Goal: Information Seeking & Learning: Learn about a topic

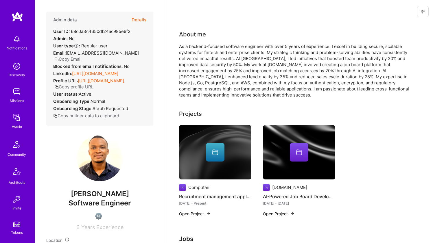
scroll to position [12, 0]
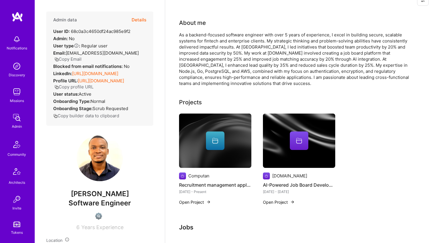
click at [243, 49] on div "As a backend-focused software engineer with over 5 years of experience, I excel…" at bounding box center [295, 59] width 232 height 55
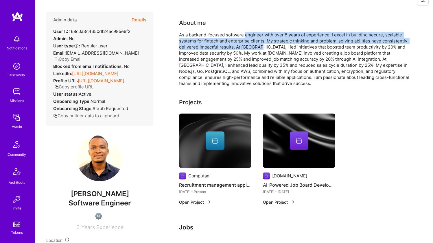
drag, startPoint x: 243, startPoint y: 49, endPoint x: 251, endPoint y: 36, distance: 15.1
click at [251, 36] on div "As a backend-focused software engineer with over 5 years of experience, I excel…" at bounding box center [295, 59] width 232 height 55
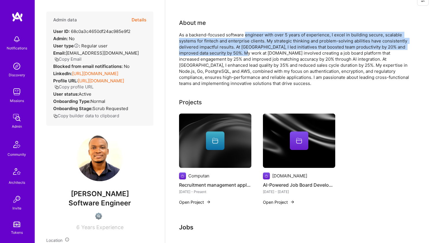
drag, startPoint x: 251, startPoint y: 36, endPoint x: 245, endPoint y: 52, distance: 17.3
click at [245, 52] on div "As a backend-focused software engineer with over 5 years of experience, I excel…" at bounding box center [295, 59] width 232 height 55
drag, startPoint x: 245, startPoint y: 52, endPoint x: 250, endPoint y: 35, distance: 18.0
click at [250, 35] on div "As a backend-focused software engineer with over 5 years of experience, I excel…" at bounding box center [295, 59] width 232 height 55
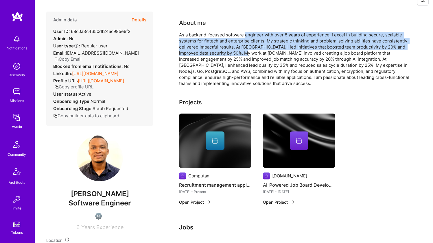
click at [250, 35] on div "As a backend-focused software engineer with over 5 years of experience, I excel…" at bounding box center [295, 59] width 232 height 55
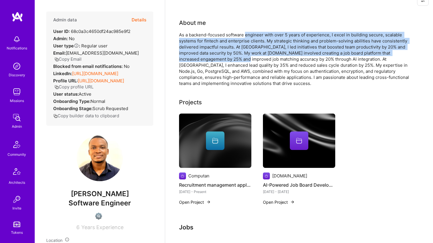
drag, startPoint x: 250, startPoint y: 35, endPoint x: 245, endPoint y: 61, distance: 27.0
click at [245, 61] on div "As a backend-focused software engineer with over 5 years of experience, I excel…" at bounding box center [295, 59] width 232 height 55
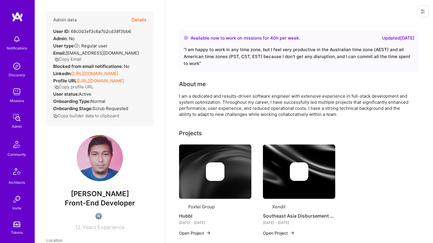
click at [103, 73] on link "https://linkedin.com/in/ilham-akbar-04273a181" at bounding box center [95, 73] width 46 height 5
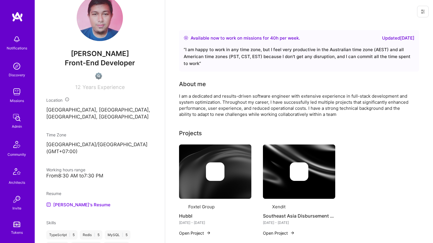
scroll to position [208, 0]
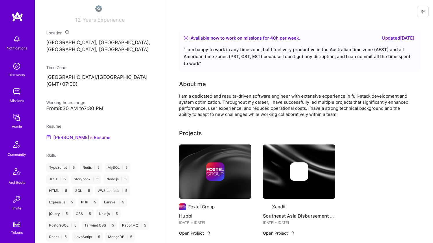
click at [73, 140] on link "Ilham's Resume" at bounding box center [78, 137] width 64 height 7
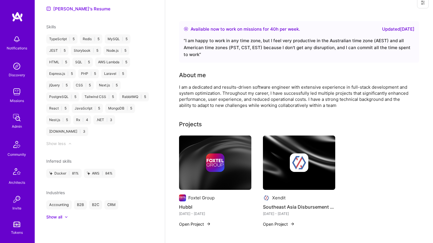
scroll to position [333, 0]
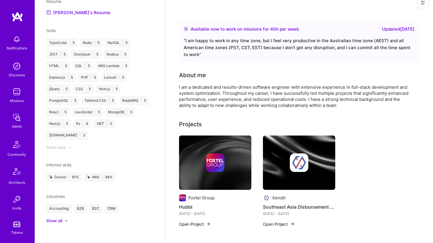
click at [183, 106] on div "I am a dedicated and results-driven software engineer with extensive experience…" at bounding box center [295, 96] width 232 height 24
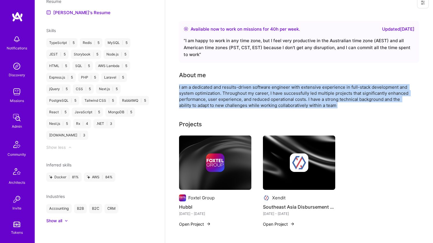
click at [183, 106] on div "I am a dedicated and results-driven software engineer with extensive experience…" at bounding box center [295, 96] width 232 height 24
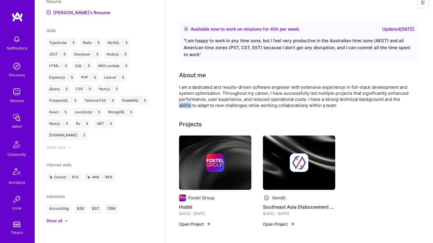
click at [183, 106] on div "I am a dedicated and results-driven software engineer with extensive experience…" at bounding box center [295, 96] width 232 height 24
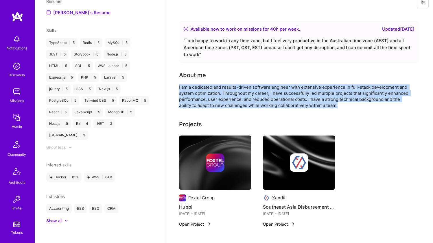
click at [183, 106] on div "I am a dedicated and results-driven software engineer with extensive experience…" at bounding box center [295, 96] width 232 height 24
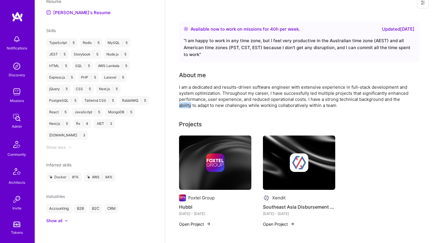
click at [183, 106] on div "I am a dedicated and results-driven software engineer with extensive experience…" at bounding box center [295, 96] width 232 height 24
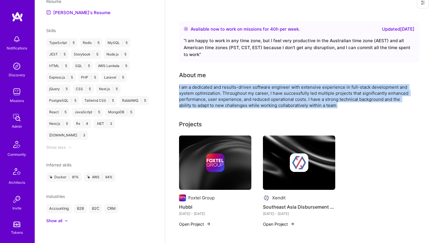
click at [183, 106] on div "I am a dedicated and results-driven software engineer with extensive experience…" at bounding box center [295, 96] width 232 height 24
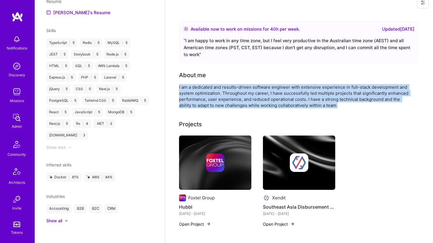
click at [183, 106] on div "I am a dedicated and results-driven software engineer with extensive experience…" at bounding box center [295, 96] width 232 height 24
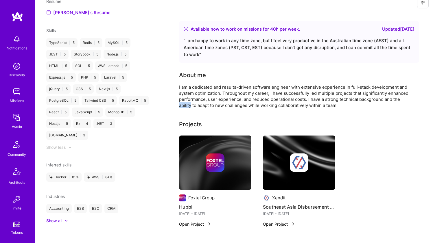
click at [183, 106] on div "I am a dedicated and results-driven software engineer with extensive experience…" at bounding box center [295, 96] width 232 height 24
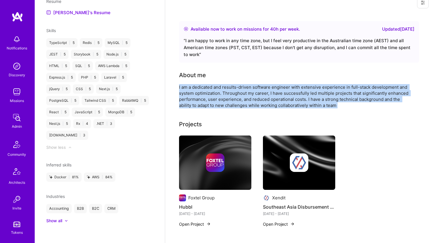
click at [183, 106] on div "I am a dedicated and results-driven software engineer with extensive experience…" at bounding box center [295, 96] width 232 height 24
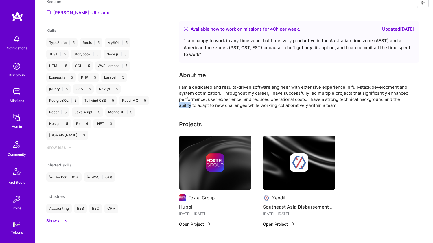
click at [183, 106] on div "I am a dedicated and results-driven software engineer with extensive experience…" at bounding box center [295, 96] width 232 height 24
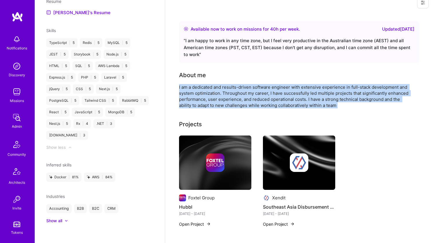
click at [183, 106] on div "I am a dedicated and results-driven software engineer with extensive experience…" at bounding box center [295, 96] width 232 height 24
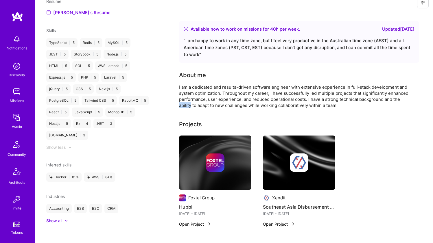
click at [183, 106] on div "I am a dedicated and results-driven software engineer with extensive experience…" at bounding box center [295, 96] width 232 height 24
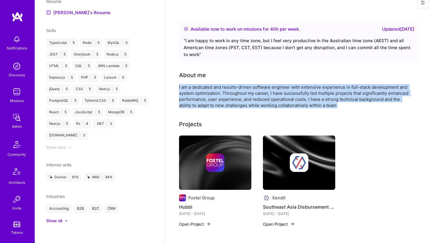
click at [183, 106] on div "I am a dedicated and results-driven software engineer with extensive experience…" at bounding box center [295, 96] width 232 height 24
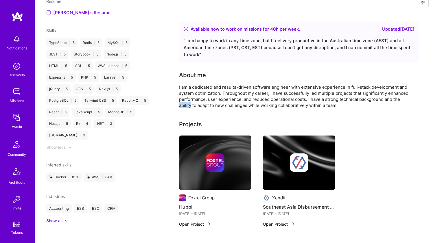
click at [183, 106] on div "I am a dedicated and results-driven software engineer with extensive experience…" at bounding box center [295, 96] width 232 height 24
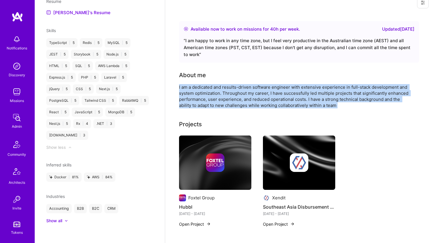
click at [183, 106] on div "I am a dedicated and results-driven software engineer with extensive experience…" at bounding box center [295, 96] width 232 height 24
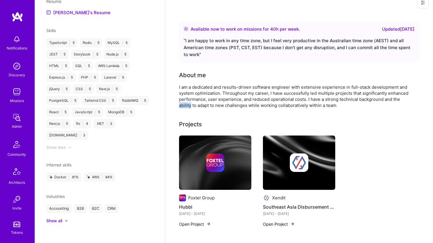
click at [183, 106] on div "I am a dedicated and results-driven software engineer with extensive experience…" at bounding box center [295, 96] width 232 height 24
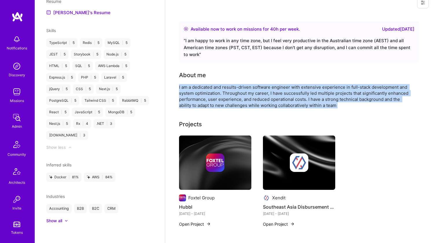
click at [183, 106] on div "I am a dedicated and results-driven software engineer with extensive experience…" at bounding box center [295, 96] width 232 height 24
click at [184, 104] on div "I am a dedicated and results-driven software engineer with extensive experience…" at bounding box center [295, 96] width 232 height 24
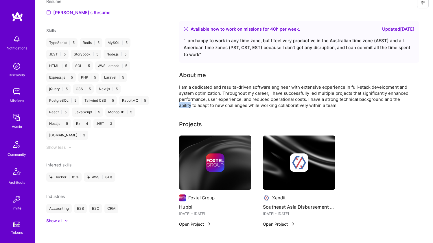
click at [184, 104] on div "I am a dedicated and results-driven software engineer with extensive experience…" at bounding box center [295, 96] width 232 height 24
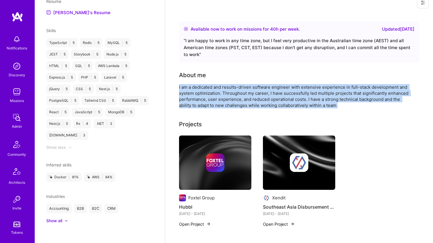
click at [184, 104] on div "I am a dedicated and results-driven software engineer with extensive experience…" at bounding box center [295, 96] width 232 height 24
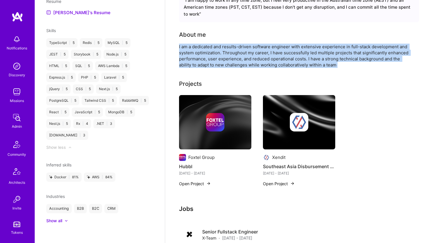
scroll to position [144, 0]
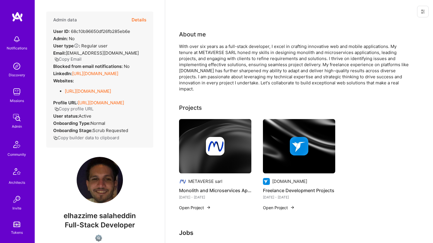
click at [94, 76] on link "https://linkedin.com/in/elhazzime-salaheddin" at bounding box center [95, 73] width 46 height 5
click at [85, 94] on link "https://github.com/OfficielSalah" at bounding box center [88, 91] width 46 height 5
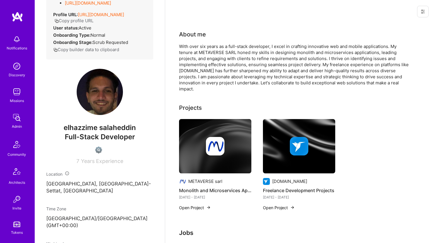
scroll to position [192, 0]
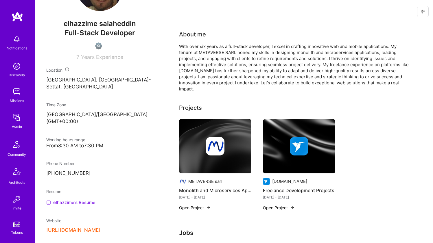
click at [75, 206] on link "elhazzime's Resume" at bounding box center [70, 202] width 49 height 7
click at [199, 73] on div "With over six years as a full-stack developer, I excel in crafting innovative w…" at bounding box center [295, 67] width 232 height 49
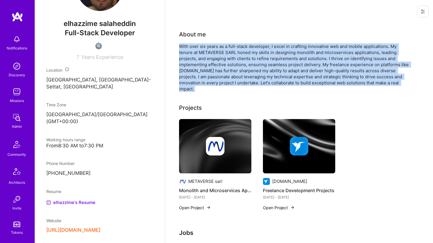
click at [199, 73] on div "With over six years as a full-stack developer, I excel in crafting innovative w…" at bounding box center [295, 67] width 232 height 49
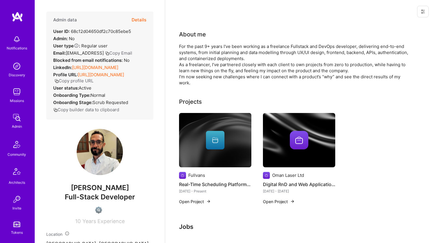
click at [98, 70] on link "https://linkedin.com/in/itaihamami" at bounding box center [95, 67] width 46 height 5
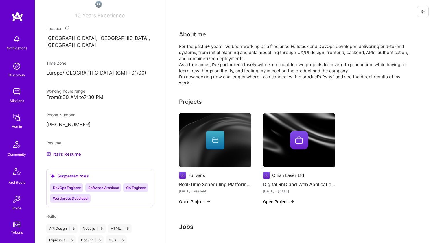
scroll to position [253, 0]
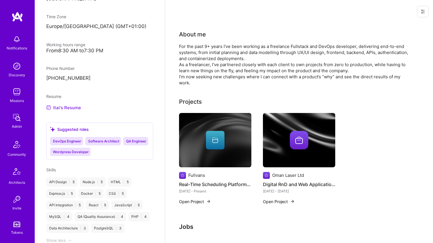
click at [63, 110] on link "Itai's Resume" at bounding box center [63, 107] width 35 height 7
click at [271, 54] on div "For the past 9+ years I've been working as a freelance Fullstack and DevOps dev…" at bounding box center [295, 64] width 232 height 43
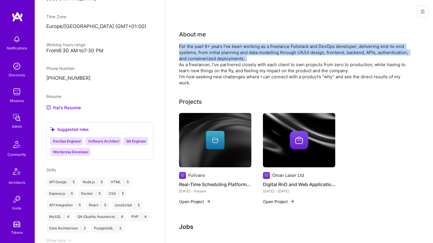
click at [271, 54] on div "For the past 9+ years I've been working as a freelance Fullstack and DevOps dev…" at bounding box center [295, 64] width 232 height 43
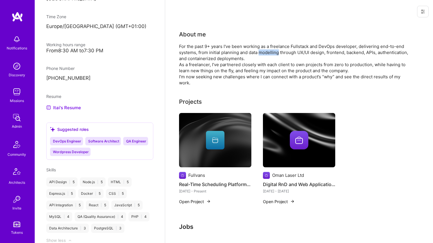
click at [271, 54] on div "For the past 9+ years I've been working as a freelance Fullstack and DevOps dev…" at bounding box center [295, 64] width 232 height 43
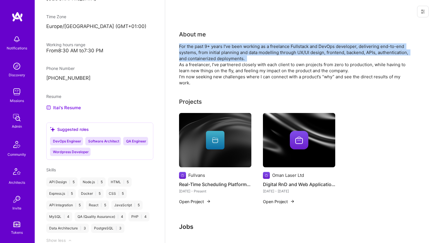
click at [271, 54] on div "For the past 9+ years I've been working as a freelance Fullstack and DevOps dev…" at bounding box center [295, 64] width 232 height 43
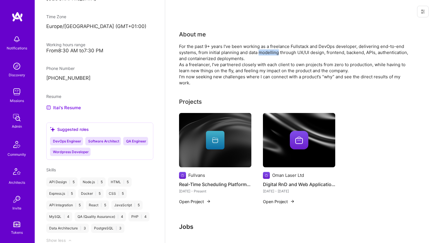
click at [271, 54] on div "For the past 9+ years I've been working as a freelance Fullstack and DevOps dev…" at bounding box center [295, 64] width 232 height 43
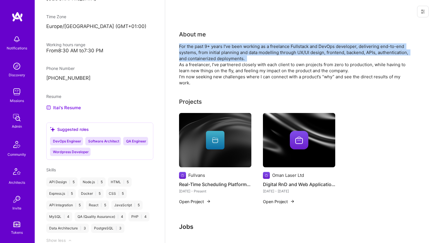
click at [271, 54] on div "For the past 9+ years I've been working as a freelance Fullstack and DevOps dev…" at bounding box center [295, 64] width 232 height 43
click at [239, 58] on div "For the past 9+ years I've been working as a freelance Fullstack and DevOps dev…" at bounding box center [295, 64] width 232 height 43
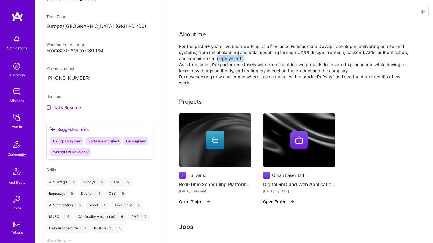
click at [239, 58] on div "For the past 9+ years I've been working as a freelance Fullstack and DevOps dev…" at bounding box center [295, 64] width 232 height 43
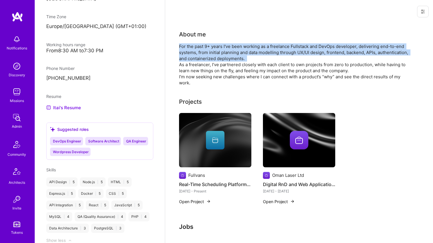
click at [239, 58] on div "For the past 9+ years I've been working as a freelance Fullstack and DevOps dev…" at bounding box center [295, 64] width 232 height 43
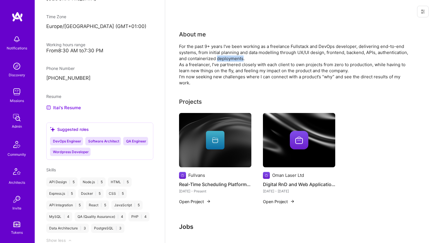
click at [239, 58] on div "For the past 9+ years I've been working as a freelance Fullstack and DevOps dev…" at bounding box center [295, 64] width 232 height 43
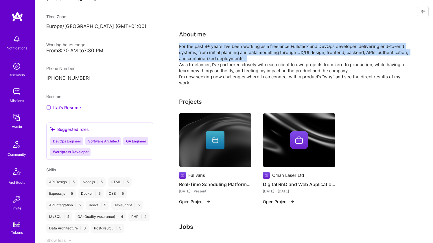
click at [239, 58] on div "For the past 9+ years I've been working as a freelance Fullstack and DevOps dev…" at bounding box center [295, 64] width 232 height 43
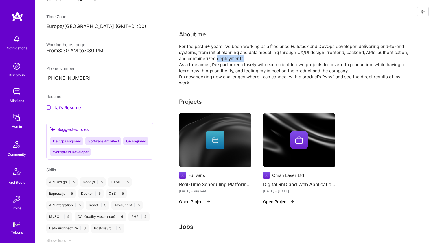
click at [239, 58] on div "For the past 9+ years I've been working as a freelance Fullstack and DevOps dev…" at bounding box center [295, 64] width 232 height 43
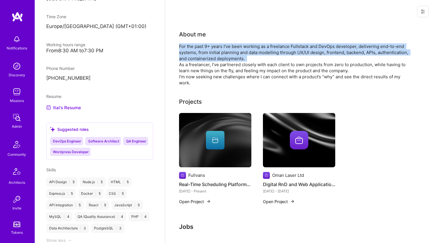
click at [239, 58] on div "For the past 9+ years I've been working as a freelance Fullstack and DevOps dev…" at bounding box center [295, 64] width 232 height 43
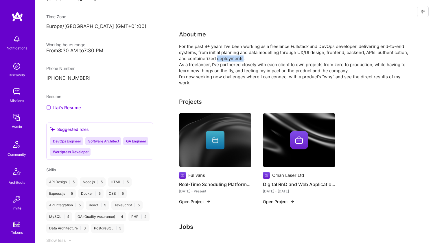
click at [239, 58] on div "For the past 9+ years I've been working as a freelance Fullstack and DevOps dev…" at bounding box center [295, 64] width 232 height 43
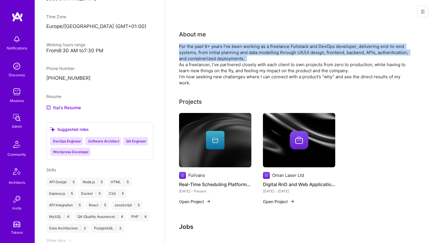
drag, startPoint x: 239, startPoint y: 58, endPoint x: 239, endPoint y: 49, distance: 9.6
click at [239, 49] on div "For the past 9+ years I've been working as a freelance Fullstack and DevOps dev…" at bounding box center [295, 64] width 232 height 43
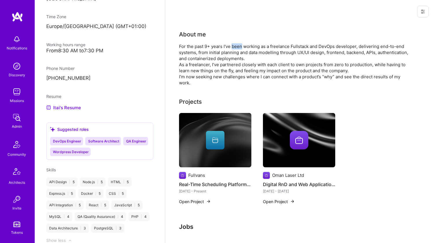
click at [239, 49] on div "For the past 9+ years I've been working as a freelance Fullstack and DevOps dev…" at bounding box center [295, 64] width 232 height 43
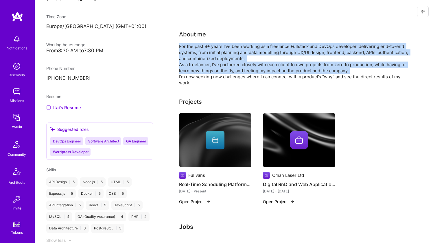
drag, startPoint x: 239, startPoint y: 49, endPoint x: 216, endPoint y: 73, distance: 33.4
click at [216, 73] on div "For the past 9+ years I've been working as a freelance Fullstack and DevOps dev…" at bounding box center [295, 64] width 232 height 43
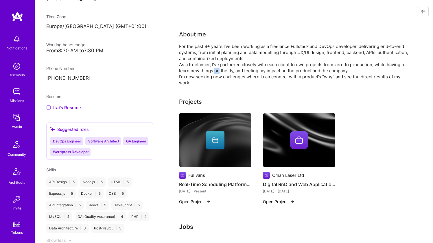
click at [216, 73] on div "For the past 9+ years I've been working as a freelance Fullstack and DevOps dev…" at bounding box center [295, 64] width 232 height 43
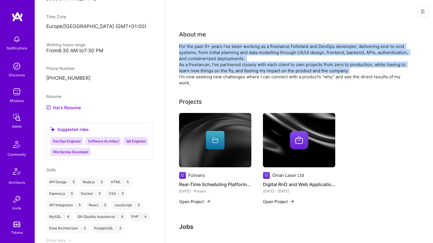
drag, startPoint x: 216, startPoint y: 73, endPoint x: 219, endPoint y: 54, distance: 19.3
click at [219, 54] on div "For the past 9+ years I've been working as a freelance Fullstack and DevOps dev…" at bounding box center [295, 64] width 232 height 43
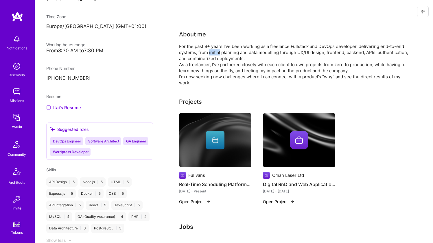
click at [219, 54] on div "For the past 9+ years I've been working as a freelance Fullstack and DevOps dev…" at bounding box center [295, 64] width 232 height 43
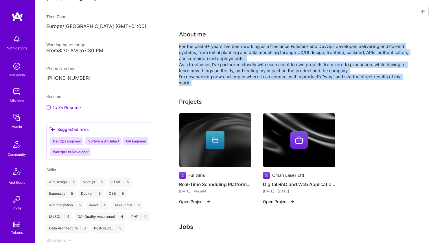
drag, startPoint x: 219, startPoint y: 54, endPoint x: 213, endPoint y: 74, distance: 21.2
click at [213, 74] on div "For the past 9+ years I've been working as a freelance Fullstack and DevOps dev…" at bounding box center [295, 64] width 232 height 43
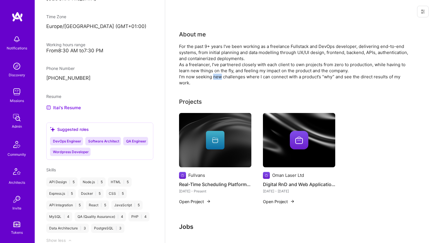
click at [213, 74] on div "For the past 9+ years I've been working as a freelance Fullstack and DevOps dev…" at bounding box center [295, 64] width 232 height 43
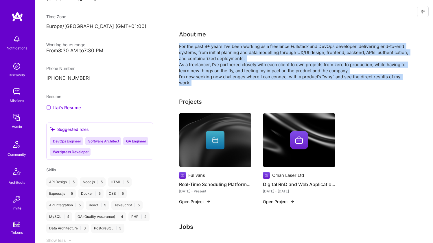
drag, startPoint x: 213, startPoint y: 74, endPoint x: 216, endPoint y: 60, distance: 15.2
click at [216, 60] on div "For the past 9+ years I've been working as a freelance Fullstack and DevOps dev…" at bounding box center [295, 64] width 232 height 43
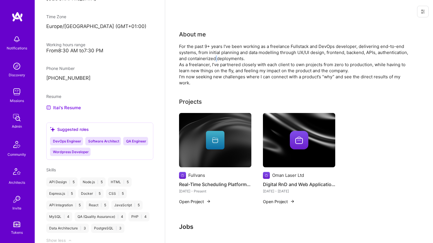
click at [216, 60] on div "For the past 9+ years I've been working as a freelance Fullstack and DevOps dev…" at bounding box center [295, 64] width 232 height 43
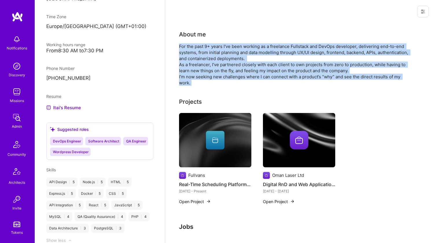
drag, startPoint x: 216, startPoint y: 60, endPoint x: 211, endPoint y: 76, distance: 17.5
click at [211, 76] on div "For the past 9+ years I've been working as a freelance Fullstack and DevOps dev…" at bounding box center [295, 64] width 232 height 43
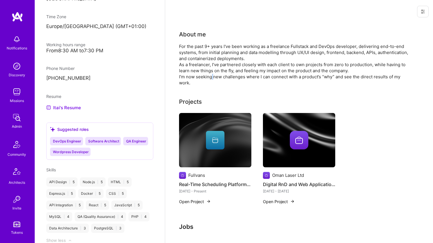
click at [211, 76] on div "For the past 9+ years I've been working as a freelance Fullstack and DevOps dev…" at bounding box center [295, 64] width 232 height 43
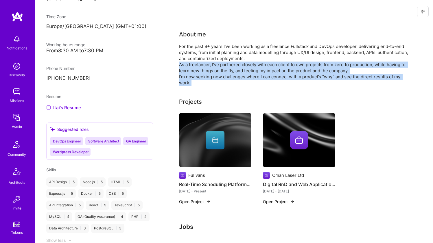
drag, startPoint x: 211, startPoint y: 76, endPoint x: 215, endPoint y: 62, distance: 14.7
click at [215, 63] on div "For the past 9+ years I've been working as a freelance Fullstack and DevOps dev…" at bounding box center [295, 64] width 232 height 43
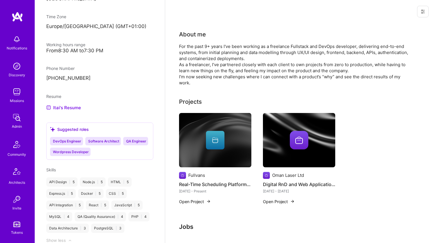
click at [220, 57] on div "For the past 9+ years I've been working as a freelance Fullstack and DevOps dev…" at bounding box center [295, 64] width 232 height 43
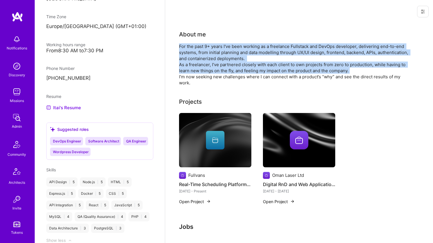
drag, startPoint x: 220, startPoint y: 57, endPoint x: 217, endPoint y: 68, distance: 11.7
click at [217, 68] on div "For the past 9+ years I've been working as a freelance Fullstack and DevOps dev…" at bounding box center [295, 64] width 232 height 43
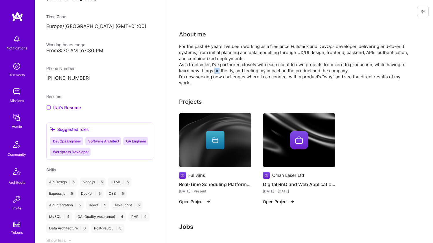
click at [217, 68] on div "For the past 9+ years I've been working as a freelance Fullstack and DevOps dev…" at bounding box center [295, 64] width 232 height 43
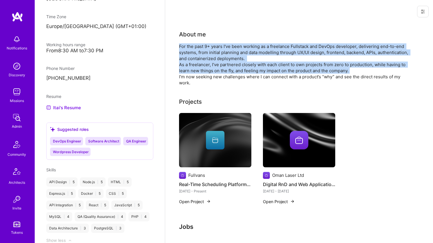
drag, startPoint x: 217, startPoint y: 68, endPoint x: 224, endPoint y: 55, distance: 14.6
click at [224, 55] on div "For the past 9+ years I've been working as a freelance Fullstack and DevOps dev…" at bounding box center [295, 64] width 232 height 43
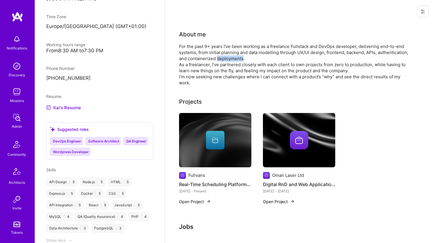
click at [224, 55] on div "For the past 9+ years I've been working as a freelance Fullstack and DevOps dev…" at bounding box center [295, 64] width 232 height 43
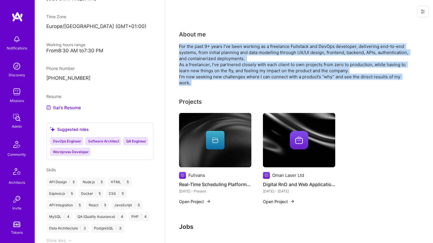
drag, startPoint x: 224, startPoint y: 55, endPoint x: 215, endPoint y: 78, distance: 24.5
click at [215, 78] on div "For the past 9+ years I've been working as a freelance Fullstack and DevOps dev…" at bounding box center [295, 64] width 232 height 43
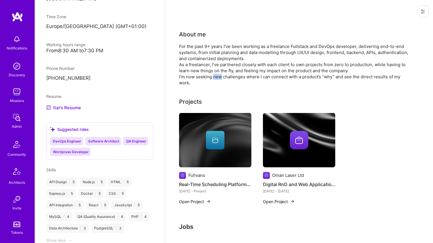
click at [215, 78] on div "For the past 9+ years I've been working as a freelance Fullstack and DevOps dev…" at bounding box center [295, 64] width 232 height 43
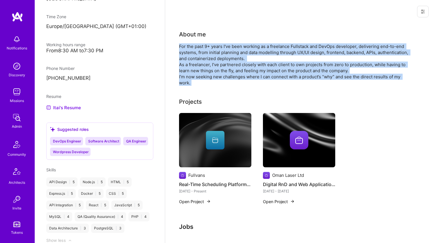
drag, startPoint x: 215, startPoint y: 78, endPoint x: 221, endPoint y: 56, distance: 22.7
click at [221, 56] on div "For the past 9+ years I've been working as a freelance Fullstack and DevOps dev…" at bounding box center [295, 64] width 232 height 43
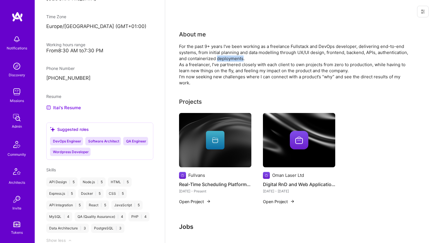
click at [221, 56] on div "For the past 9+ years I've been working as a freelance Fullstack and DevOps dev…" at bounding box center [295, 64] width 232 height 43
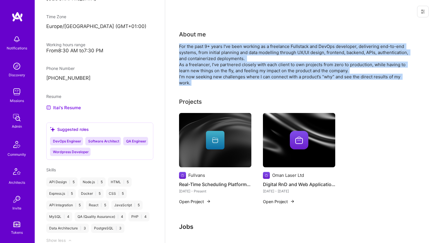
drag, startPoint x: 221, startPoint y: 56, endPoint x: 214, endPoint y: 80, distance: 24.7
click at [214, 80] on div "For the past 9+ years I've been working as a freelance Fullstack and DevOps dev…" at bounding box center [295, 64] width 232 height 43
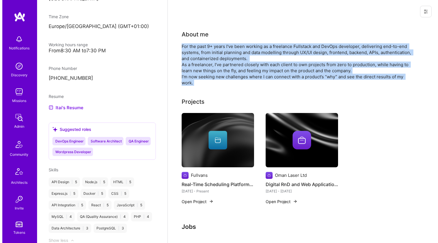
scroll to position [1, 0]
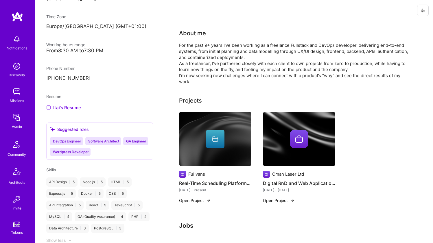
click at [201, 137] on div at bounding box center [215, 139] width 72 height 19
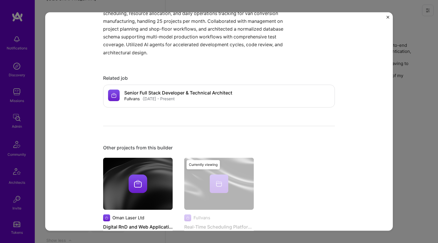
scroll to position [255, 0]
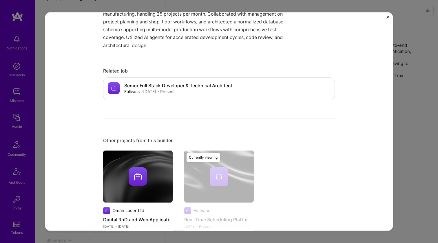
click at [146, 161] on img at bounding box center [137, 177] width 69 height 52
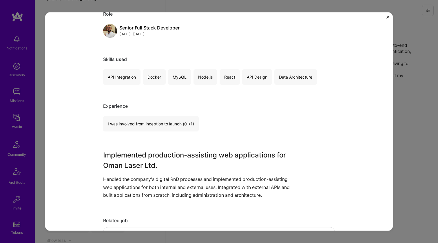
scroll to position [154, 0]
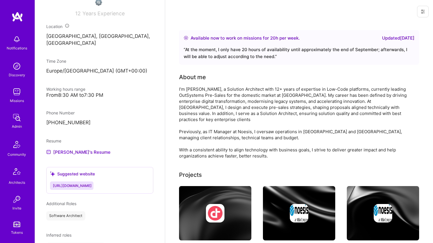
scroll to position [231, 0]
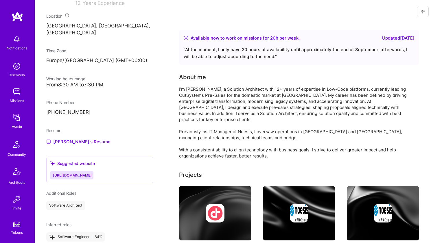
click at [192, 106] on div "I’m [PERSON_NAME], a Solution Architect with 12+ years of expertise in Low-Code…" at bounding box center [295, 122] width 232 height 73
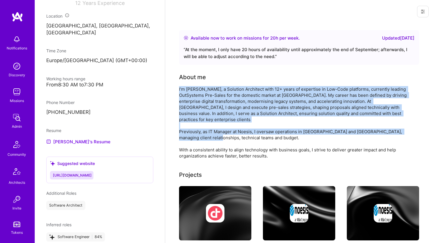
drag, startPoint x: 192, startPoint y: 106, endPoint x: 186, endPoint y: 128, distance: 23.5
click at [186, 128] on div "I’m [PERSON_NAME], a Solution Architect with 12+ years of expertise in Low-Code…" at bounding box center [295, 122] width 232 height 73
click at [186, 128] on div "I’m Diogo Pedreira, a Solution Architect with 12+ years of expertise in Low-Cod…" at bounding box center [295, 122] width 232 height 73
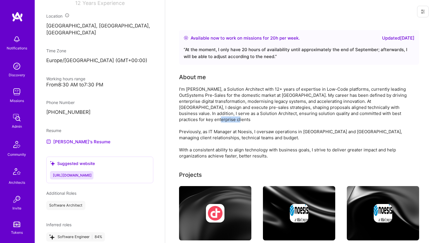
click at [186, 128] on div "I’m Diogo Pedreira, a Solution Architect with 12+ years of expertise in Low-Cod…" at bounding box center [295, 122] width 232 height 73
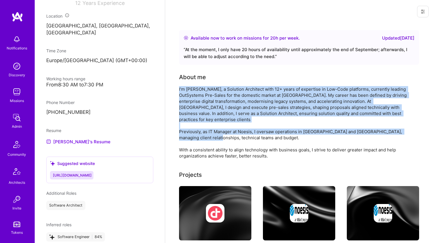
drag, startPoint x: 186, startPoint y: 128, endPoint x: 190, endPoint y: 109, distance: 19.5
click at [190, 109] on div "I’m Diogo Pedreira, a Solution Architect with 12+ years of expertise in Low-Cod…" at bounding box center [295, 122] width 232 height 73
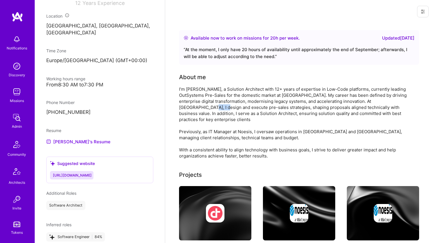
click at [190, 109] on div "I’m Diogo Pedreira, a Solution Architect with 12+ years of expertise in Low-Cod…" at bounding box center [295, 122] width 232 height 73
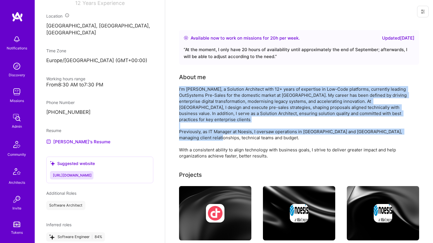
drag, startPoint x: 190, startPoint y: 109, endPoint x: 185, endPoint y: 124, distance: 15.3
click at [185, 124] on div "I’m Diogo Pedreira, a Solution Architect with 12+ years of expertise in Low-Cod…" at bounding box center [295, 122] width 232 height 73
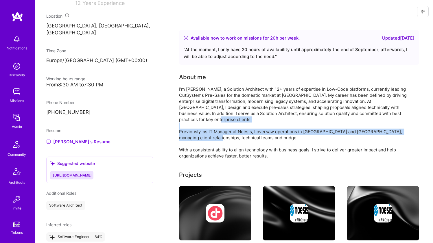
click at [184, 124] on div "I’m Diogo Pedreira, a Solution Architect with 12+ years of expertise in Low-Cod…" at bounding box center [295, 122] width 232 height 73
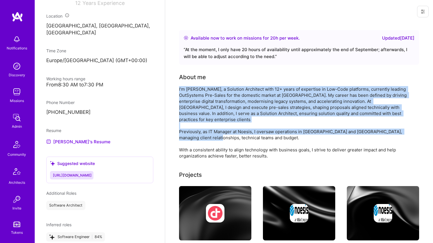
drag, startPoint x: 184, startPoint y: 124, endPoint x: 186, endPoint y: 109, distance: 14.6
click at [186, 109] on div "I’m Diogo Pedreira, a Solution Architect with 12+ years of expertise in Low-Cod…" at bounding box center [295, 122] width 232 height 73
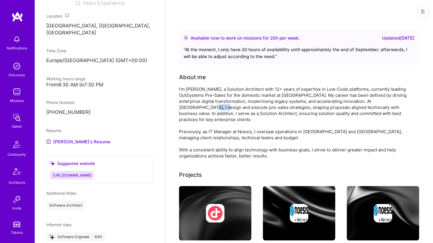
click at [186, 109] on div "I’m Diogo Pedreira, a Solution Architect with 12+ years of expertise in Low-Cod…" at bounding box center [295, 122] width 232 height 73
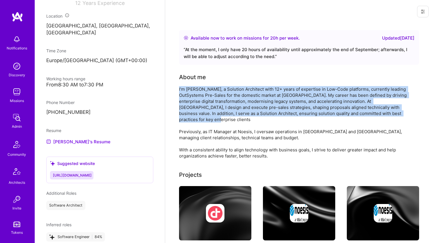
drag, startPoint x: 186, startPoint y: 109, endPoint x: 184, endPoint y: 122, distance: 13.3
click at [184, 122] on div "I’m Diogo Pedreira, a Solution Architect with 12+ years of expertise in Low-Cod…" at bounding box center [295, 122] width 232 height 73
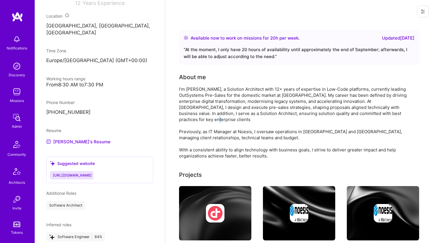
click at [184, 122] on div "I’m Diogo Pedreira, a Solution Architect with 12+ years of expertise in Low-Cod…" at bounding box center [295, 122] width 232 height 73
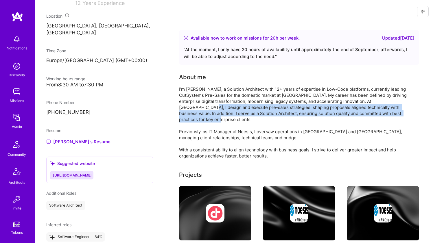
drag, startPoint x: 184, startPoint y: 122, endPoint x: 187, endPoint y: 109, distance: 13.1
click at [187, 109] on div "I’m Diogo Pedreira, a Solution Architect with 12+ years of expertise in Low-Cod…" at bounding box center [295, 122] width 232 height 73
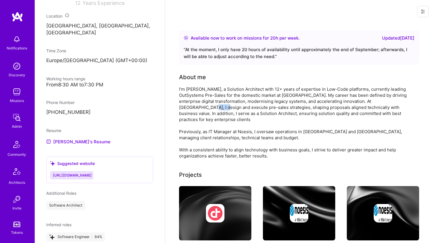
click at [187, 110] on div "I’m Diogo Pedreira, a Solution Architect with 12+ years of expertise in Low-Cod…" at bounding box center [295, 122] width 232 height 73
drag, startPoint x: 187, startPoint y: 110, endPoint x: 189, endPoint y: 101, distance: 9.1
click at [188, 103] on div "I’m Diogo Pedreira, a Solution Architect with 12+ years of expertise in Low-Cod…" at bounding box center [295, 122] width 232 height 73
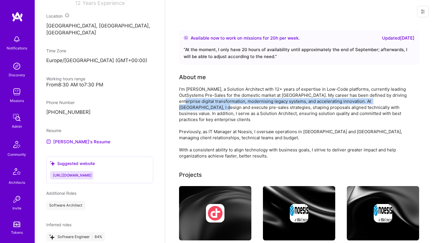
click at [189, 101] on div "I’m Diogo Pedreira, a Solution Architect with 12+ years of expertise in Low-Cod…" at bounding box center [295, 122] width 232 height 73
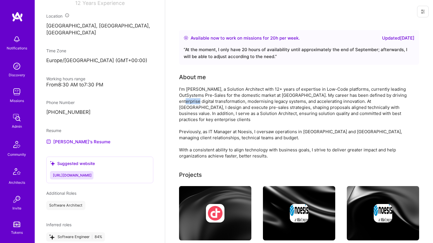
click at [189, 101] on div "I’m Diogo Pedreira, a Solution Architect with 12+ years of expertise in Low-Cod…" at bounding box center [295, 122] width 232 height 73
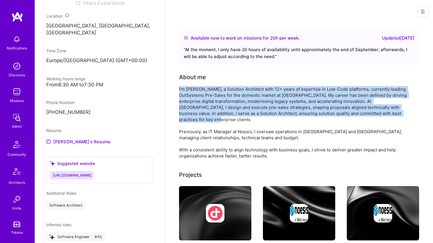
drag, startPoint x: 189, startPoint y: 101, endPoint x: 183, endPoint y: 121, distance: 20.9
click at [183, 121] on div "I’m Diogo Pedreira, a Solution Architect with 12+ years of expertise in Low-Cod…" at bounding box center [295, 122] width 232 height 73
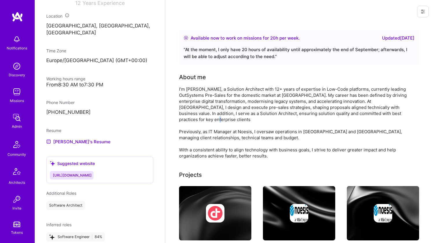
click at [183, 121] on div "I’m Diogo Pedreira, a Solution Architect with 12+ years of expertise in Low-Cod…" at bounding box center [295, 122] width 232 height 73
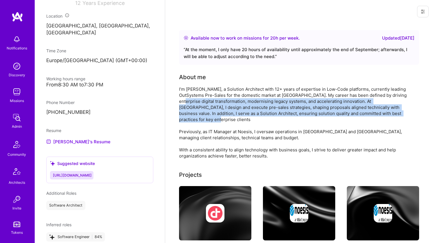
drag, startPoint x: 183, startPoint y: 121, endPoint x: 187, endPoint y: 103, distance: 18.7
click at [187, 103] on div "I’m Diogo Pedreira, a Solution Architect with 12+ years of expertise in Low-Cod…" at bounding box center [295, 122] width 232 height 73
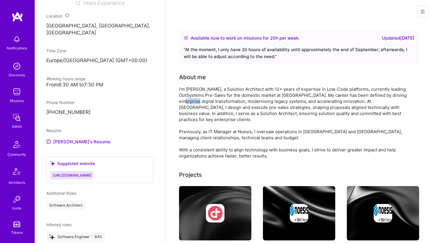
click at [187, 103] on div "I’m Diogo Pedreira, a Solution Architect with 12+ years of expertise in Low-Cod…" at bounding box center [295, 122] width 232 height 73
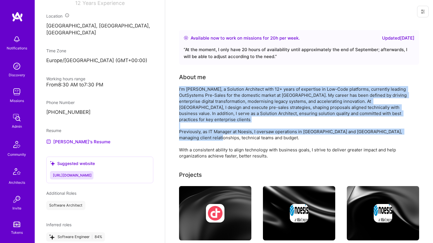
drag, startPoint x: 187, startPoint y: 103, endPoint x: 181, endPoint y: 125, distance: 23.0
click at [181, 125] on div "I’m Diogo Pedreira, a Solution Architect with 12+ years of expertise in Low-Cod…" at bounding box center [295, 122] width 232 height 73
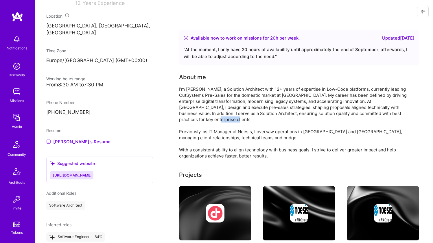
click at [181, 125] on div "I’m Diogo Pedreira, a Solution Architect with 12+ years of expertise in Low-Cod…" at bounding box center [295, 122] width 232 height 73
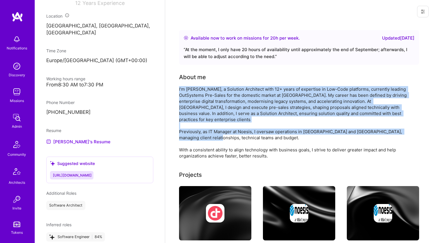
drag, startPoint x: 181, startPoint y: 125, endPoint x: 186, endPoint y: 106, distance: 19.8
click at [186, 106] on div "I’m Diogo Pedreira, a Solution Architect with 12+ years of expertise in Low-Cod…" at bounding box center [295, 122] width 232 height 73
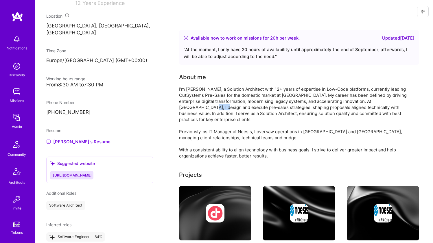
click at [186, 106] on div "I’m Diogo Pedreira, a Solution Architect with 12+ years of expertise in Low-Cod…" at bounding box center [295, 122] width 232 height 73
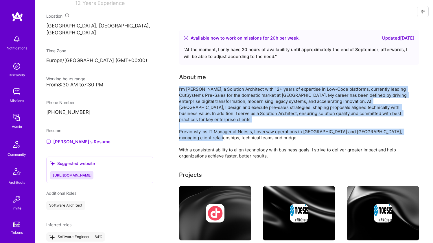
drag, startPoint x: 186, startPoint y: 106, endPoint x: 181, endPoint y: 128, distance: 22.5
click at [181, 128] on div "I’m Diogo Pedreira, a Solution Architect with 12+ years of expertise in Low-Cod…" at bounding box center [295, 122] width 232 height 73
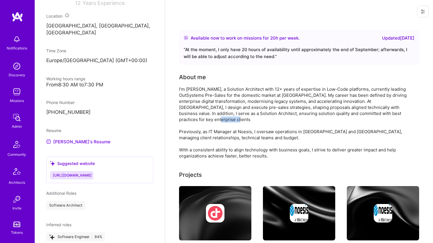
click at [181, 128] on div "I’m Diogo Pedreira, a Solution Architect with 12+ years of expertise in Low-Cod…" at bounding box center [295, 122] width 232 height 73
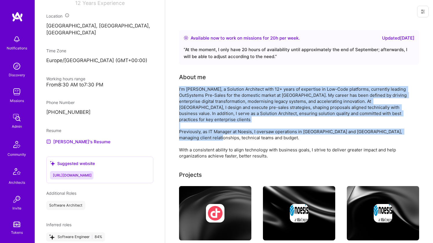
drag, startPoint x: 181, startPoint y: 128, endPoint x: 187, endPoint y: 108, distance: 20.9
click at [187, 108] on div "I’m Diogo Pedreira, a Solution Architect with 12+ years of expertise in Low-Cod…" at bounding box center [295, 122] width 232 height 73
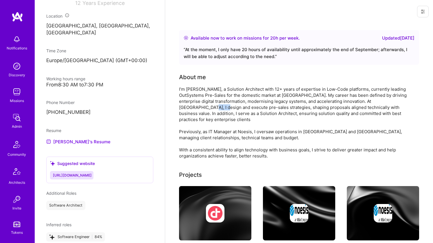
click at [187, 108] on div "I’m Diogo Pedreira, a Solution Architect with 12+ years of expertise in Low-Cod…" at bounding box center [295, 122] width 232 height 73
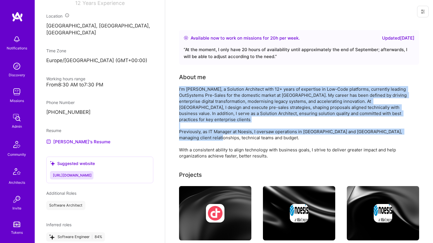
drag, startPoint x: 187, startPoint y: 108, endPoint x: 183, endPoint y: 134, distance: 26.1
click at [183, 134] on div "I’m Diogo Pedreira, a Solution Architect with 12+ years of expertise in Low-Cod…" at bounding box center [295, 122] width 232 height 73
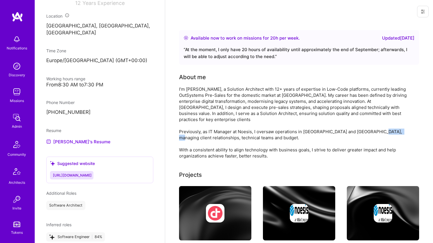
click at [183, 134] on div "I’m Diogo Pedreira, a Solution Architect with 12+ years of expertise in Low-Cod…" at bounding box center [295, 122] width 232 height 73
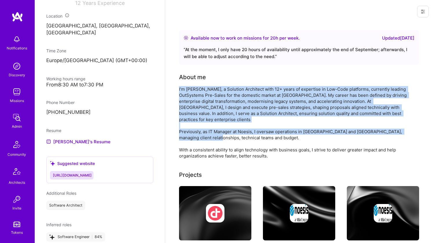
drag, startPoint x: 183, startPoint y: 134, endPoint x: 187, endPoint y: 115, distance: 19.7
click at [187, 115] on div "I’m Diogo Pedreira, a Solution Architect with 12+ years of expertise in Low-Cod…" at bounding box center [295, 122] width 232 height 73
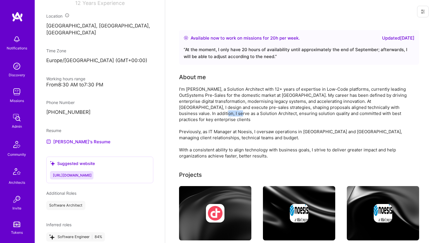
click at [187, 115] on div "I’m Diogo Pedreira, a Solution Architect with 12+ years of expertise in Low-Cod…" at bounding box center [295, 122] width 232 height 73
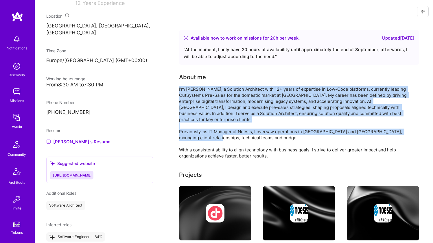
drag, startPoint x: 187, startPoint y: 115, endPoint x: 183, endPoint y: 126, distance: 12.6
click at [183, 126] on div "I’m Diogo Pedreira, a Solution Architect with 12+ years of expertise in Low-Cod…" at bounding box center [295, 122] width 232 height 73
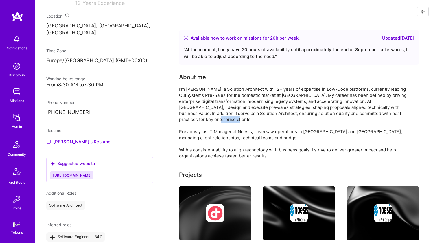
click at [183, 126] on div "I’m Diogo Pedreira, a Solution Architect with 12+ years of expertise in Low-Cod…" at bounding box center [295, 122] width 232 height 73
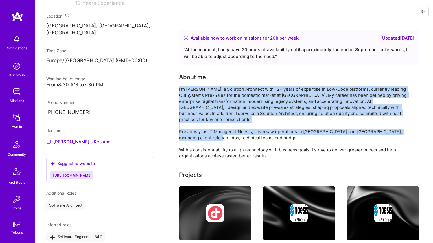
drag, startPoint x: 183, startPoint y: 126, endPoint x: 188, endPoint y: 112, distance: 14.8
click at [188, 112] on div "I’m Diogo Pedreira, a Solution Architect with 12+ years of expertise in Low-Cod…" at bounding box center [295, 122] width 232 height 73
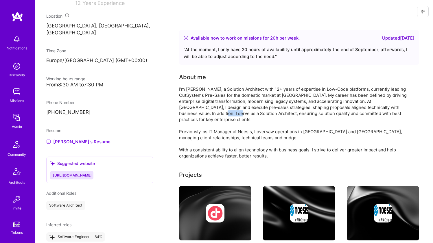
click at [188, 112] on div "I’m Diogo Pedreira, a Solution Architect with 12+ years of expertise in Low-Cod…" at bounding box center [295, 122] width 232 height 73
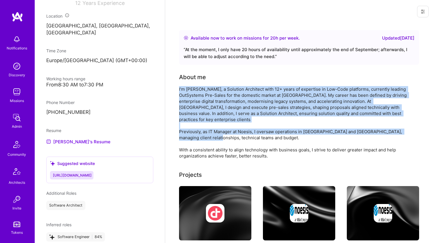
drag, startPoint x: 188, startPoint y: 112, endPoint x: 184, endPoint y: 124, distance: 12.3
click at [184, 124] on div "I’m Diogo Pedreira, a Solution Architect with 12+ years of expertise in Low-Cod…" at bounding box center [295, 122] width 232 height 73
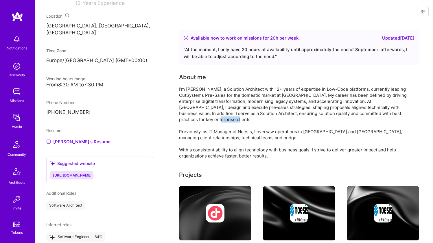
click at [184, 124] on div "I’m Diogo Pedreira, a Solution Architect with 12+ years of expertise in Low-Cod…" at bounding box center [295, 122] width 232 height 73
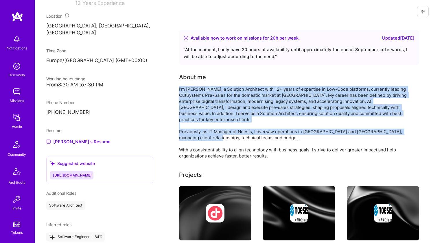
drag, startPoint x: 184, startPoint y: 124, endPoint x: 191, endPoint y: 106, distance: 19.5
click at [191, 106] on div "I’m Diogo Pedreira, a Solution Architect with 12+ years of expertise in Low-Cod…" at bounding box center [295, 122] width 232 height 73
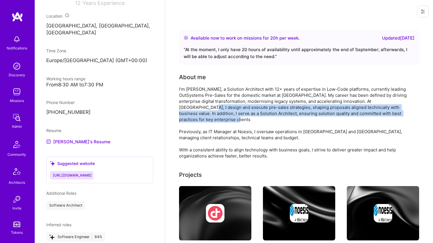
drag, startPoint x: 191, startPoint y: 106, endPoint x: 185, endPoint y: 128, distance: 23.3
click at [185, 128] on div "I’m Diogo Pedreira, a Solution Architect with 12+ years of expertise in Low-Cod…" at bounding box center [295, 122] width 232 height 73
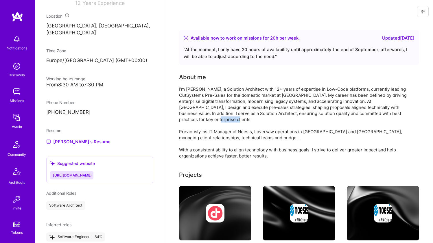
click at [185, 128] on div "I’m Diogo Pedreira, a Solution Architect with 12+ years of expertise in Low-Cod…" at bounding box center [295, 122] width 232 height 73
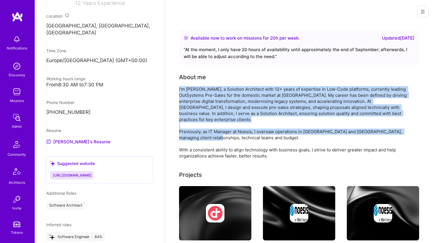
drag, startPoint x: 185, startPoint y: 128, endPoint x: 189, endPoint y: 112, distance: 16.4
click at [189, 112] on div "I’m Diogo Pedreira, a Solution Architect with 12+ years of expertise in Low-Cod…" at bounding box center [295, 122] width 232 height 73
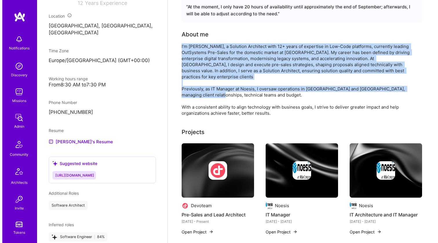
scroll to position [73, 0]
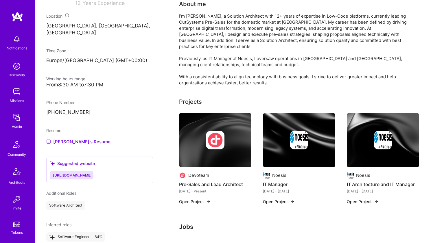
click at [188, 137] on div at bounding box center [215, 140] width 72 height 19
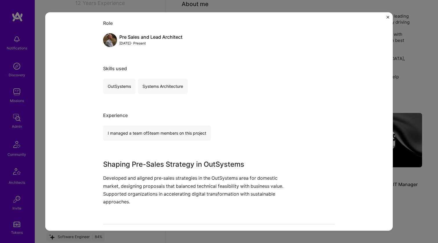
scroll to position [78, 0]
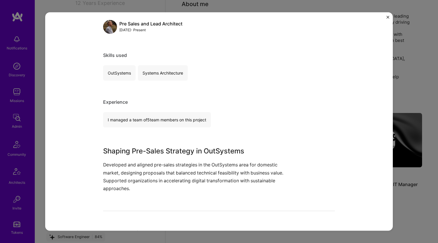
click at [174, 145] on div "Pre-Sales and Lead Architect Devoteam Consulting, Enterprise Software Role Pre …" at bounding box center [219, 142] width 232 height 393
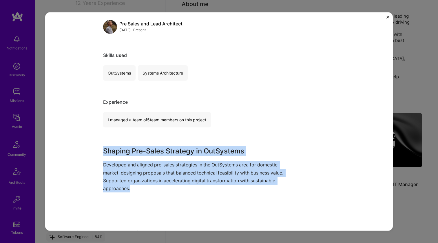
drag, startPoint x: 174, startPoint y: 145, endPoint x: 163, endPoint y: 166, distance: 23.9
click at [163, 166] on div "Pre-Sales and Lead Architect Devoteam Consulting, Enterprise Software Role Pre …" at bounding box center [219, 142] width 232 height 393
click at [163, 166] on p "Developed and aligned pre-sales strategies in the OutSystems area for domestic …" at bounding box center [197, 177] width 188 height 32
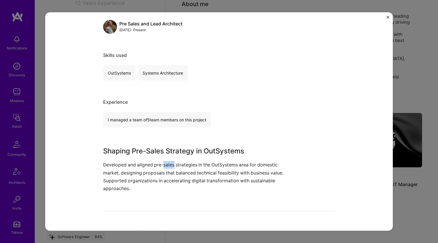
click at [163, 166] on p "Developed and aligned pre-sales strategies in the OutSystems area for domestic …" at bounding box center [197, 177] width 188 height 32
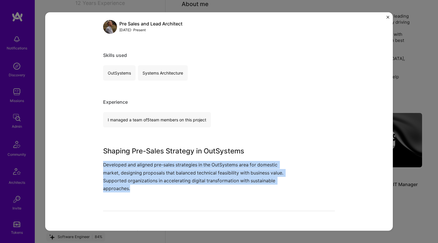
drag, startPoint x: 163, startPoint y: 166, endPoint x: 165, endPoint y: 150, distance: 16.3
click at [165, 150] on div "Shaping Pre-Sales Strategy in OutSystems Developed and aligned pre-sales strate…" at bounding box center [197, 169] width 188 height 47
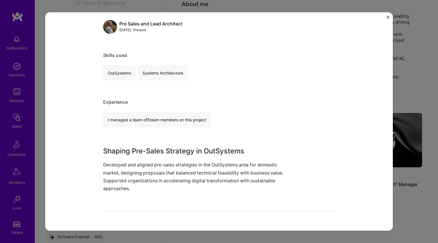
click at [166, 149] on h3 "Shaping Pre-Sales Strategy in OutSystems" at bounding box center [197, 151] width 188 height 10
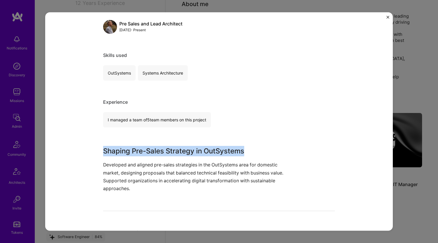
drag, startPoint x: 166, startPoint y: 149, endPoint x: 159, endPoint y: 168, distance: 19.2
click at [159, 168] on div "Shaping Pre-Sales Strategy in OutSystems Developed and aligned pre-sales strate…" at bounding box center [197, 169] width 188 height 47
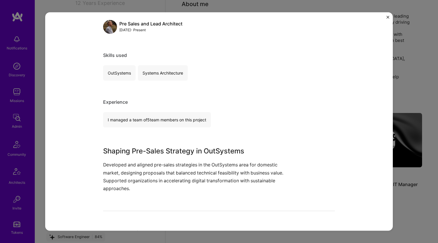
click at [159, 168] on p "Developed and aligned pre-sales strategies in the OutSystems area for domestic …" at bounding box center [197, 177] width 188 height 32
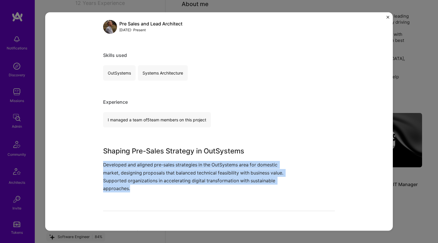
drag, startPoint x: 159, startPoint y: 168, endPoint x: 163, endPoint y: 151, distance: 17.4
click at [163, 151] on div "Shaping Pre-Sales Strategy in OutSystems Developed and aligned pre-sales strate…" at bounding box center [197, 169] width 188 height 47
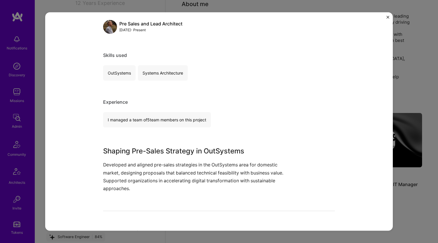
click at [163, 150] on h3 "Shaping Pre-Sales Strategy in OutSystems" at bounding box center [197, 151] width 188 height 10
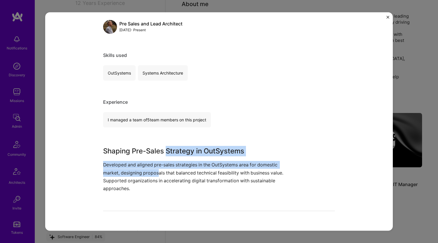
drag, startPoint x: 163, startPoint y: 148, endPoint x: 157, endPoint y: 173, distance: 25.6
click at [157, 173] on div "Shaping Pre-Sales Strategy in OutSystems Developed and aligned pre-sales strate…" at bounding box center [197, 169] width 188 height 47
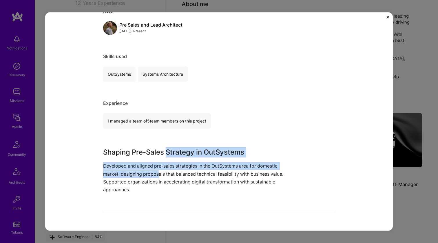
click at [157, 173] on p "Developed and aligned pre-sales strategies in the OutSystems area for domestic …" at bounding box center [197, 178] width 188 height 32
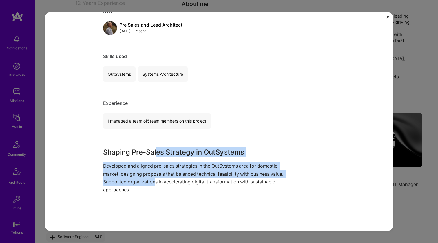
drag, startPoint x: 153, startPoint y: 174, endPoint x: 155, endPoint y: 149, distance: 25.3
click at [155, 149] on div "Shaping Pre-Sales Strategy in OutSystems Developed and aligned pre-sales strate…" at bounding box center [197, 170] width 188 height 47
click at [155, 149] on h3 "Shaping Pre-Sales Strategy in OutSystems" at bounding box center [197, 152] width 188 height 10
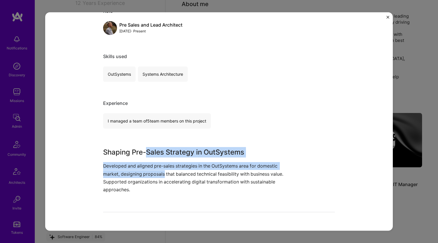
drag, startPoint x: 155, startPoint y: 149, endPoint x: 146, endPoint y: 177, distance: 28.9
click at [146, 177] on div "Shaping Pre-Sales Strategy in OutSystems Developed and aligned pre-sales strate…" at bounding box center [197, 170] width 188 height 47
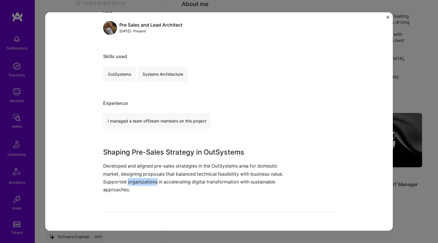
click at [146, 177] on p "Developed and aligned pre-sales strategies in the OutSystems area for domestic …" at bounding box center [197, 178] width 188 height 32
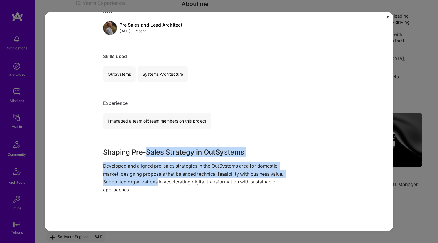
drag, startPoint x: 149, startPoint y: 165, endPoint x: 153, endPoint y: 155, distance: 10.7
click at [153, 155] on div "Shaping Pre-Sales Strategy in OutSystems Developed and aligned pre-sales strate…" at bounding box center [197, 170] width 188 height 47
click at [153, 155] on h3 "Shaping Pre-Sales Strategy in OutSystems" at bounding box center [197, 152] width 188 height 10
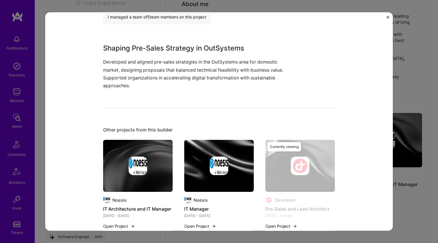
scroll to position [197, 0]
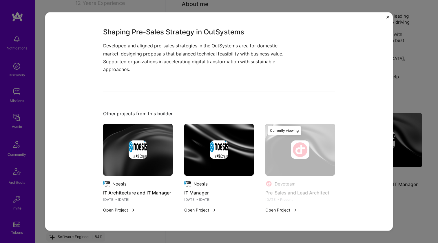
click at [168, 160] on img at bounding box center [137, 150] width 69 height 52
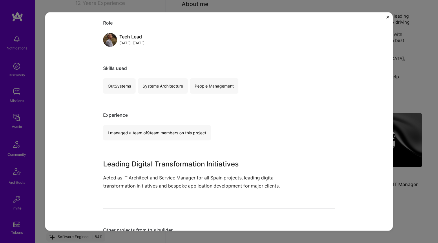
scroll to position [121, 0]
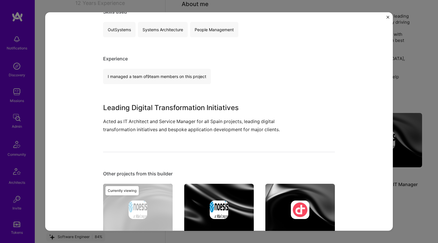
click at [161, 132] on p "Acted as IT Architect and Service Manager for all Spain projects, leading digit…" at bounding box center [197, 126] width 188 height 16
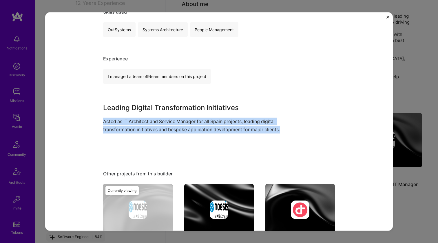
click at [161, 132] on p "Acted as IT Architect and Service Manager for all Spain projects, leading digit…" at bounding box center [197, 126] width 188 height 16
click at [164, 128] on p "Acted as IT Architect and Service Manager for all Spain projects, leading digit…" at bounding box center [197, 126] width 188 height 16
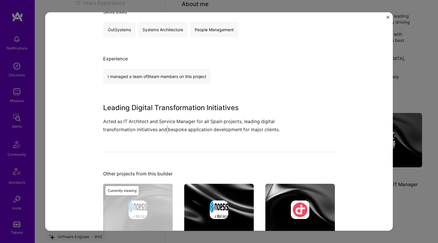
click at [164, 128] on p "Acted as IT Architect and Service Manager for all Spain projects, leading digit…" at bounding box center [197, 126] width 188 height 16
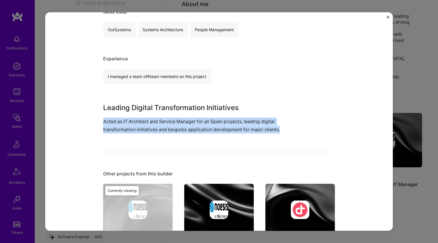
click at [164, 128] on p "Acted as IT Architect and Service Manager for all Spain projects, leading digit…" at bounding box center [197, 126] width 188 height 16
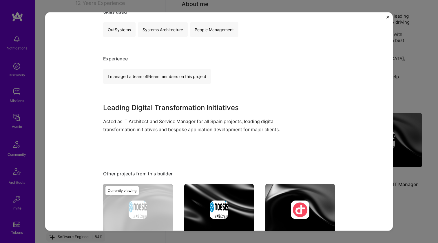
click at [173, 109] on h3 "Leading Digital Transformation Initiatives" at bounding box center [197, 108] width 188 height 10
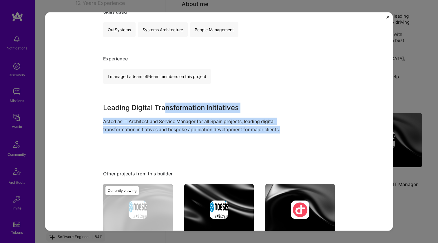
drag, startPoint x: 162, startPoint y: 104, endPoint x: 153, endPoint y: 135, distance: 31.4
click at [153, 135] on div "IT Architecture and IT Manager Noesis Consulting, Enterprise Software Role Tech…" at bounding box center [219, 91] width 232 height 377
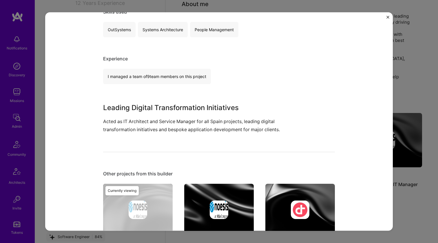
scroll to position [135, 0]
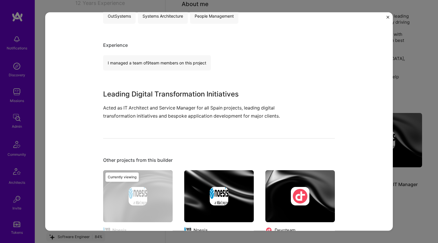
click at [204, 177] on img at bounding box center [218, 196] width 69 height 52
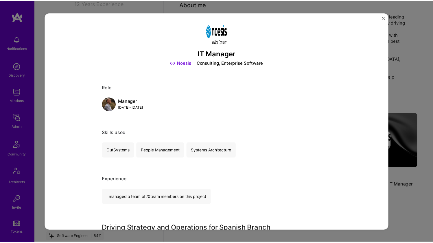
scroll to position [184, 0]
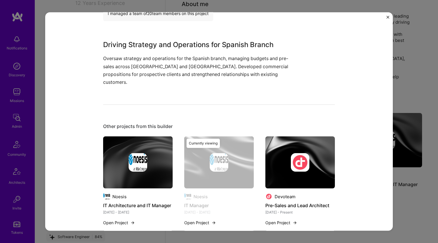
click at [357, 1] on div "IT Manager Noesis Consulting, Enterprise Software Role Manager Jan, 2023 - Jul,…" at bounding box center [219, 121] width 438 height 243
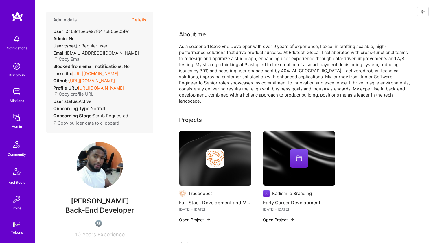
click at [93, 71] on link "[URL][DOMAIN_NAME]" at bounding box center [95, 73] width 46 height 5
click at [92, 78] on link "[URL][DOMAIN_NAME]" at bounding box center [92, 80] width 46 height 5
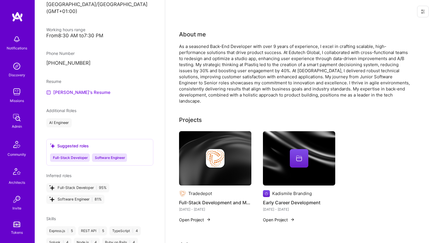
click at [85, 89] on link "[PERSON_NAME]'s Resume" at bounding box center [78, 92] width 64 height 7
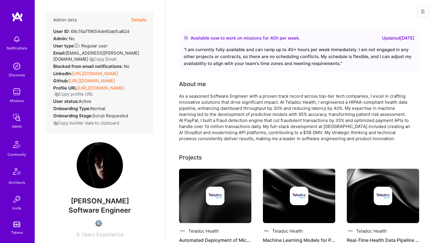
click at [117, 76] on link "[URL][DOMAIN_NAME]" at bounding box center [95, 73] width 46 height 5
click at [109, 84] on link "[URL][DOMAIN_NAME]" at bounding box center [92, 80] width 46 height 5
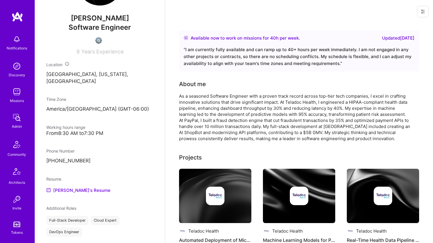
scroll to position [228, 0]
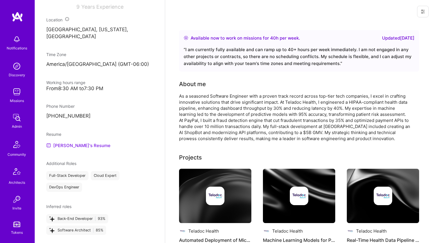
click at [68, 148] on link "[PERSON_NAME]'s Resume" at bounding box center [78, 145] width 64 height 7
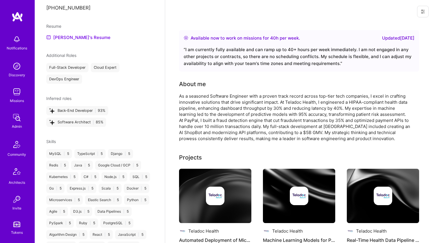
scroll to position [396, 0]
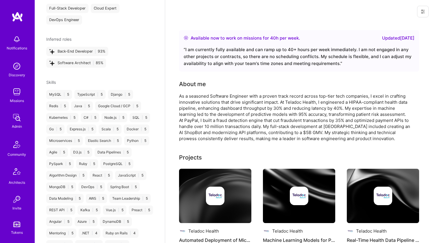
click at [204, 114] on div "As a seasoned Software Engineer with a proven track record across top-tier tech…" at bounding box center [295, 117] width 232 height 49
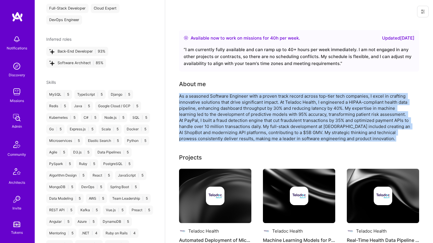
click at [204, 114] on div "As a seasoned Software Engineer with a proven track record across top-tier tech…" at bounding box center [295, 117] width 232 height 49
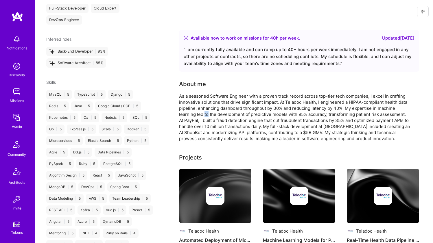
click at [204, 114] on div "As a seasoned Software Engineer with a proven track record across top-tier tech…" at bounding box center [295, 117] width 232 height 49
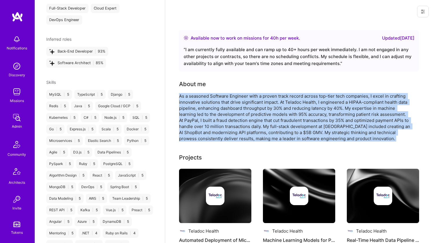
click at [204, 114] on div "As a seasoned Software Engineer with a proven track record across top-tier tech…" at bounding box center [295, 117] width 232 height 49
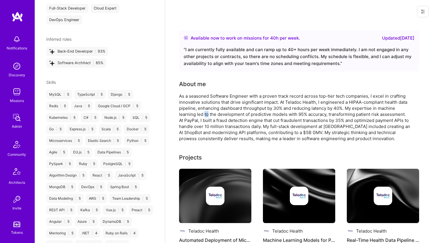
click at [204, 114] on div "As a seasoned Software Engineer with a proven track record across top-tier tech…" at bounding box center [295, 117] width 232 height 49
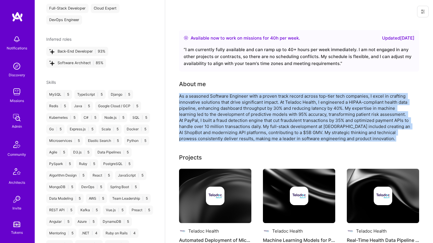
click at [204, 114] on div "As a seasoned Software Engineer with a proven track record across top-tier tech…" at bounding box center [295, 117] width 232 height 49
click at [203, 115] on div "As a seasoned Software Engineer with a proven track record across top-tier tech…" at bounding box center [295, 117] width 232 height 49
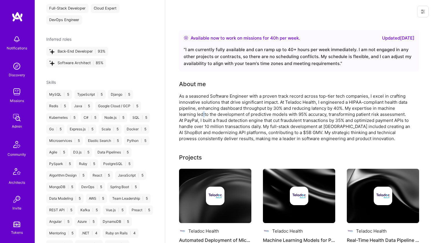
click at [203, 115] on div "As a seasoned Software Engineer with a proven track record across top-tier tech…" at bounding box center [295, 117] width 232 height 49
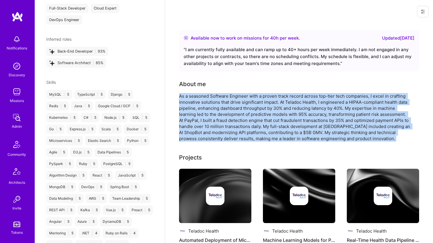
click at [203, 115] on div "As a seasoned Software Engineer with a proven track record across top-tier tech…" at bounding box center [295, 117] width 232 height 49
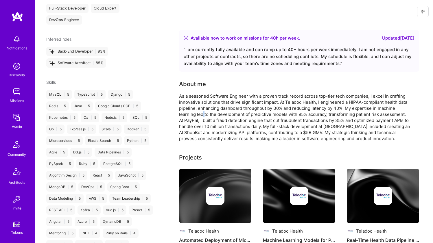
click at [203, 115] on div "As a seasoned Software Engineer with a proven track record across top-tier tech…" at bounding box center [295, 117] width 232 height 49
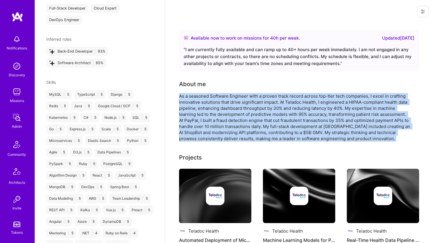
click at [203, 115] on div "As a seasoned Software Engineer with a proven track record across top-tier tech…" at bounding box center [295, 117] width 232 height 49
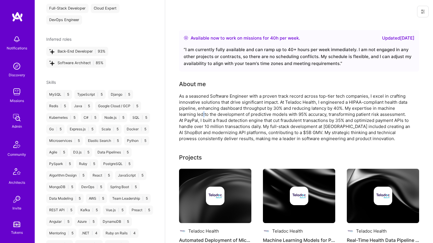
click at [203, 115] on div "As a seasoned Software Engineer with a proven track record across top-tier tech…" at bounding box center [295, 117] width 232 height 49
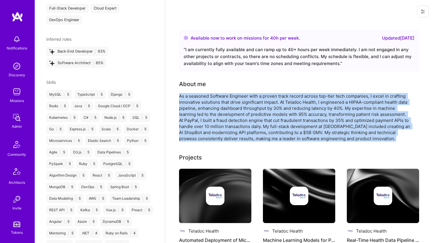
click at [203, 115] on div "As a seasoned Software Engineer with a proven track record across top-tier tech…" at bounding box center [295, 117] width 232 height 49
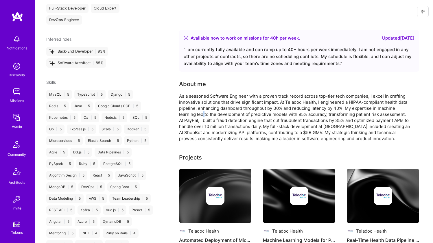
click at [203, 115] on div "As a seasoned Software Engineer with a proven track record across top-tier tech…" at bounding box center [295, 117] width 232 height 49
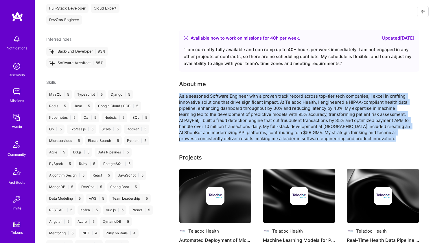
click at [203, 115] on div "As a seasoned Software Engineer with a proven track record across top-tier tech…" at bounding box center [295, 117] width 232 height 49
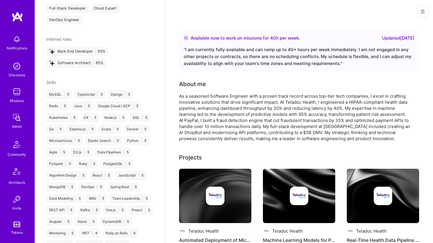
click at [203, 112] on div "As a seasoned Software Engineer with a proven track record across top-tier tech…" at bounding box center [295, 117] width 232 height 49
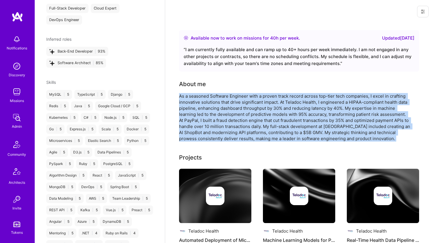
click at [203, 112] on div "As a seasoned Software Engineer with a proven track record across top-tier tech…" at bounding box center [295, 117] width 232 height 49
click at [205, 105] on div "As a seasoned Software Engineer with a proven track record across top-tier tech…" at bounding box center [295, 117] width 232 height 49
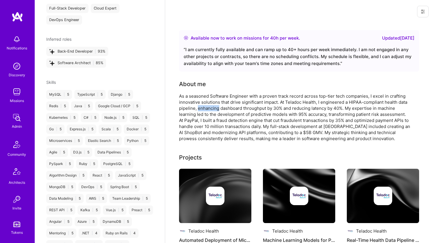
click at [205, 105] on div "As a seasoned Software Engineer with a proven track record across top-tier tech…" at bounding box center [295, 117] width 232 height 49
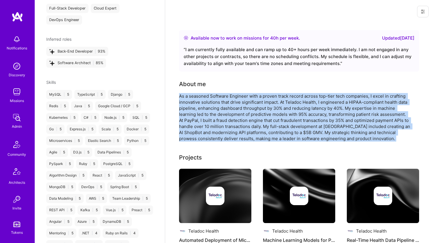
click at [205, 105] on div "As a seasoned Software Engineer with a proven track record across top-tier tech…" at bounding box center [295, 117] width 232 height 49
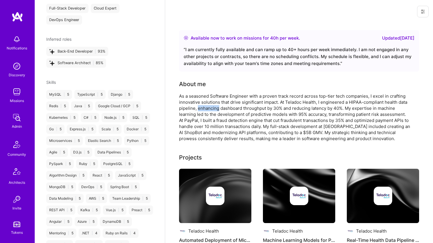
click at [205, 105] on div "As a seasoned Software Engineer with a proven track record across top-tier tech…" at bounding box center [295, 117] width 232 height 49
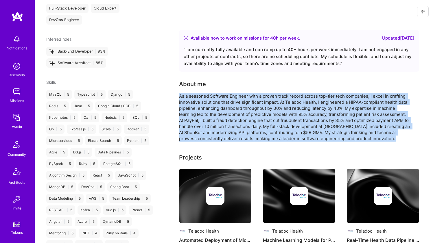
click at [205, 105] on div "As a seasoned Software Engineer with a proven track record across top-tier tech…" at bounding box center [295, 117] width 232 height 49
click at [206, 101] on div "As a seasoned Software Engineer with a proven track record across top-tier tech…" at bounding box center [295, 117] width 232 height 49
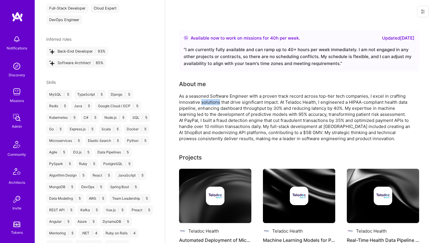
click at [206, 101] on div "As a seasoned Software Engineer with a proven track record across top-tier tech…" at bounding box center [295, 117] width 232 height 49
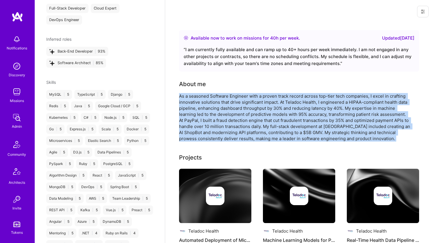
click at [206, 101] on div "As a seasoned Software Engineer with a proven track record across top-tier tech…" at bounding box center [295, 117] width 232 height 49
click at [205, 106] on div "As a seasoned Software Engineer with a proven track record across top-tier tech…" at bounding box center [295, 117] width 232 height 49
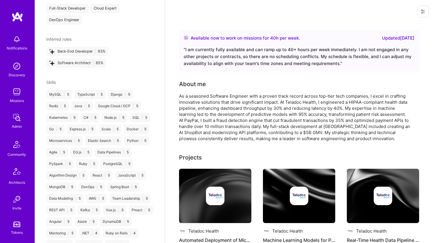
click at [204, 109] on div "As a seasoned Software Engineer with a proven track record across top-tier tech…" at bounding box center [295, 117] width 232 height 49
click at [203, 115] on div "As a seasoned Software Engineer with a proven track record across top-tier tech…" at bounding box center [295, 117] width 232 height 49
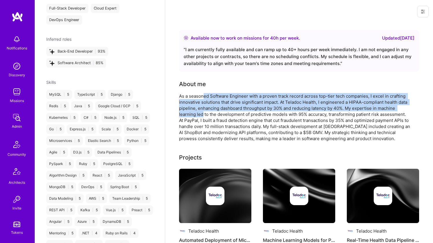
drag, startPoint x: 203, startPoint y: 117, endPoint x: 203, endPoint y: 95, distance: 21.7
click at [203, 95] on div "As a seasoned Software Engineer with a proven track record across top-tier tech…" at bounding box center [295, 117] width 232 height 49
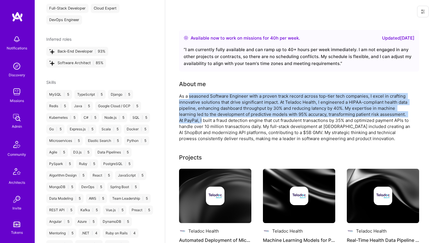
drag, startPoint x: 203, startPoint y: 95, endPoint x: 201, endPoint y: 118, distance: 23.6
click at [201, 118] on div "As a seasoned Software Engineer with a proven track record across top-tier tech…" at bounding box center [295, 117] width 232 height 49
drag, startPoint x: 201, startPoint y: 119, endPoint x: 204, endPoint y: 98, distance: 21.1
click at [204, 98] on div "As a seasoned Software Engineer with a proven track record across top-tier tech…" at bounding box center [295, 117] width 232 height 49
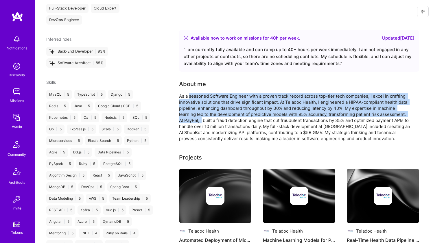
click at [204, 98] on div "As a seasoned Software Engineer with a proven track record across top-tier tech…" at bounding box center [295, 117] width 232 height 49
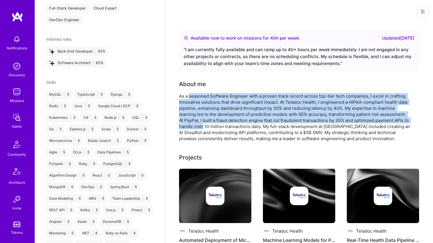
drag, startPoint x: 204, startPoint y: 102, endPoint x: 204, endPoint y: 125, distance: 22.3
click at [204, 125] on div "As a seasoned Software Engineer with a proven track record across top-tier tech…" at bounding box center [295, 117] width 232 height 49
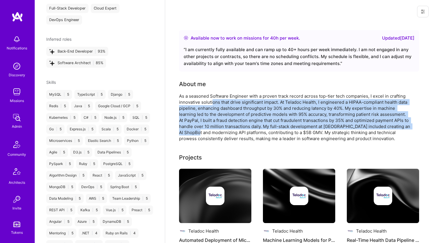
drag, startPoint x: 204, startPoint y: 135, endPoint x: 212, endPoint y: 101, distance: 35.1
click at [212, 101] on div "As a seasoned Software Engineer with a proven track record across top-tier tech…" at bounding box center [295, 117] width 232 height 49
drag, startPoint x: 213, startPoint y: 100, endPoint x: 212, endPoint y: 135, distance: 34.8
click at [212, 135] on div "As a seasoned Software Engineer with a proven track record across top-tier tech…" at bounding box center [295, 117] width 232 height 49
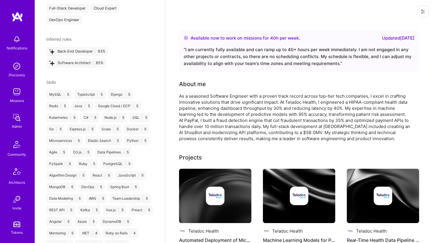
click at [212, 137] on div "As a seasoned Software Engineer with a proven track record across top-tier tech…" at bounding box center [295, 117] width 232 height 49
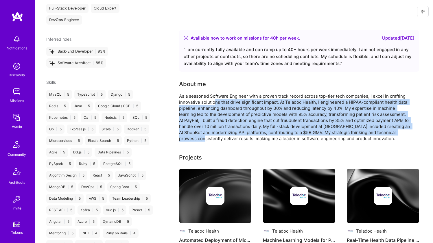
drag, startPoint x: 211, startPoint y: 140, endPoint x: 215, endPoint y: 102, distance: 37.8
click at [215, 102] on div "As a seasoned Software Engineer with a proven track record across top-tier tech…" at bounding box center [295, 117] width 232 height 49
drag, startPoint x: 218, startPoint y: 100, endPoint x: 217, endPoint y: 140, distance: 40.0
click at [217, 140] on div "As a seasoned Software Engineer with a proven track record across top-tier tech…" at bounding box center [295, 117] width 232 height 49
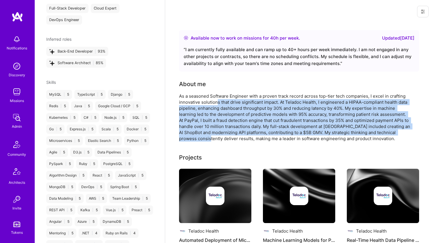
click at [217, 140] on div "As a seasoned Software Engineer with a proven track record across top-tier tech…" at bounding box center [295, 117] width 232 height 49
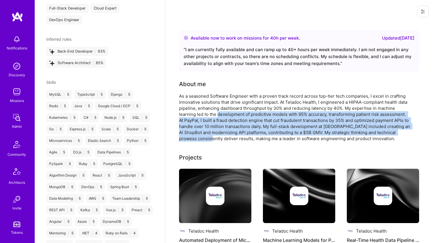
drag, startPoint x: 217, startPoint y: 140, endPoint x: 221, endPoint y: 114, distance: 26.1
click at [221, 114] on div "As a seasoned Software Engineer with a proven track record across top-tier tech…" at bounding box center [295, 117] width 232 height 49
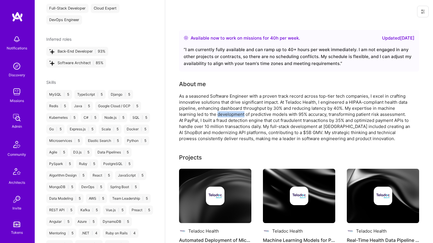
click at [221, 113] on div "As a seasoned Software Engineer with a proven track record across top-tier tech…" at bounding box center [295, 117] width 232 height 49
click at [220, 92] on div "About me As a seasoned Software Engineer with a proven track record across top-…" at bounding box center [295, 111] width 232 height 62
click at [219, 97] on div "As a seasoned Software Engineer with a proven track record across top-tier tech…" at bounding box center [295, 117] width 232 height 49
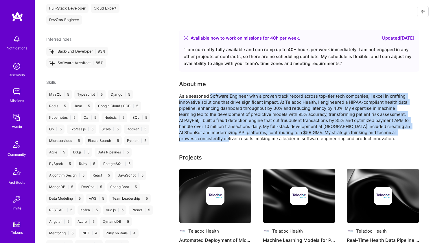
drag, startPoint x: 219, startPoint y: 97, endPoint x: 221, endPoint y: 138, distance: 40.6
click at [221, 138] on div "As a seasoned Software Engineer with a proven track record across top-tier tech…" at bounding box center [295, 117] width 232 height 49
drag, startPoint x: 221, startPoint y: 138, endPoint x: 227, endPoint y: 97, distance: 41.5
click at [227, 97] on div "As a seasoned Software Engineer with a proven track record across top-tier tech…" at bounding box center [295, 117] width 232 height 49
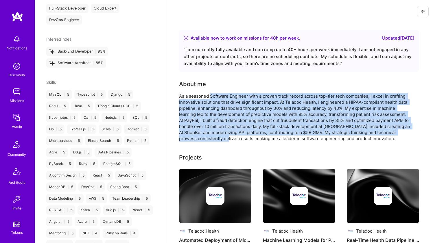
click at [227, 97] on div "As a seasoned Software Engineer with a proven track record across top-tier tech…" at bounding box center [295, 117] width 232 height 49
drag, startPoint x: 227, startPoint y: 97, endPoint x: 227, endPoint y: 140, distance: 43.1
click at [227, 140] on div "As a seasoned Software Engineer with a proven track record across top-tier tech…" at bounding box center [295, 117] width 232 height 49
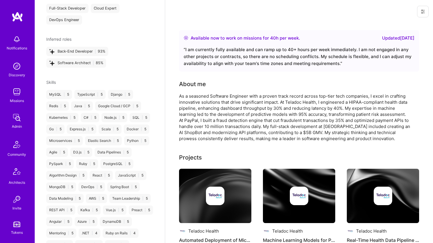
click at [227, 140] on div "As a seasoned Software Engineer with a proven track record across top-tier tech…" at bounding box center [295, 117] width 232 height 49
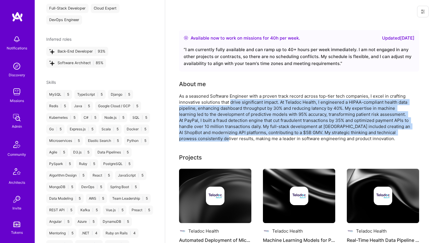
drag, startPoint x: 227, startPoint y: 140, endPoint x: 234, endPoint y: 100, distance: 41.2
click at [234, 101] on div "As a seasoned Software Engineer with a proven track record across top-tier tech…" at bounding box center [295, 117] width 232 height 49
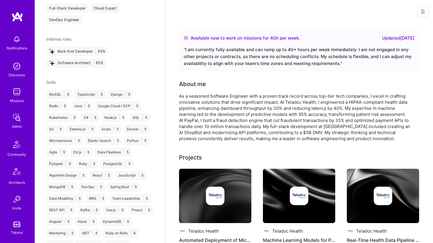
click at [236, 98] on div "As a seasoned Software Engineer with a proven track record across top-tier tech…" at bounding box center [295, 117] width 232 height 49
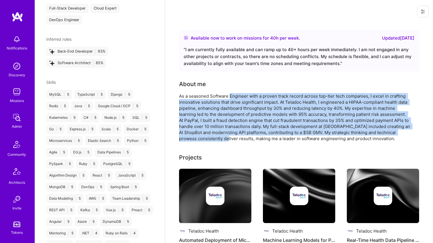
drag, startPoint x: 236, startPoint y: 98, endPoint x: 229, endPoint y: 137, distance: 39.6
click at [229, 137] on div "As a seasoned Software Engineer with a proven track record across top-tier tech…" at bounding box center [295, 117] width 232 height 49
drag, startPoint x: 229, startPoint y: 137, endPoint x: 225, endPoint y: 98, distance: 39.3
click at [225, 98] on div "As a seasoned Software Engineer with a proven track record across top-tier tech…" at bounding box center [295, 117] width 232 height 49
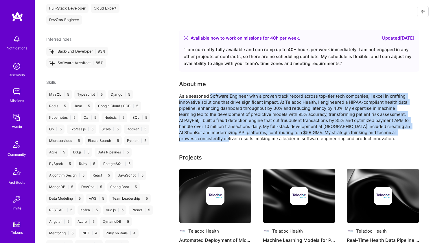
click at [225, 98] on div "As a seasoned Software Engineer with a proven track record across top-tier tech…" at bounding box center [295, 117] width 232 height 49
drag, startPoint x: 225, startPoint y: 98, endPoint x: 221, endPoint y: 138, distance: 40.0
click at [221, 138] on div "As a seasoned Software Engineer with a proven track record across top-tier tech…" at bounding box center [295, 117] width 232 height 49
drag, startPoint x: 221, startPoint y: 134, endPoint x: 234, endPoint y: 97, distance: 39.7
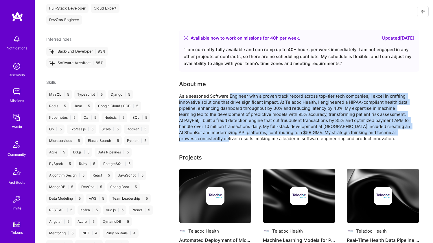
click at [234, 97] on div "As a seasoned Software Engineer with a proven track record across top-tier tech…" at bounding box center [295, 117] width 232 height 49
drag, startPoint x: 234, startPoint y: 97, endPoint x: 235, endPoint y: 141, distance: 44.3
click at [235, 141] on div "As a seasoned Software Engineer with a proven track record across top-tier tech…" at bounding box center [295, 117] width 232 height 49
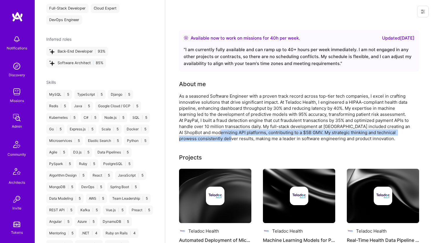
drag, startPoint x: 235, startPoint y: 141, endPoint x: 237, endPoint y: 133, distance: 8.7
click at [237, 133] on div "As a seasoned Software Engineer with a proven track record across top-tier tech…" at bounding box center [295, 117] width 232 height 49
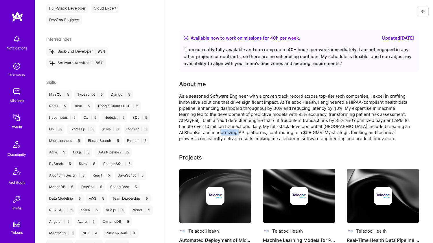
click at [237, 131] on div "As a seasoned Software Engineer with a proven track record across top-tier tech…" at bounding box center [295, 117] width 232 height 49
click at [236, 132] on div "As a seasoned Software Engineer with a proven track record across top-tier tech…" at bounding box center [295, 117] width 232 height 49
click at [236, 133] on div "As a seasoned Software Engineer with a proven track record across top-tier tech…" at bounding box center [295, 117] width 232 height 49
click at [234, 139] on div "As a seasoned Software Engineer with a proven track record across top-tier tech…" at bounding box center [295, 117] width 232 height 49
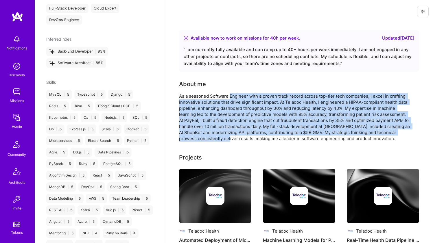
drag, startPoint x: 234, startPoint y: 139, endPoint x: 246, endPoint y: 95, distance: 45.6
click at [246, 95] on div "As a seasoned Software Engineer with a proven track record across top-tier tech…" at bounding box center [295, 117] width 232 height 49
drag, startPoint x: 246, startPoint y: 95, endPoint x: 239, endPoint y: 138, distance: 43.7
click at [239, 138] on div "As a seasoned Software Engineer with a proven track record across top-tier tech…" at bounding box center [295, 117] width 232 height 49
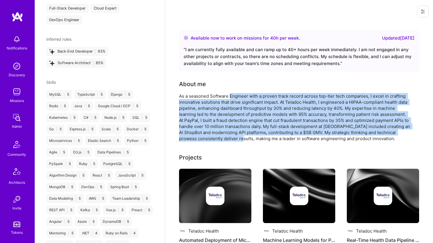
click at [239, 138] on div "As a seasoned Software Engineer with a proven track record across top-tier tech…" at bounding box center [295, 117] width 232 height 49
drag, startPoint x: 239, startPoint y: 138, endPoint x: 245, endPoint y: 97, distance: 41.4
click at [245, 97] on div "As a seasoned Software Engineer with a proven track record across top-tier tech…" at bounding box center [295, 117] width 232 height 49
drag, startPoint x: 245, startPoint y: 97, endPoint x: 237, endPoint y: 137, distance: 40.3
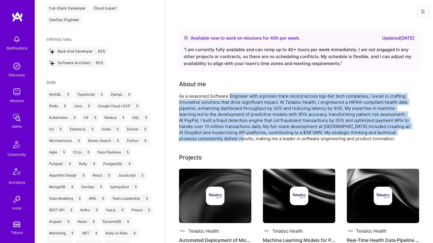
click at [237, 137] on div "As a seasoned Software Engineer with a proven track record across top-tier tech…" at bounding box center [295, 117] width 232 height 49
drag, startPoint x: 237, startPoint y: 137, endPoint x: 239, endPoint y: 96, distance: 40.9
click at [239, 96] on div "As a seasoned Software Engineer with a proven track record across top-tier tech…" at bounding box center [295, 117] width 232 height 49
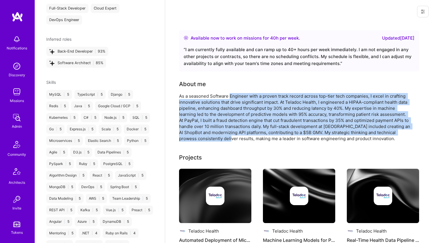
drag, startPoint x: 239, startPoint y: 96, endPoint x: 236, endPoint y: 137, distance: 41.3
click at [236, 137] on div "As a seasoned Software Engineer with a proven track record across top-tier tech…" at bounding box center [295, 117] width 232 height 49
drag, startPoint x: 236, startPoint y: 137, endPoint x: 239, endPoint y: 98, distance: 39.5
click at [239, 98] on div "As a seasoned Software Engineer with a proven track record across top-tier tech…" at bounding box center [295, 117] width 232 height 49
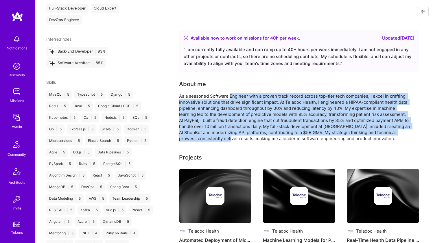
click at [239, 98] on div "As a seasoned Software Engineer with a proven track record across top-tier tech…" at bounding box center [295, 117] width 232 height 49
drag, startPoint x: 239, startPoint y: 98, endPoint x: 251, endPoint y: 138, distance: 42.3
click at [251, 138] on div "As a seasoned Software Engineer with a proven track record across top-tier tech…" at bounding box center [295, 117] width 232 height 49
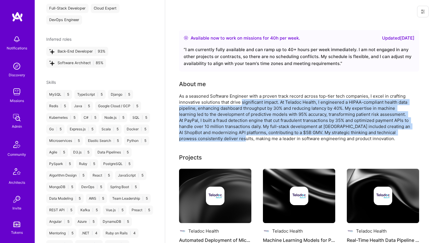
drag, startPoint x: 251, startPoint y: 138, endPoint x: 243, endPoint y: 100, distance: 39.3
click at [243, 100] on div "As a seasoned Software Engineer with a proven track record across top-tier tech…" at bounding box center [295, 117] width 232 height 49
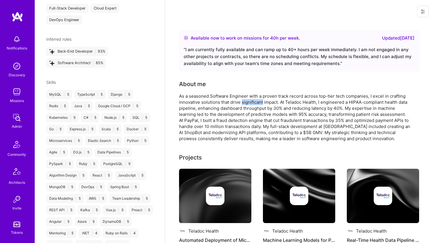
click at [243, 99] on div "As a seasoned Software Engineer with a proven track record across top-tier tech…" at bounding box center [295, 117] width 232 height 49
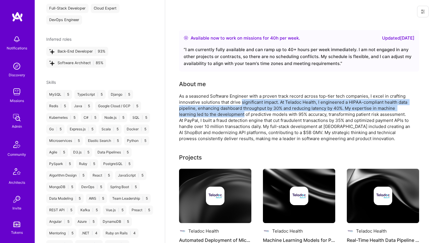
drag, startPoint x: 243, startPoint y: 100, endPoint x: 241, endPoint y: 117, distance: 17.8
click at [241, 116] on div "As a seasoned Software Engineer with a proven track record across top-tier tech…" at bounding box center [295, 117] width 232 height 49
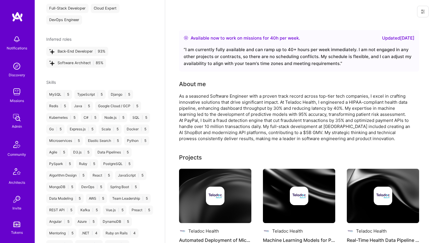
click at [241, 118] on div "As a seasoned Software Engineer with a proven track record across top-tier tech…" at bounding box center [295, 117] width 232 height 49
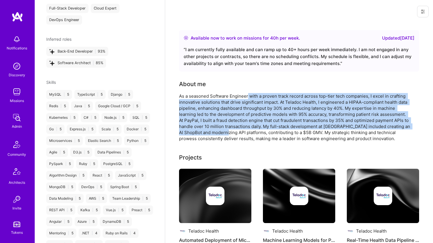
drag, startPoint x: 231, startPoint y: 133, endPoint x: 249, endPoint y: 94, distance: 42.6
click at [249, 94] on div "As a seasoned Software Engineer with a proven track record across top-tier tech…" at bounding box center [295, 117] width 232 height 49
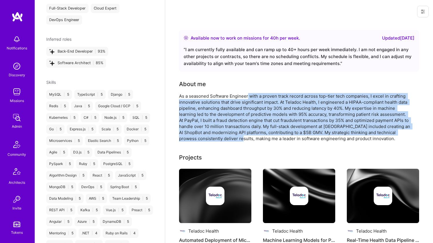
drag
click at [247, 136] on div "As a seasoned Software Engineer with a proven track record across top-tier tech…" at bounding box center [295, 117] width 232 height 49
click at [247, 97] on div "As a seasoned Software Engineer with a proven track record across top-tier tech…" at bounding box center [295, 117] width 232 height 49
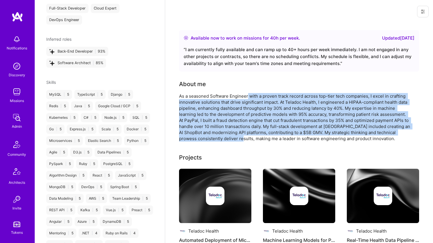
click at [241, 138] on div "As a seasoned Software Engineer with a proven track record across top-tier tech…" at bounding box center [295, 117] width 232 height 49
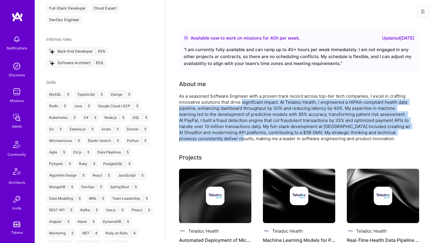
click at [249, 100] on div "As a seasoned Software Engineer with a proven track record across top-tier tech…" at bounding box center [295, 117] width 232 height 49
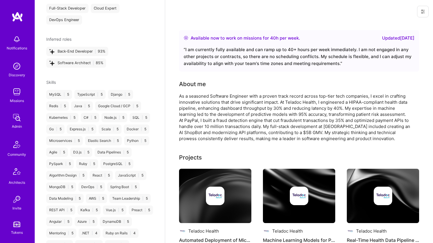
click at [252, 96] on div "As a seasoned Software Engineer with a proven track record across top-tier tech…" at bounding box center [295, 117] width 232 height 49
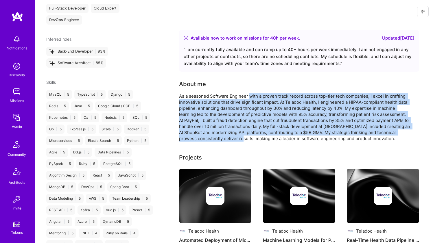
click at [249, 136] on div "As a seasoned Software Engineer with a proven track record across top-tier tech…" at bounding box center [295, 117] width 232 height 49
click at [248, 98] on div "As a seasoned Software Engineer with a proven track record across top-tier tech…" at bounding box center [295, 117] width 232 height 49
click at [251, 138] on div "As a seasoned Software Engineer with a proven track record across top-tier tech…" at bounding box center [295, 117] width 232 height 49
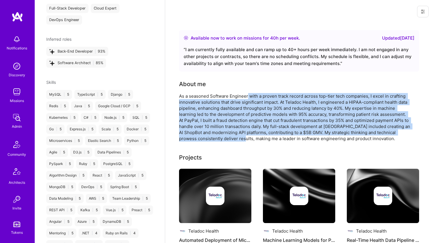
click at [251, 138] on div "As a seasoned Software Engineer with a proven track record across top-tier tech…" at bounding box center [295, 117] width 232 height 49
click at [254, 97] on div "As a seasoned Software Engineer with a proven track record across top-tier tech…" at bounding box center [295, 117] width 232 height 49
click at [249, 137] on div "As a seasoned Software Engineer with a proven track record across top-tier tech…" at bounding box center [295, 117] width 232 height 49
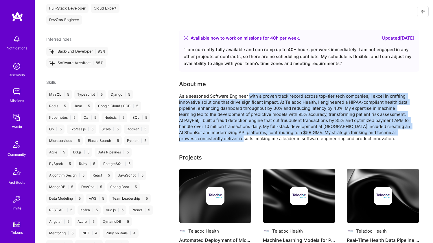
click at [252, 95] on div "As a seasoned Software Engineer with a proven track record across top-tier tech…" at bounding box center [295, 117] width 232 height 49
click at [246, 139] on div "As a seasoned Software Engineer with a proven track record across top-tier tech…" at bounding box center [295, 117] width 232 height 49
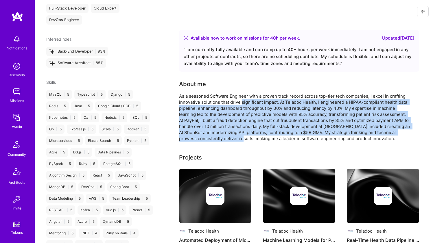
click at [250, 100] on div "As a seasoned Software Engineer with a proven track record across top-tier tech…" at bounding box center [295, 117] width 232 height 49
click at [251, 100] on div "As a seasoned Software Engineer with a proven track record across top-tier tech…" at bounding box center [295, 117] width 232 height 49
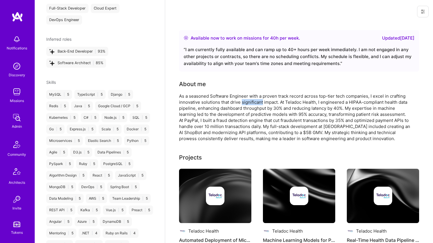
click at [251, 100] on div "As a seasoned Software Engineer with a proven track record across top-tier tech…" at bounding box center [295, 117] width 232 height 49
click at [252, 98] on div "As a seasoned Software Engineer with a proven track record across top-tier tech…" at bounding box center [295, 117] width 232 height 49
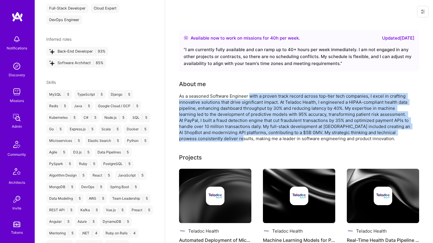
click at [247, 139] on div "As a seasoned Software Engineer with a proven track record across top-tier tech…" at bounding box center [295, 117] width 232 height 49
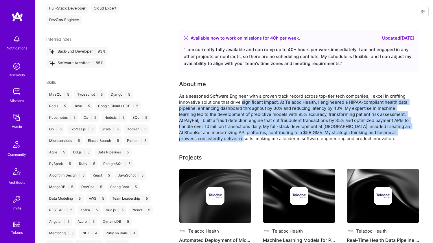
click at [256, 99] on div "As a seasoned Software Engineer with a proven track record across top-tier tech…" at bounding box center [295, 117] width 232 height 49
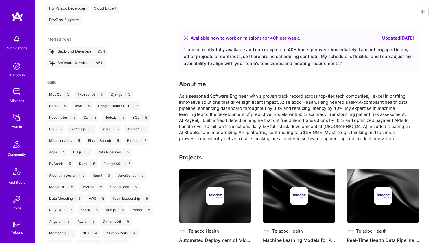
click at [257, 98] on div "As a seasoned Software Engineer with a proven track record across top-tier tech…" at bounding box center [295, 117] width 232 height 49
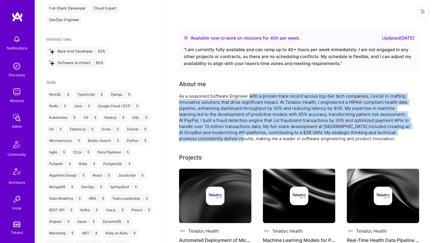
click at [247, 139] on div "As a seasoned Software Engineer with a proven track record across top-tier tech…" at bounding box center [295, 117] width 232 height 49
click at [253, 95] on div "As a seasoned Software Engineer with a proven track record across top-tier tech…" at bounding box center [295, 117] width 232 height 49
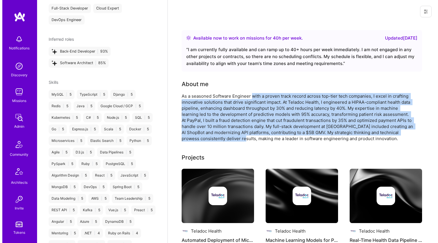
scroll to position [184, 0]
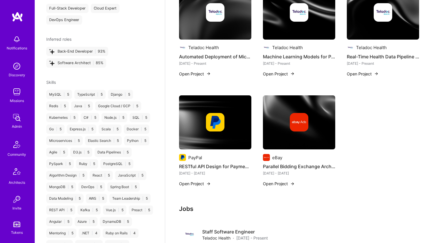
click at [202, 126] on div at bounding box center [215, 122] width 72 height 19
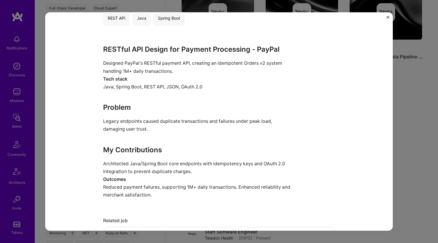
scroll to position [155, 0]
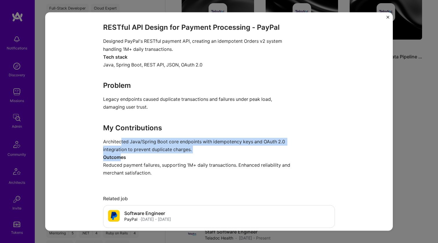
drag, startPoint x: 120, startPoint y: 142, endPoint x: 118, endPoint y: 157, distance: 15.1
click at [118, 157] on div "RESTful API Design for Payment Processing - PayPal Designed PayPal's RESTful pa…" at bounding box center [197, 99] width 188 height 155
click at [118, 157] on strong "Outcomes" at bounding box center [114, 157] width 23 height 6
drag, startPoint x: 118, startPoint y: 157, endPoint x: 120, endPoint y: 142, distance: 15.5
click at [120, 142] on div "RESTful API Design for Payment Processing - PayPal Designed PayPal's RESTful pa…" at bounding box center [197, 99] width 188 height 155
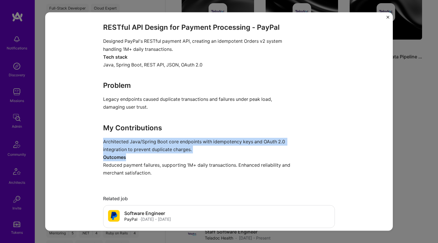
click at [120, 142] on p "Architected Java/Spring Boot core endpoints with idempotency keys and OAuth 2.0…" at bounding box center [197, 146] width 188 height 16
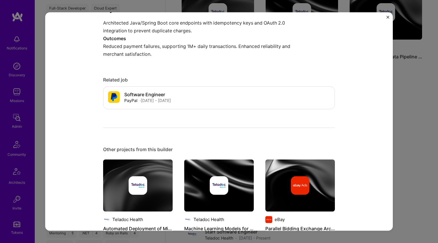
scroll to position [417, 0]
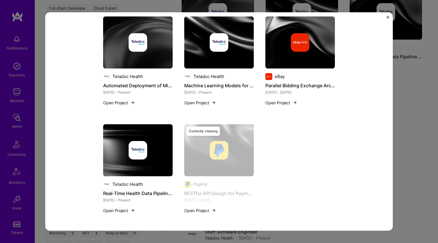
click at [162, 151] on div at bounding box center [137, 150] width 69 height 19
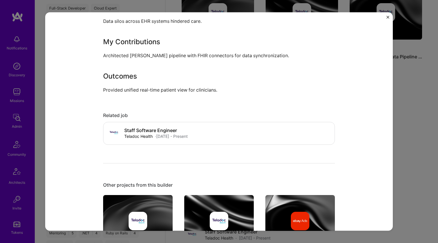
scroll to position [258, 0]
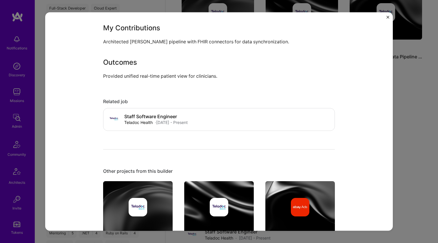
click at [296, 181] on img at bounding box center [299, 207] width 69 height 52
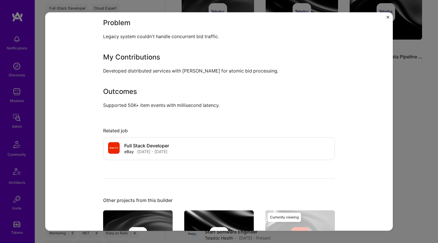
scroll to position [284, 0]
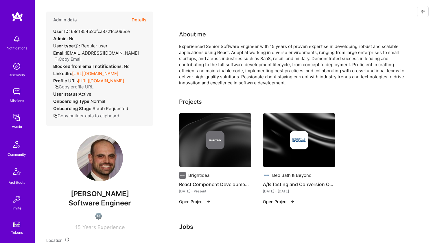
click at [221, 138] on img at bounding box center [215, 140] width 19 height 19
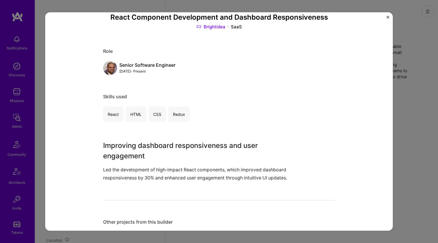
scroll to position [44, 0]
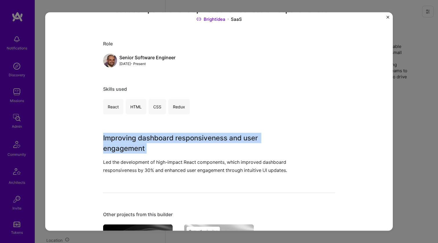
drag, startPoint x: 146, startPoint y: 132, endPoint x: 180, endPoint y: 154, distance: 41.0
click at [180, 154] on div "React Component Development and Dashboard Responsiveness Brightidea SaaS Role S…" at bounding box center [219, 150] width 232 height 341
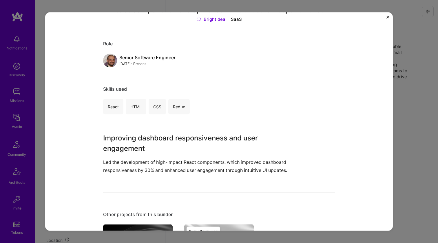
click at [180, 154] on div "Improving dashboard responsiveness and user engagement Led the development of h…" at bounding box center [197, 153] width 188 height 41
drag, startPoint x: 188, startPoint y: 162, endPoint x: 164, endPoint y: 140, distance: 32.6
click at [167, 143] on div "Improving dashboard responsiveness and user engagement Led the development of h…" at bounding box center [197, 153] width 188 height 41
click at [156, 136] on h3 "Improving dashboard responsiveness and user engagement" at bounding box center [197, 143] width 188 height 21
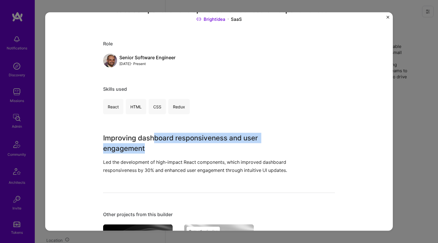
drag, startPoint x: 153, startPoint y: 133, endPoint x: 170, endPoint y: 157, distance: 30.1
click at [168, 156] on div "Improving dashboard responsiveness and user engagement Led the development of h…" at bounding box center [197, 153] width 188 height 41
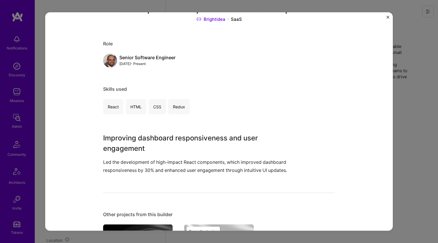
click at [170, 157] on div "Improving dashboard responsiveness and user engagement Led the development of h…" at bounding box center [197, 153] width 188 height 41
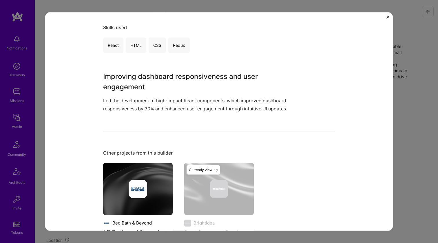
click at [160, 175] on img at bounding box center [137, 189] width 69 height 52
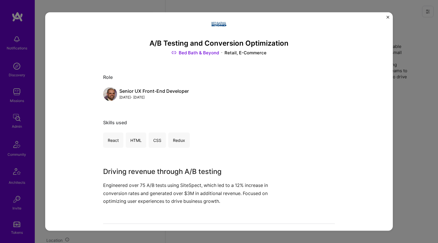
scroll to position [32, 0]
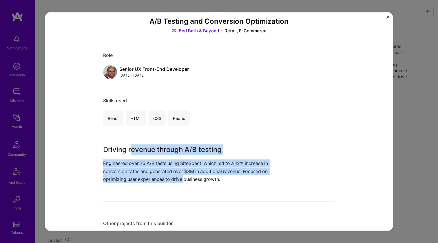
drag, startPoint x: 131, startPoint y: 151, endPoint x: 181, endPoint y: 174, distance: 55.8
click at [181, 174] on div "Driving revenue through A/B testing Engineered over 75 A/B tests using SiteSpec…" at bounding box center [197, 164] width 188 height 39
click at [181, 174] on p "Engineered over 75 A/B tests using SiteSpect, which led to a 12% increase in co…" at bounding box center [197, 172] width 188 height 24
drag, startPoint x: 165, startPoint y: 166, endPoint x: 137, endPoint y: 155, distance: 29.8
click at [137, 155] on div "Driving revenue through A/B testing Engineered over 75 A/B tests using SiteSpec…" at bounding box center [197, 164] width 188 height 39
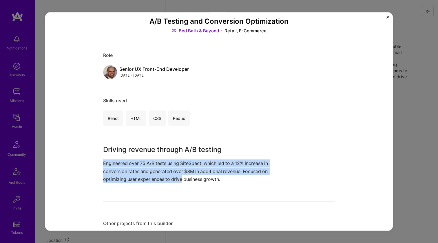
click at [137, 154] on h3 "Driving revenue through A/B testing" at bounding box center [197, 150] width 188 height 10
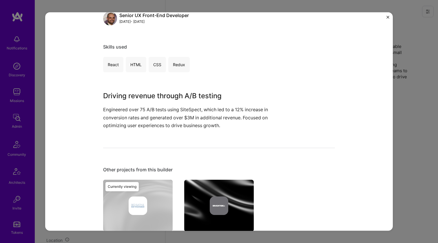
scroll to position [142, 0]
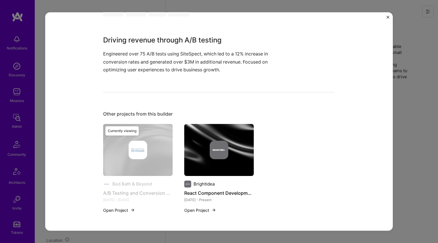
click at [179, 145] on div "Bed Bath & Beyond A/B Testing and Conversion Optimization [DATE] - [DATE] Open …" at bounding box center [219, 172] width 232 height 96
click at [186, 141] on div at bounding box center [218, 150] width 69 height 19
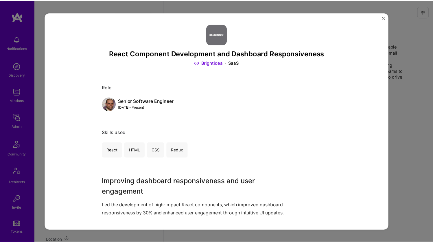
scroll to position [38, 0]
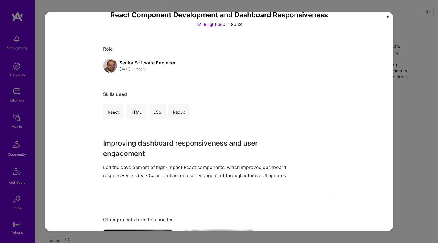
click at [379, 42] on div "React Component Development and Dashboard Responsiveness Brightidea SaaS Role S…" at bounding box center [218, 121] width 347 height 219
click at [395, 43] on div "React Component Development and Dashboard Responsiveness Brightidea SaaS Role S…" at bounding box center [219, 121] width 438 height 243
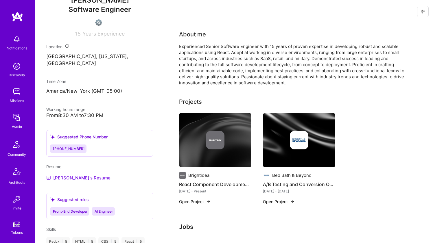
scroll to position [195, 0]
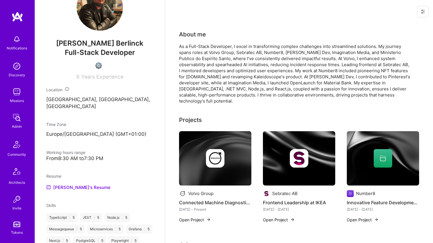
scroll to position [248, 0]
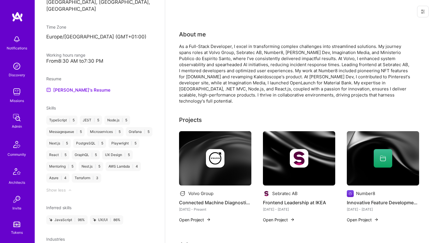
click at [203, 53] on div "As a Full-Stack Developer, I excel in transforming complex challenges into stre…" at bounding box center [295, 73] width 232 height 61
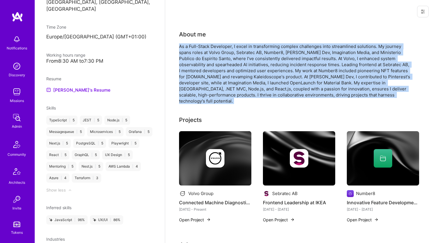
click at [203, 53] on div "As a Full-Stack Developer, I excel in transforming complex challenges into stre…" at bounding box center [295, 73] width 232 height 61
click at [187, 56] on div "As a Full-Stack Developer, I excel in transforming complex challenges into stre…" at bounding box center [295, 73] width 232 height 61
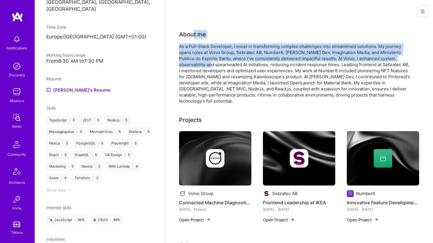
drag, startPoint x: 195, startPoint y: 36, endPoint x: 191, endPoint y: 68, distance: 32.4
click at [191, 67] on div "About me As a Full-Stack Developer, I excel in transforming complex challenges …" at bounding box center [295, 67] width 232 height 74
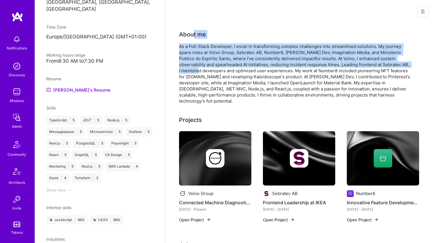
click at [191, 68] on div "As a Full-Stack Developer, I excel in transforming complex challenges into stre…" at bounding box center [295, 73] width 232 height 61
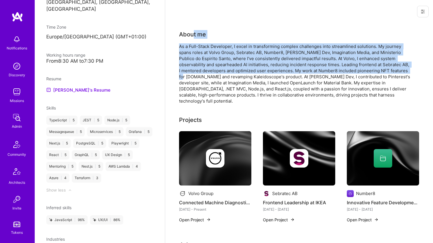
drag, startPoint x: 191, startPoint y: 78, endPoint x: 192, endPoint y: 36, distance: 42.6
click at [192, 36] on div "About me As a Full-Stack Developer, I excel in transforming complex challenges …" at bounding box center [295, 67] width 232 height 74
click at [192, 36] on div "About me" at bounding box center [192, 34] width 27 height 9
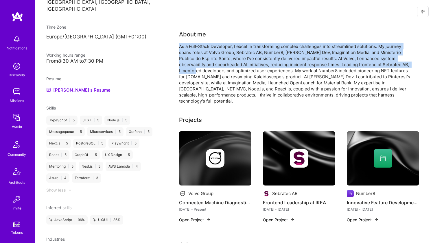
drag, startPoint x: 191, startPoint y: 43, endPoint x: 190, endPoint y: 70, distance: 26.9
click at [190, 69] on div "About me As a Full-Stack Developer, I excel in transforming complex challenges …" at bounding box center [295, 67] width 232 height 74
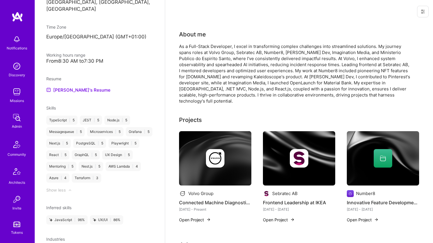
click at [190, 70] on div "As a Full-Stack Developer, I excel in transforming complex challenges into stre…" at bounding box center [295, 73] width 232 height 61
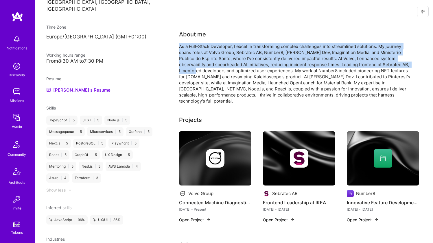
drag, startPoint x: 189, startPoint y: 72, endPoint x: 189, endPoint y: 39, distance: 33.3
click at [189, 39] on div "About me As a Full-Stack Developer, I excel in transforming complex challenges …" at bounding box center [295, 67] width 232 height 74
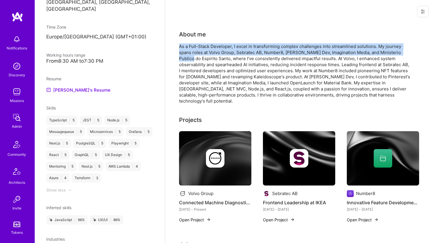
drag, startPoint x: 188, startPoint y: 40, endPoint x: 186, endPoint y: 62, distance: 21.8
click at [186, 61] on div "About me As a Full-Stack Developer, I excel in transforming complex challenges …" at bounding box center [295, 67] width 232 height 74
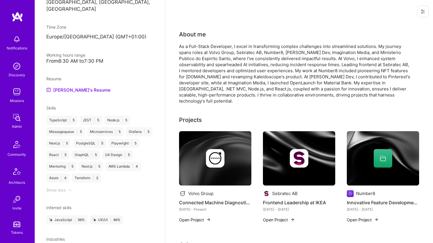
click at [186, 62] on div "As a Full-Stack Developer, I excel in transforming complex challenges into stre…" at bounding box center [295, 73] width 232 height 61
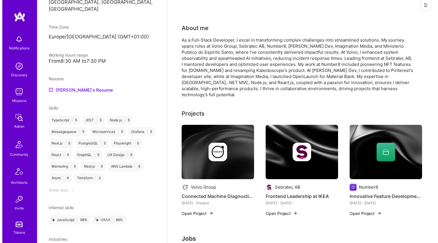
scroll to position [76, 0]
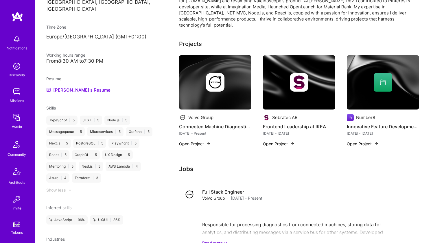
click at [187, 62] on img at bounding box center [215, 82] width 72 height 54
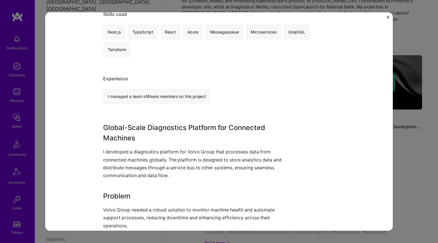
scroll to position [160, 0]
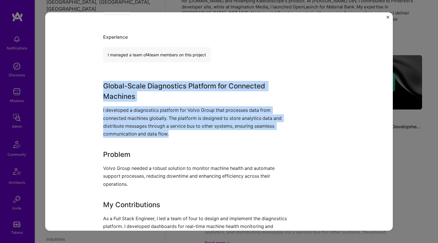
drag, startPoint x: 147, startPoint y: 76, endPoint x: 181, endPoint y: 135, distance: 69.0
click at [181, 135] on div "Connected Machine Diagnostics Platform Volvo Group Automotive Role Senior Full-…" at bounding box center [219, 128] width 232 height 530
click at [181, 135] on p "I developed a diagnostics platform for Volvo Group that processes data from con…" at bounding box center [197, 123] width 188 height 32
drag, startPoint x: 181, startPoint y: 135, endPoint x: 152, endPoint y: 81, distance: 61.8
click at [152, 81] on div "Global-Scale Diagnostics Platform for Connected Machines I developed a diagnost…" at bounding box center [197, 163] width 188 height 165
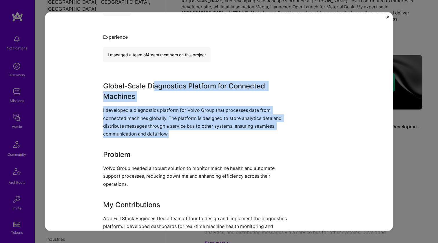
click at [152, 81] on h3 "Global-Scale Diagnostics Platform for Connected Machines" at bounding box center [197, 91] width 188 height 21
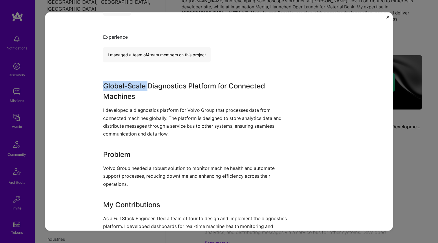
click at [152, 80] on div "Connected Machine Diagnostics Platform Volvo Group Automotive Role Senior Full-…" at bounding box center [219, 128] width 232 height 530
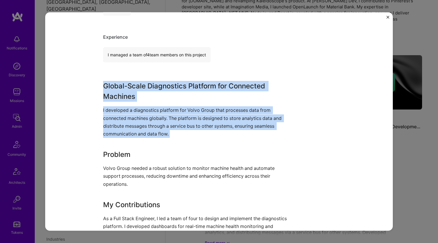
drag, startPoint x: 152, startPoint y: 80, endPoint x: 146, endPoint y: 121, distance: 41.3
click at [146, 121] on div "Connected Machine Diagnostics Platform Volvo Group Automotive Role Senior Full-…" at bounding box center [219, 128] width 232 height 530
click at [146, 121] on p "I developed a diagnostics platform for Volvo Group that processes data from con…" at bounding box center [197, 123] width 188 height 32
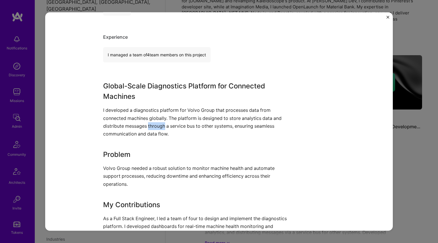
click at [146, 121] on p "I developed a diagnostics platform for Volvo Group that processes data from con…" at bounding box center [197, 123] width 188 height 32
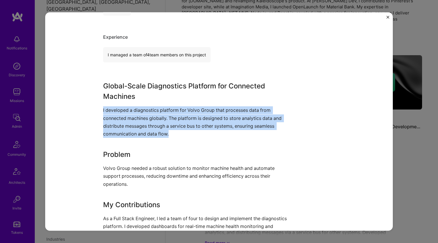
drag, startPoint x: 146, startPoint y: 121, endPoint x: 148, endPoint y: 83, distance: 38.3
click at [148, 83] on div "Global-Scale Diagnostics Platform for Connected Machines I developed a diagnost…" at bounding box center [197, 163] width 188 height 165
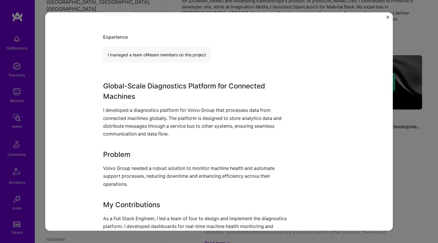
click at [148, 83] on h3 "Global-Scale Diagnostics Platform for Connected Machines" at bounding box center [197, 91] width 188 height 21
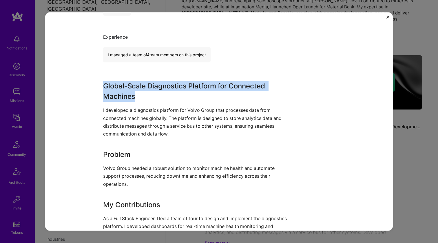
drag, startPoint x: 148, startPoint y: 83, endPoint x: 142, endPoint y: 123, distance: 40.2
click at [142, 123] on div "Global-Scale Diagnostics Platform for Connected Machines I developed a diagnost…" at bounding box center [197, 163] width 188 height 165
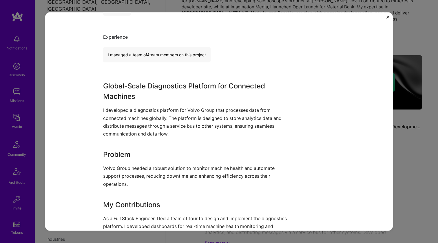
click at [142, 123] on p "I developed a diagnostics platform for Volvo Group that processes data from con…" at bounding box center [197, 123] width 188 height 32
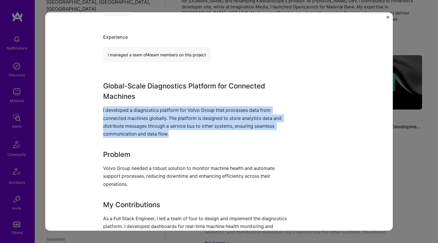
drag, startPoint x: 142, startPoint y: 123, endPoint x: 145, endPoint y: 92, distance: 31.2
click at [145, 92] on div "Global-Scale Diagnostics Platform for Connected Machines I developed a diagnost…" at bounding box center [197, 163] width 188 height 165
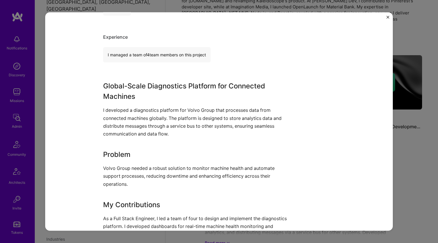
click at [145, 92] on h3 "Global-Scale Diagnostics Platform for Connected Machines" at bounding box center [197, 91] width 188 height 21
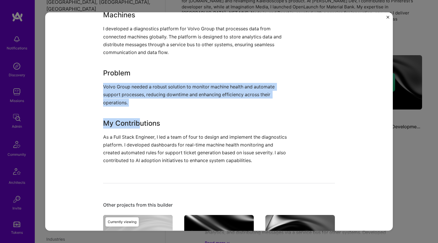
drag, startPoint x: 139, startPoint y: 113, endPoint x: 141, endPoint y: 133, distance: 20.3
click at [140, 132] on div "Global-Scale Diagnostics Platform for Connected Machines I developed a diagnost…" at bounding box center [197, 81] width 188 height 165
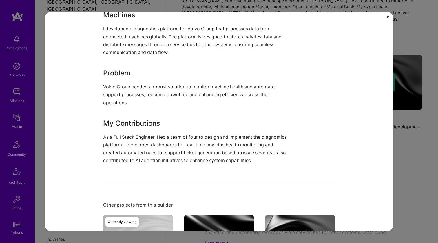
click at [141, 133] on p "As a Full Stack Engineer, I led a team of four to design and implement the diag…" at bounding box center [197, 149] width 188 height 32
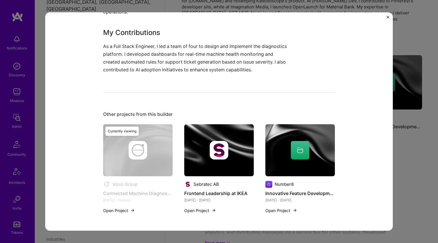
click at [208, 137] on img at bounding box center [218, 150] width 69 height 52
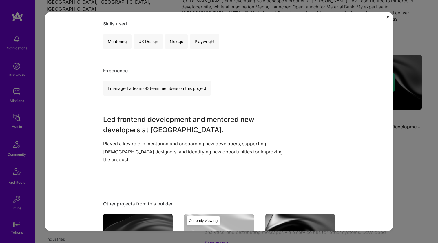
scroll to position [119, 0]
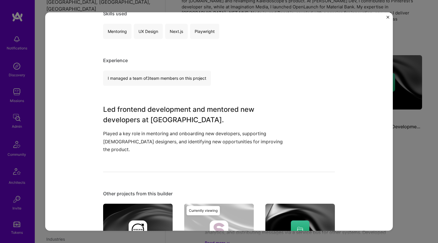
click at [124, 107] on h3 "Led frontend development and mentored new developers at IKEA." at bounding box center [197, 114] width 188 height 21
click at [124, 106] on h3 "Led frontend development and mentored new developers at IKEA." at bounding box center [197, 114] width 188 height 21
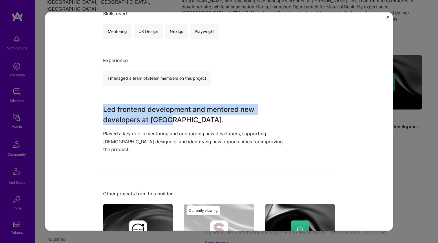
drag, startPoint x: 124, startPoint y: 106, endPoint x: 173, endPoint y: 122, distance: 51.3
click at [173, 122] on h3 "Led frontend development and mentored new developers at IKEA." at bounding box center [197, 114] width 188 height 21
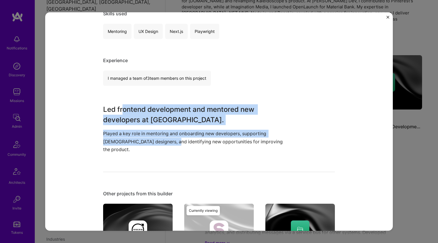
drag, startPoint x: 147, startPoint y: 129, endPoint x: 120, endPoint y: 108, distance: 34.0
click at [120, 108] on div "Led frontend development and mentored new developers at IKEA. Played a key role…" at bounding box center [197, 128] width 188 height 49
click at [120, 108] on h3 "Led frontend development and mentored new developers at IKEA." at bounding box center [197, 114] width 188 height 21
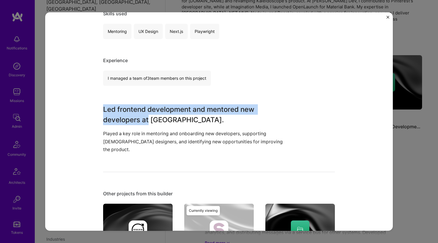
drag, startPoint x: 105, startPoint y: 103, endPoint x: 148, endPoint y: 122, distance: 47.0
click at [146, 120] on div "Frontend Leadership at IKEA Sebratec AB Retail, E-Commerce Role Frontend Lead E…" at bounding box center [219, 102] width 232 height 396
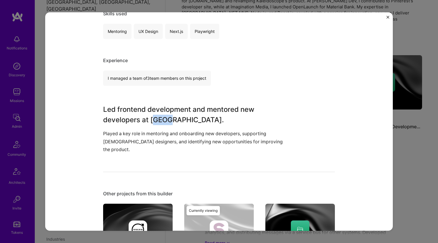
click at [149, 124] on h3 "Led frontend development and mentored new developers at IKEA." at bounding box center [197, 114] width 188 height 21
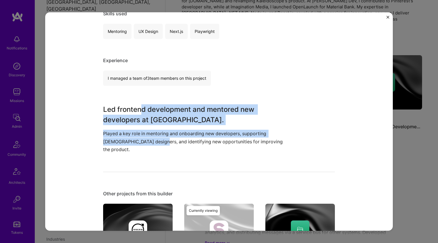
drag, startPoint x: 148, startPoint y: 142, endPoint x: 137, endPoint y: 105, distance: 38.8
click at [137, 105] on div "Led frontend development and mentored new developers at IKEA. Played a key role…" at bounding box center [197, 128] width 188 height 49
click at [137, 104] on h3 "Led frontend development and mentored new developers at IKEA." at bounding box center [197, 114] width 188 height 21
drag, startPoint x: 131, startPoint y: 107, endPoint x: 168, endPoint y: 137, distance: 47.9
click at [168, 137] on div "Led frontend development and mentored new developers at IKEA. Played a key role…" at bounding box center [197, 128] width 188 height 49
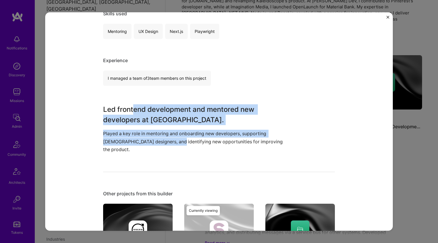
click at [168, 137] on p "Played a key role in mentoring and onboarding new developers, supporting UX des…" at bounding box center [197, 142] width 188 height 24
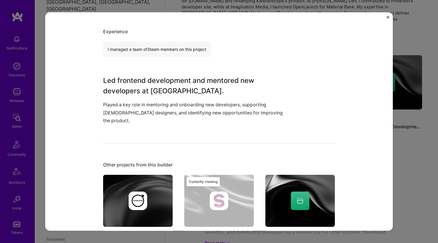
scroll to position [192, 0]
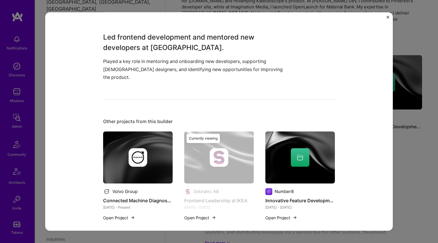
click at [265, 146] on img at bounding box center [299, 157] width 69 height 52
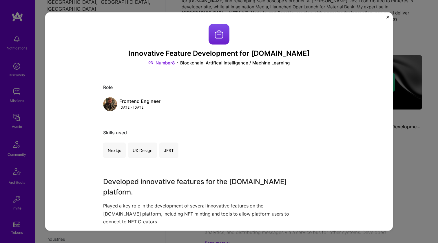
scroll to position [95, 0]
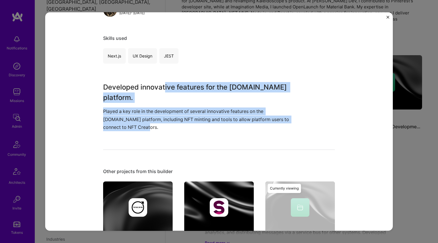
drag, startPoint x: 162, startPoint y: 85, endPoint x: 130, endPoint y: 122, distance: 49.0
click at [130, 122] on div "Developed innovative features for the Voice.com platform. Played a key role in …" at bounding box center [197, 106] width 188 height 49
click at [130, 121] on p "Played a key role in the development of several innovative features on the Voic…" at bounding box center [197, 120] width 188 height 24
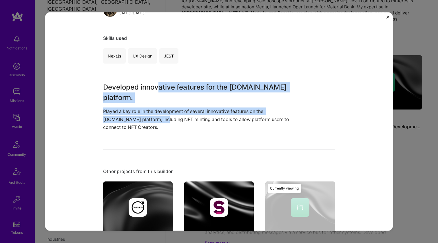
drag, startPoint x: 136, startPoint y: 120, endPoint x: 157, endPoint y: 87, distance: 38.8
click at [157, 87] on div "Developed innovative features for the Voice.com platform. Played a key role in …" at bounding box center [197, 106] width 188 height 49
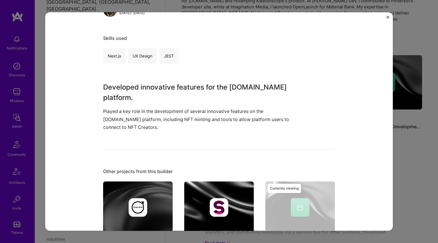
click at [157, 87] on h3 "Developed innovative features for the Voice.com platform." at bounding box center [197, 92] width 188 height 21
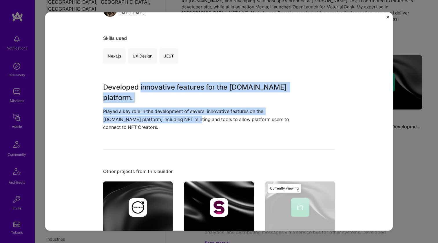
drag, startPoint x: 157, startPoint y: 87, endPoint x: 159, endPoint y: 119, distance: 31.9
click at [159, 119] on div "Developed innovative features for the Voice.com platform. Played a key role in …" at bounding box center [197, 106] width 188 height 49
click at [159, 119] on p "Played a key role in the development of several innovative features on the Voic…" at bounding box center [197, 120] width 188 height 24
drag, startPoint x: 159, startPoint y: 120, endPoint x: 159, endPoint y: 89, distance: 30.7
click at [159, 89] on div "Developed innovative features for the Voice.com platform. Played a key role in …" at bounding box center [197, 106] width 188 height 49
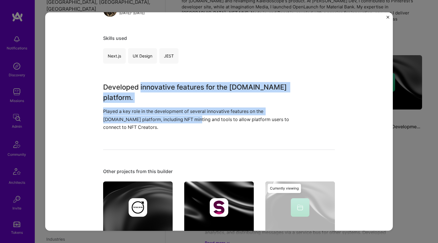
click at [159, 89] on h3 "Developed innovative features for the Voice.com platform." at bounding box center [197, 92] width 188 height 21
drag, startPoint x: 160, startPoint y: 89, endPoint x: 160, endPoint y: 116, distance: 27.2
click at [160, 116] on div "Developed innovative features for the Voice.com platform. Played a key role in …" at bounding box center [197, 106] width 188 height 49
click at [160, 116] on p "Played a key role in the development of several innovative features on the Voic…" at bounding box center [197, 120] width 188 height 24
drag, startPoint x: 160, startPoint y: 116, endPoint x: 170, endPoint y: 85, distance: 32.7
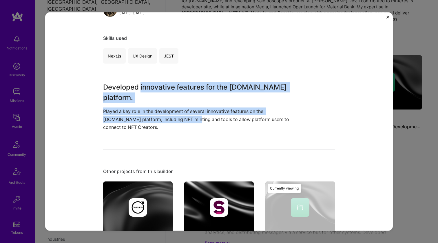
click at [170, 85] on div "Developed innovative features for the Voice.com platform. Played a key role in …" at bounding box center [197, 106] width 188 height 49
click at [170, 85] on h3 "Developed innovative features for the Voice.com platform." at bounding box center [197, 92] width 188 height 21
drag, startPoint x: 170, startPoint y: 85, endPoint x: 168, endPoint y: 117, distance: 32.2
click at [168, 117] on div "Developed innovative features for the Voice.com platform. Played a key role in …" at bounding box center [197, 106] width 188 height 49
click at [168, 117] on p "Played a key role in the development of several innovative features on the Voic…" at bounding box center [197, 120] width 188 height 24
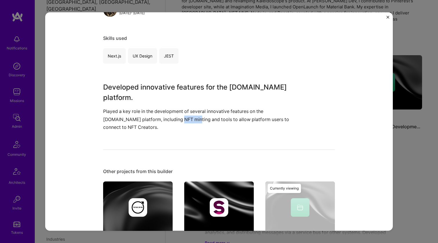
drag, startPoint x: 168, startPoint y: 117, endPoint x: 171, endPoint y: 102, distance: 15.5
click at [168, 114] on p "Played a key role in the development of several innovative features on the Voic…" at bounding box center [197, 120] width 188 height 24
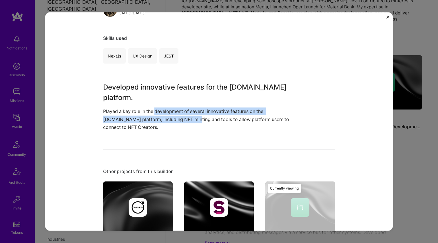
click at [173, 93] on h3 "Developed innovative features for the Voice.com platform." at bounding box center [197, 92] width 188 height 21
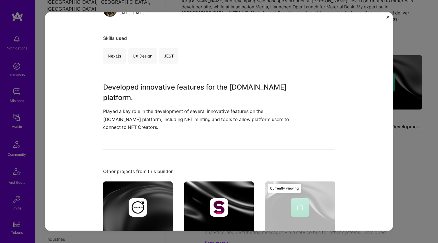
click at [174, 86] on h3 "Developed innovative features for the Voice.com platform." at bounding box center [197, 92] width 188 height 21
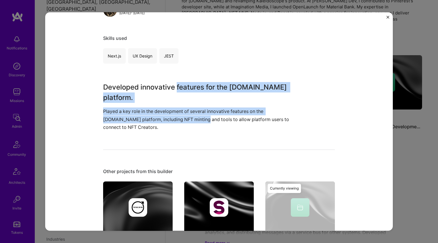
drag, startPoint x: 174, startPoint y: 86, endPoint x: 173, endPoint y: 119, distance: 33.3
click at [173, 119] on div "Developed innovative features for the Voice.com platform. Played a key role in …" at bounding box center [197, 106] width 188 height 49
click at [173, 119] on p "Played a key role in the development of several innovative features on the Voic…" at bounding box center [197, 120] width 188 height 24
drag, startPoint x: 173, startPoint y: 119, endPoint x: 176, endPoint y: 89, distance: 30.6
click at [176, 89] on div "Developed innovative features for the Voice.com platform. Played a key role in …" at bounding box center [197, 106] width 188 height 49
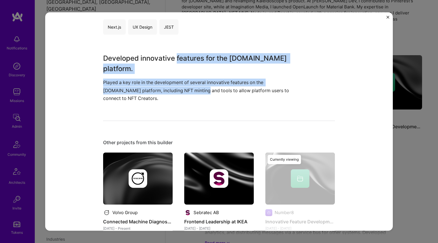
scroll to position [122, 0]
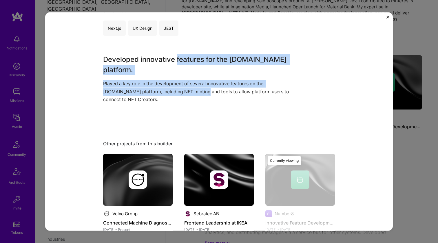
click at [178, 59] on h3 "Developed innovative features for the Voice.com platform." at bounding box center [197, 64] width 188 height 21
drag, startPoint x: 178, startPoint y: 59, endPoint x: 175, endPoint y: 89, distance: 30.3
click at [175, 89] on div "Developed innovative features for the Voice.com platform. Played a key role in …" at bounding box center [197, 78] width 188 height 49
click at [175, 89] on p "Played a key role in the development of several innovative features on the Voic…" at bounding box center [197, 92] width 188 height 24
drag, startPoint x: 175, startPoint y: 89, endPoint x: 181, endPoint y: 63, distance: 27.4
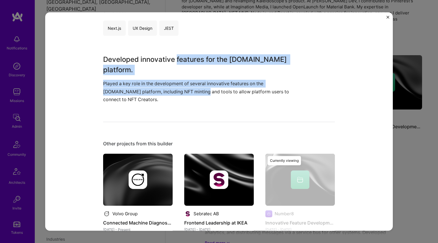
click at [181, 63] on div "Developed innovative features for the Voice.com platform. Played a key role in …" at bounding box center [197, 78] width 188 height 49
click at [181, 63] on h3 "Developed innovative features for the Voice.com platform." at bounding box center [197, 64] width 188 height 21
drag, startPoint x: 181, startPoint y: 63, endPoint x: 174, endPoint y: 95, distance: 33.4
click at [174, 95] on div "Developed innovative features for the Voice.com platform. Played a key role in …" at bounding box center [197, 78] width 188 height 49
click at [175, 95] on p "Played a key role in the development of several innovative features on the Voic…" at bounding box center [197, 92] width 188 height 24
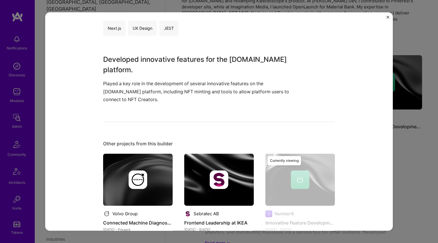
click at [175, 91] on p "Played a key role in the development of several innovative features on the Voic…" at bounding box center [197, 92] width 188 height 24
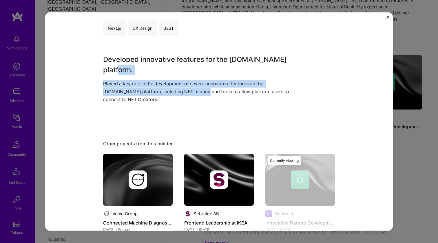
scroll to position [124, 0]
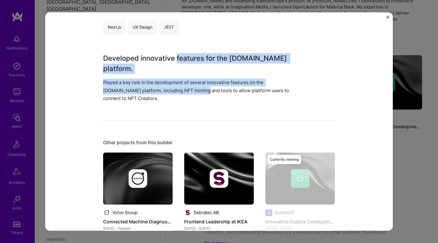
drag
click at [185, 60] on div "Developed innovative features for the Voice.com platform. Played a key role in …" at bounding box center [197, 77] width 188 height 49
click at [185, 60] on h3 "Developed innovative features for the Voice.com platform." at bounding box center [197, 63] width 188 height 21
click at [179, 88] on div "Developed innovative features for the Voice.com platform. Played a key role in …" at bounding box center [197, 77] width 188 height 49
click at [179, 88] on p "Played a key role in the development of several innovative features on the Voic…" at bounding box center [197, 91] width 188 height 24
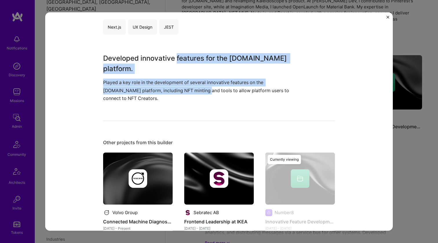
click at [185, 55] on div "Developed innovative features for the Voice.com platform. Played a key role in …" at bounding box center [197, 77] width 188 height 49
click at [185, 55] on h3 "Developed innovative features for the Voice.com platform." at bounding box center [197, 63] width 188 height 21
click at [173, 89] on div "Developed innovative features for the Voice.com platform. Played a key role in …" at bounding box center [197, 77] width 188 height 49
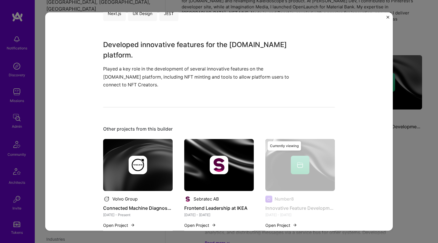
click at [202, 164] on div at bounding box center [218, 165] width 69 height 19
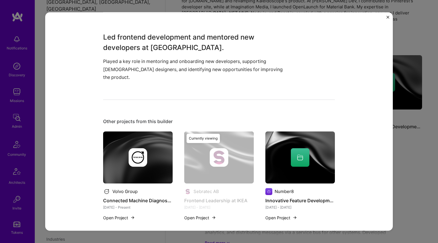
scroll to position [190, 0]
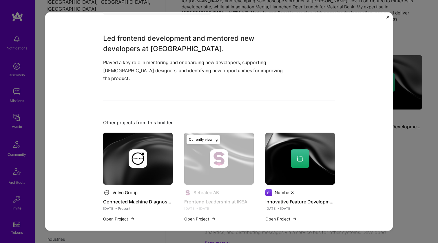
click at [160, 163] on img at bounding box center [137, 159] width 69 height 52
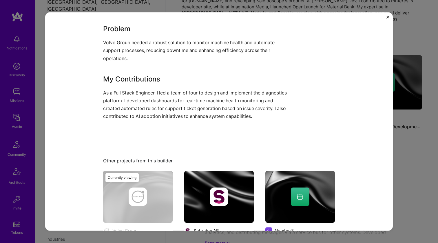
scroll to position [333, 0]
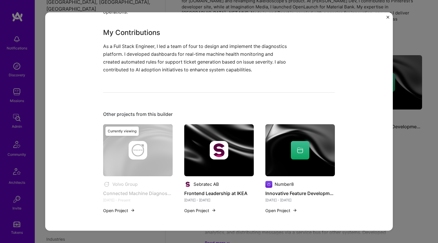
click at [184, 131] on img at bounding box center [218, 150] width 69 height 52
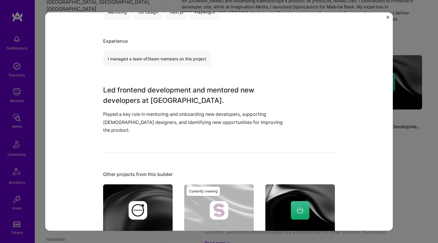
scroll to position [159, 0]
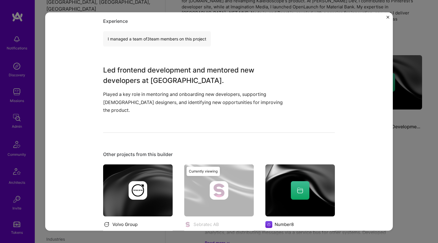
click at [301, 167] on img at bounding box center [299, 190] width 69 height 52
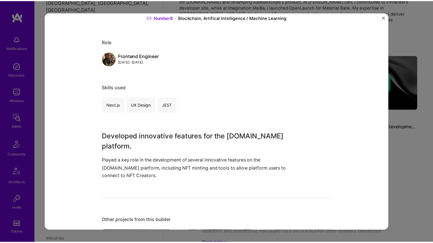
scroll to position [142, 0]
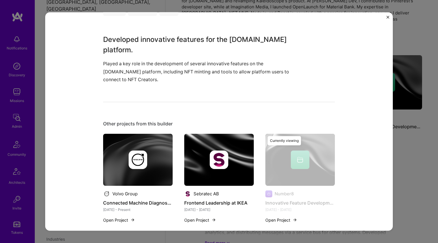
click at [133, 62] on p "Played a key role in the development of several innovative features on the Voic…" at bounding box center [197, 72] width 188 height 24
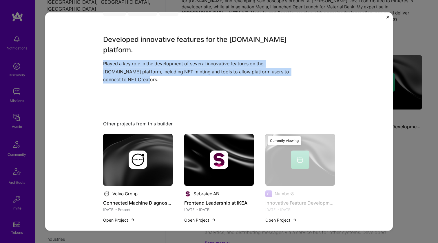
click at [132, 64] on p "Played a key role in the development of several innovative features on the Voic…" at bounding box center [197, 72] width 188 height 24
click at [419, 53] on div "Innovative Feature Development for Voice.com Number8 Blockchain, Artifical Inte…" at bounding box center [219, 121] width 438 height 243
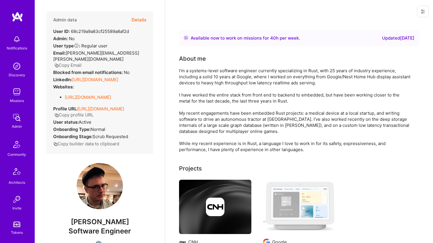
click at [103, 77] on link "[URL][DOMAIN_NAME]" at bounding box center [95, 79] width 46 height 5
click at [94, 95] on link "[URL][DOMAIN_NAME]" at bounding box center [88, 97] width 46 height 5
click at [256, 74] on div "I'm a systems-level software engineer currently specializing in Rust, with 25 y…" at bounding box center [295, 110] width 232 height 85
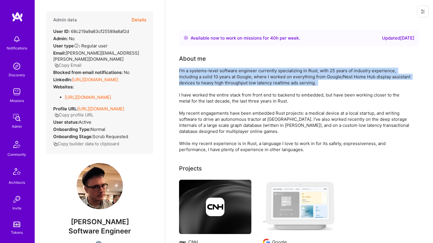
click at [256, 74] on div "I'm a systems-level software engineer currently specializing in Rust, with 25 y…" at bounding box center [295, 110] width 232 height 85
click at [250, 80] on div "I'm a systems-level software engineer currently specializing in Rust, with 25 y…" at bounding box center [295, 110] width 232 height 85
click at [235, 87] on div "I'm a systems-level software engineer currently specializing in Rust, with 25 y…" at bounding box center [295, 110] width 232 height 85
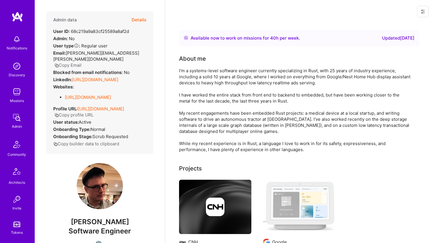
click at [235, 81] on div "I'm a systems-level software engineer currently specializing in Rust, with 25 y…" at bounding box center [295, 110] width 232 height 85
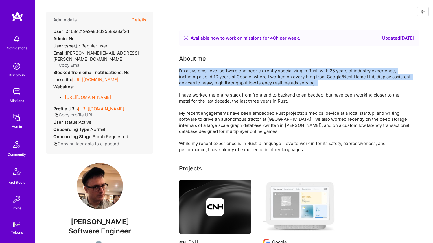
click at [235, 81] on div "I'm a systems-level software engineer currently specializing in Rust, with 25 y…" at bounding box center [295, 110] width 232 height 85
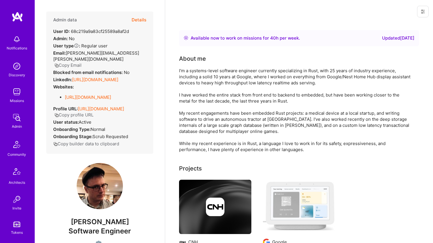
click at [230, 93] on div "I'm a systems-level software engineer currently specializing in Rust, with 25 y…" at bounding box center [295, 110] width 232 height 85
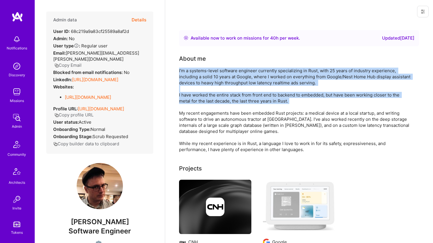
drag, startPoint x: 230, startPoint y: 93, endPoint x: 232, endPoint y: 79, distance: 13.8
click at [232, 79] on div "I'm a systems-level software engineer currently specializing in Rust, with 25 y…" at bounding box center [295, 110] width 232 height 85
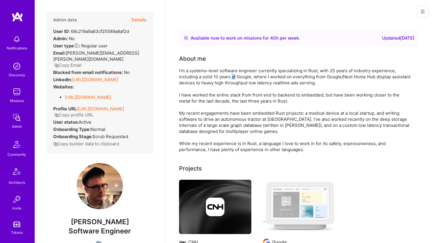
click at [232, 79] on div "I'm a systems-level software engineer currently specializing in Rust, with 25 y…" at bounding box center [295, 110] width 232 height 85
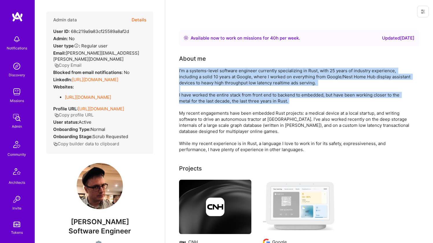
drag, startPoint x: 232, startPoint y: 79, endPoint x: 225, endPoint y: 95, distance: 18.0
click at [225, 95] on div "I'm a systems-level software engineer currently specializing in Rust, with 25 y…" at bounding box center [295, 110] width 232 height 85
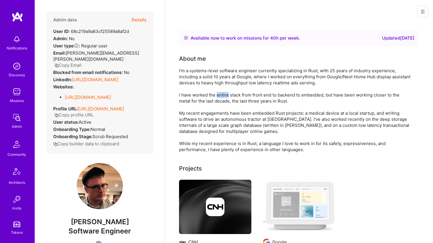
click at [225, 95] on div "I'm a systems-level software engineer currently specializing in Rust, with 25 y…" at bounding box center [295, 110] width 232 height 85
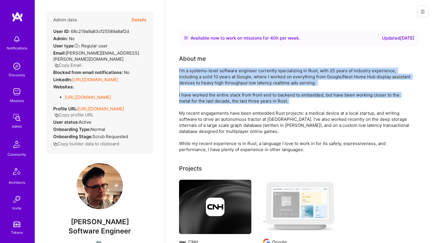
drag, startPoint x: 225, startPoint y: 95, endPoint x: 230, endPoint y: 77, distance: 19.0
click at [230, 77] on div "I'm a systems-level software engineer currently specializing in Rust, with 25 y…" at bounding box center [295, 110] width 232 height 85
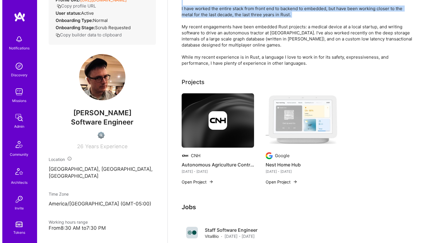
scroll to position [92, 0]
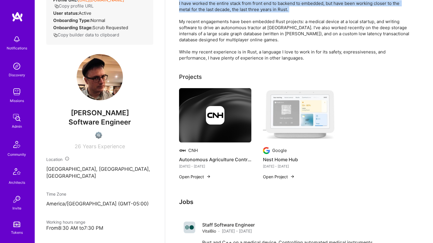
click at [214, 97] on img at bounding box center [215, 115] width 72 height 54
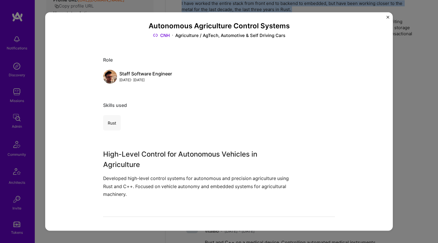
scroll to position [65, 0]
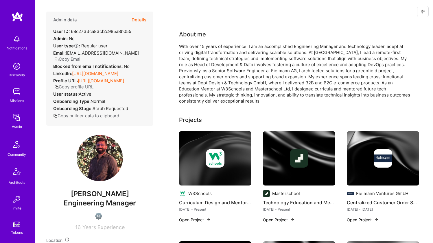
click at [88, 76] on link "[URL][DOMAIN_NAME]" at bounding box center [95, 73] width 46 height 5
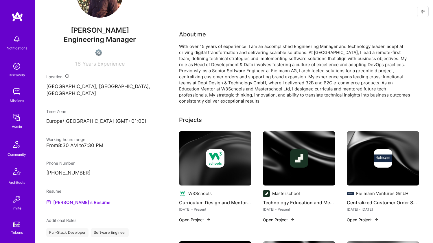
scroll to position [272, 0]
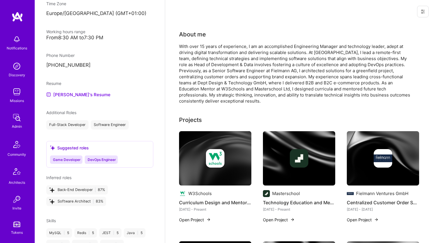
click at [64, 95] on div "Resume [PERSON_NAME]'s Resume" at bounding box center [99, 89] width 107 height 18
click at [64, 97] on link "ISHAN's Resume" at bounding box center [78, 94] width 64 height 7
click at [241, 57] on div "With over 15 years of experience, I am an accomplished Engineering Manager and …" at bounding box center [295, 73] width 232 height 61
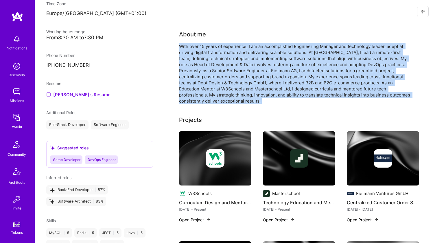
click at [241, 57] on div "With over 15 years of experience, I am an accomplished Engineering Manager and …" at bounding box center [295, 73] width 232 height 61
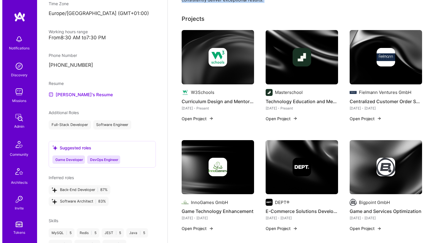
scroll to position [41, 0]
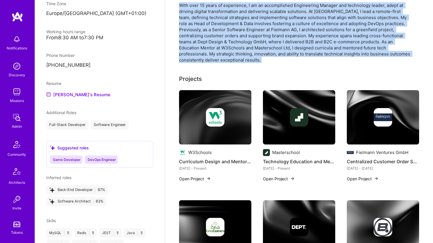
click at [200, 103] on img at bounding box center [215, 117] width 72 height 54
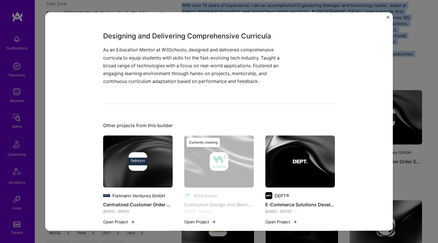
scroll to position [132, 0]
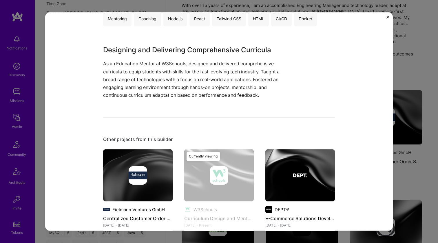
click at [200, 96] on p "As an Education Mentor at W3Schools, designed and delivered comprehensive curri…" at bounding box center [197, 79] width 188 height 39
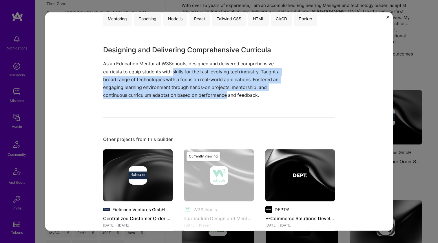
drag, startPoint x: 200, startPoint y: 96, endPoint x: 173, endPoint y: 66, distance: 40.2
click at [173, 66] on p "As an Education Mentor at W3Schools, designed and delivered comprehensive curri…" at bounding box center [197, 79] width 188 height 39
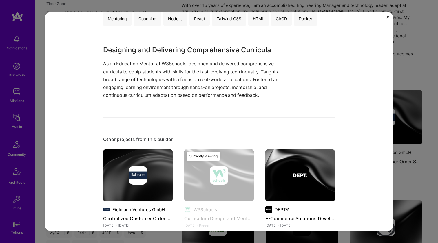
click at [173, 62] on p "As an Education Mentor at W3Schools, designed and delivered comprehensive curri…" at bounding box center [197, 79] width 188 height 39
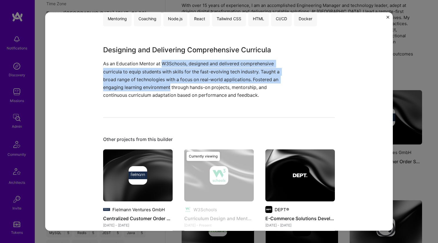
drag, startPoint x: 173, startPoint y: 62, endPoint x: 167, endPoint y: 89, distance: 27.2
click at [167, 89] on p "As an Education Mentor at W3Schools, designed and delivered comprehensive curri…" at bounding box center [197, 79] width 188 height 39
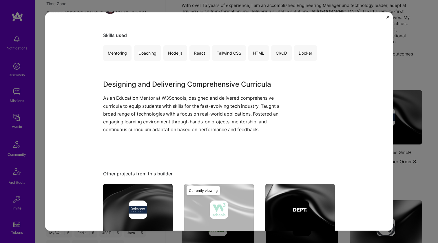
scroll to position [148, 0]
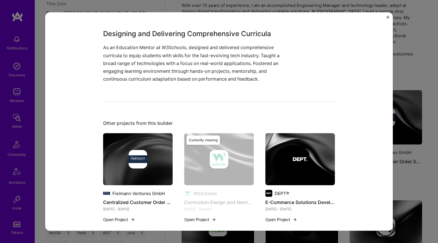
click at [126, 141] on img at bounding box center [137, 159] width 69 height 52
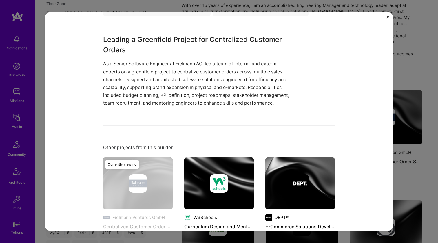
scroll to position [261, 0]
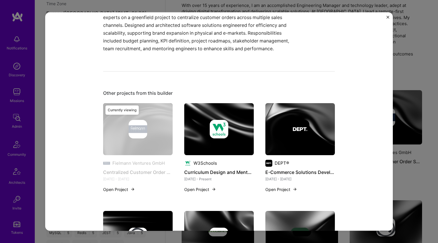
click at [300, 129] on img at bounding box center [300, 129] width 19 height 19
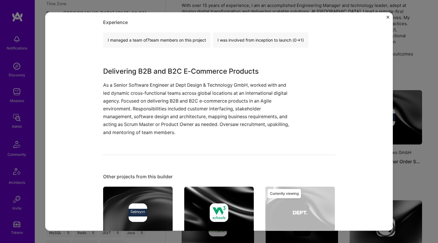
scroll to position [334, 0]
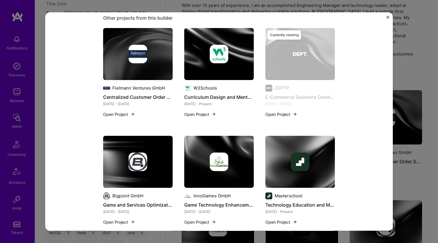
click at [145, 157] on div at bounding box center [137, 162] width 69 height 19
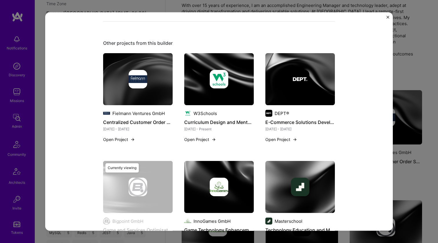
scroll to position [276, 0]
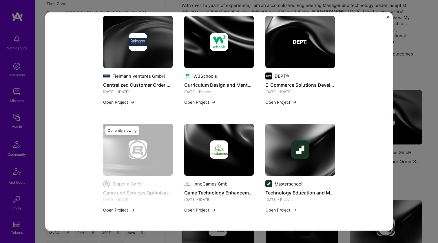
click at [217, 143] on img at bounding box center [219, 150] width 19 height 19
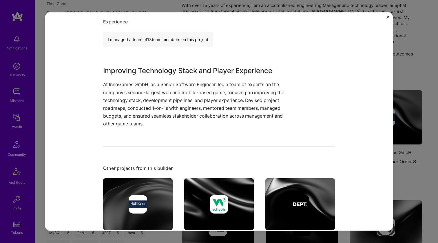
scroll to position [298, 0]
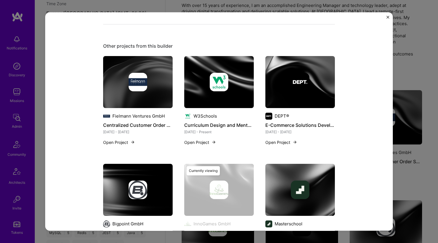
click at [286, 186] on div at bounding box center [299, 190] width 69 height 19
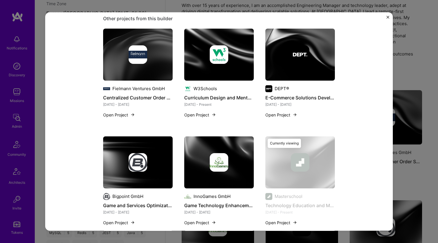
scroll to position [302, 0]
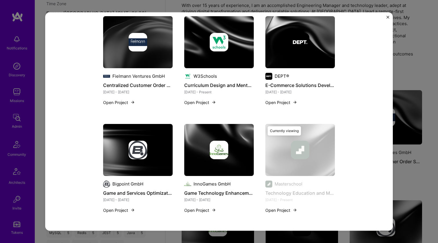
click at [136, 156] on img at bounding box center [138, 150] width 19 height 19
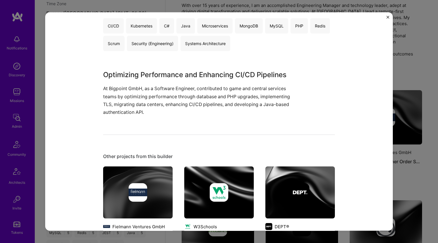
scroll to position [178, 0]
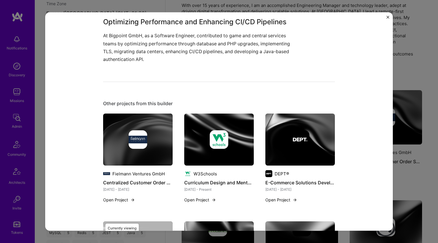
click at [310, 139] on div at bounding box center [299, 140] width 69 height 19
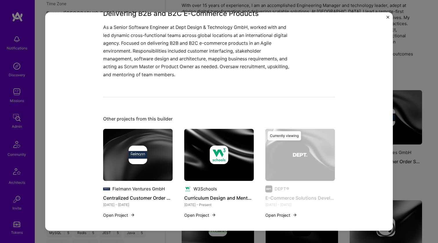
scroll to position [284, 0]
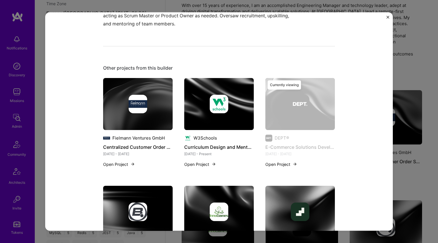
click at [219, 124] on img at bounding box center [218, 104] width 69 height 52
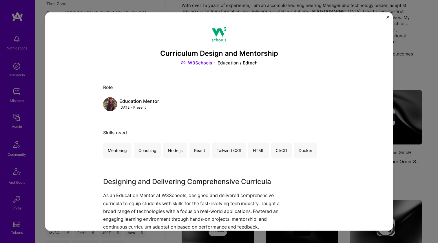
scroll to position [111, 0]
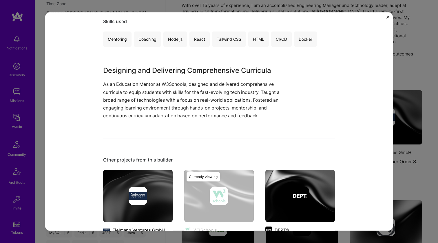
click at [128, 173] on img at bounding box center [137, 196] width 69 height 52
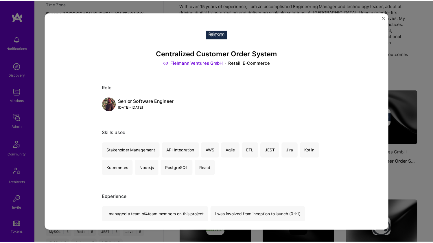
scroll to position [124, 0]
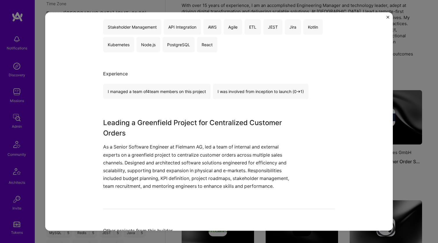
click at [423, 75] on div "Centralized Customer Order System Fielmann Ventures GmbH Retail, E-Commerce Rol…" at bounding box center [219, 121] width 438 height 243
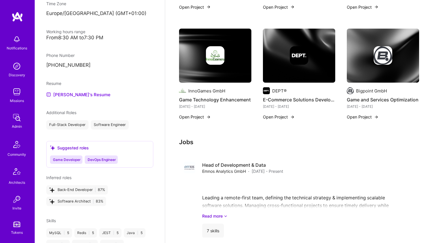
scroll to position [237, 0]
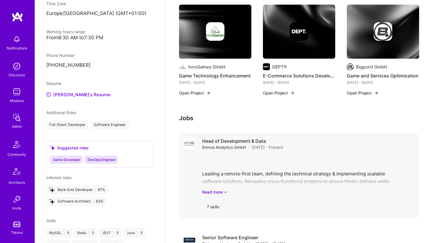
click at [232, 177] on div "Leading a remote-first team, defining the technical strategy & implementing sca…" at bounding box center [308, 175] width 212 height 40
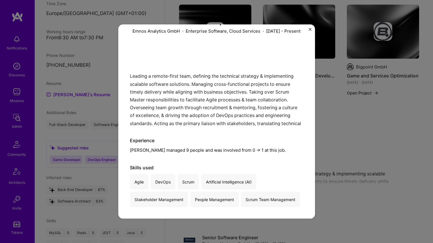
scroll to position [357, 0]
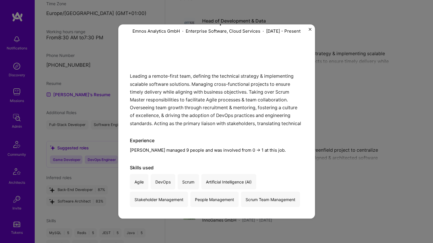
click at [333, 108] on div "Head of Development & Data Emnos Analytics GmbH · Enterprise Software, Cloud Se…" at bounding box center [216, 121] width 433 height 243
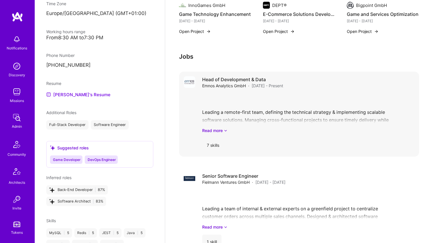
scroll to position [307, 0]
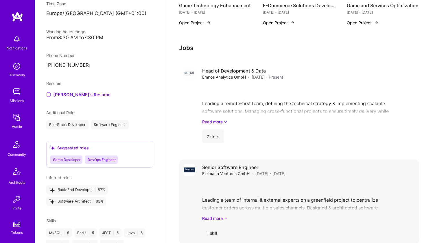
click at [266, 183] on div "Leading a team of internal & external experts on a greenfield project to centra…" at bounding box center [308, 201] width 212 height 40
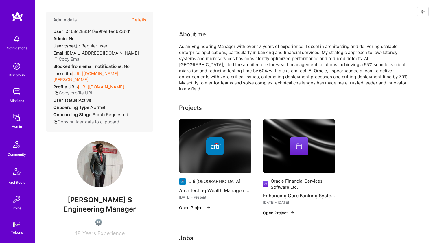
click at [100, 74] on link "[URL][DOMAIN_NAME][PERSON_NAME]" at bounding box center [85, 77] width 65 height 12
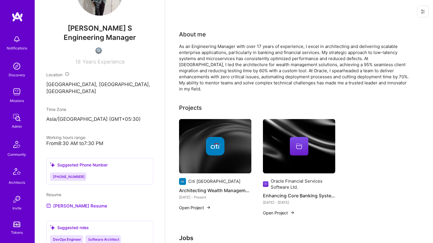
scroll to position [215, 0]
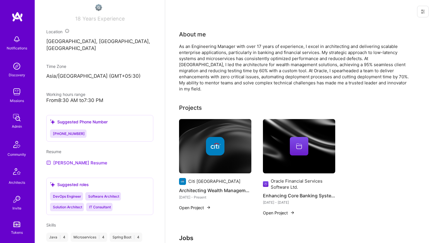
click at [76, 162] on link "[PERSON_NAME] Resume" at bounding box center [76, 162] width 61 height 7
click at [264, 71] on div "As an Engineering Manager with over 17 years of experience, I excel in architec…" at bounding box center [295, 67] width 232 height 49
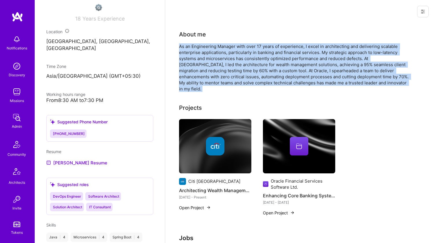
click at [264, 71] on div "As an Engineering Manager with over 17 years of experience, I excel in architec…" at bounding box center [295, 67] width 232 height 49
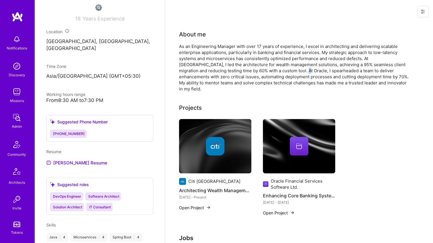
click at [264, 71] on div "As an Engineering Manager with over 17 years of experience, I excel in architec…" at bounding box center [295, 67] width 232 height 49
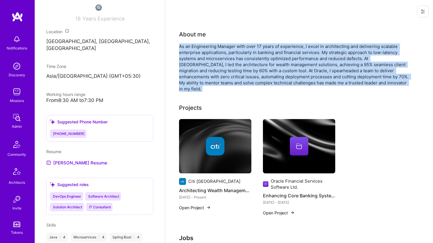
click at [263, 71] on div "As an Engineering Manager with over 17 years of experience, I excel in architec…" at bounding box center [295, 67] width 232 height 49
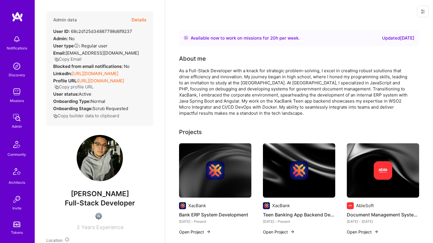
click at [87, 76] on link "[URL][DOMAIN_NAME]" at bounding box center [95, 73] width 46 height 5
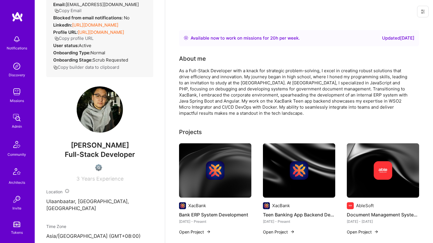
scroll to position [230, 0]
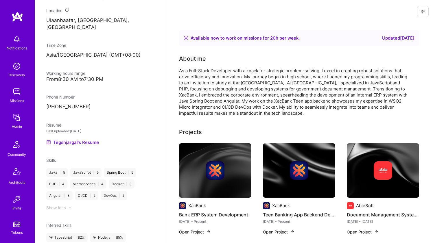
click at [60, 146] on link "Tegshjargal's Resume" at bounding box center [72, 142] width 53 height 7
click at [238, 80] on div "As a Full-Stack Developer with a knack for strategic problem-solving, I excel i…" at bounding box center [295, 92] width 232 height 49
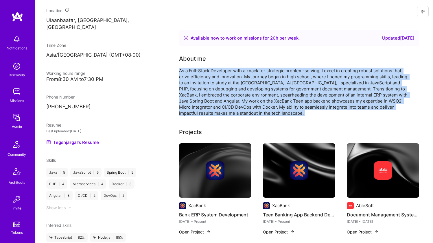
click at [238, 80] on div "As a Full-Stack Developer with a knack for strategic problem-solving, I excel i…" at bounding box center [295, 92] width 232 height 49
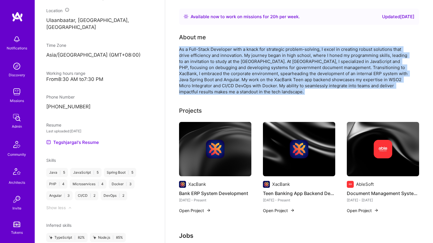
scroll to position [31, 0]
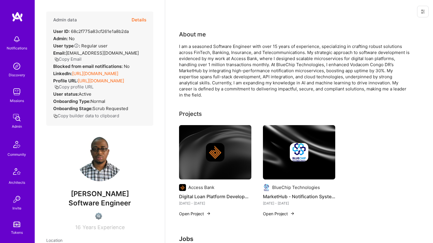
click at [78, 71] on link "[URL][DOMAIN_NAME]" at bounding box center [95, 73] width 46 height 5
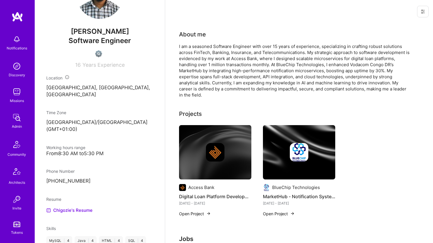
scroll to position [226, 0]
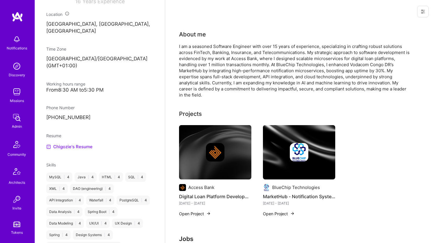
click at [68, 144] on link "Chigozie's Resume" at bounding box center [69, 147] width 46 height 7
click at [231, 53] on div "I am a seasoned Software Engineer with over 15 years of experience, specializin…" at bounding box center [295, 70] width 232 height 55
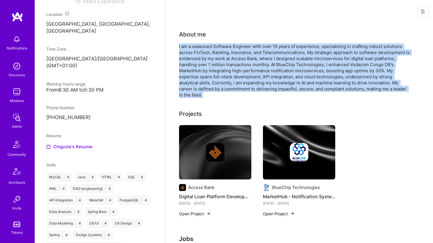
click at [231, 53] on div "I am a seasoned Software Engineer with over 15 years of experience, specializin…" at bounding box center [295, 70] width 232 height 55
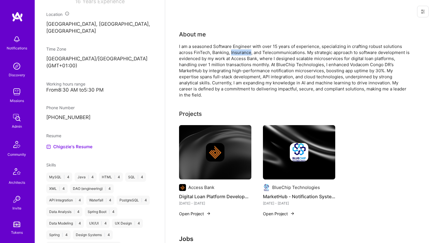
click at [231, 53] on div "I am a seasoned Software Engineer with over 15 years of experience, specializin…" at bounding box center [295, 70] width 232 height 55
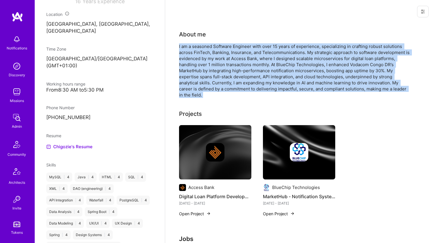
click at [231, 53] on div "I am a seasoned Software Engineer with over 15 years of experience, specializin…" at bounding box center [295, 70] width 232 height 55
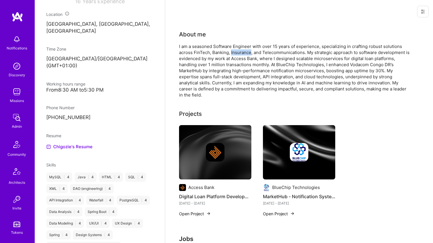
click at [231, 53] on div "I am a seasoned Software Engineer with over 15 years of experience, specializin…" at bounding box center [295, 70] width 232 height 55
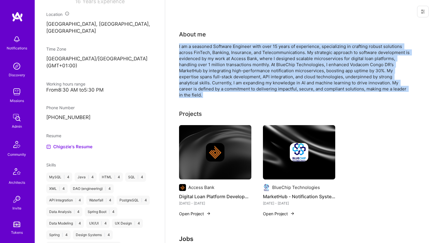
click at [231, 53] on div "I am a seasoned Software Engineer with over 15 years of experience, specializin…" at bounding box center [295, 70] width 232 height 55
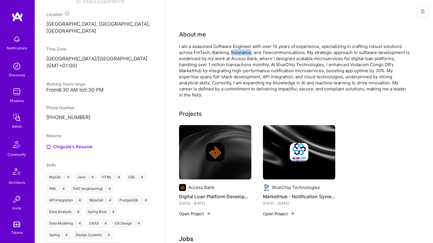
click at [231, 53] on div "I am a seasoned Software Engineer with over 15 years of experience, specializin…" at bounding box center [295, 70] width 232 height 55
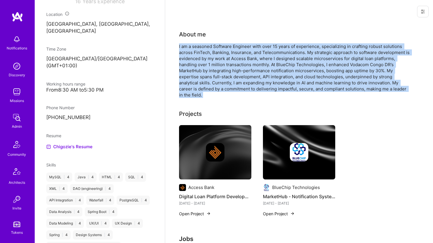
click at [231, 53] on div "I am a seasoned Software Engineer with over 15 years of experience, specializin…" at bounding box center [295, 70] width 232 height 55
click at [222, 60] on div "I am a seasoned Software Engineer with over 15 years of experience, specializin…" at bounding box center [295, 70] width 232 height 55
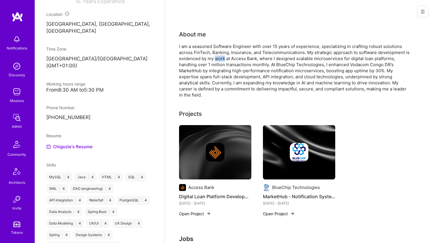
click at [222, 60] on div "I am a seasoned Software Engineer with over 15 years of experience, specializin…" at bounding box center [295, 70] width 232 height 55
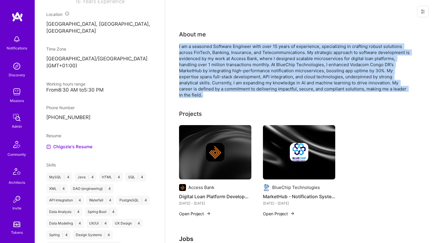
click at [222, 60] on div "I am a seasoned Software Engineer with over 15 years of experience, specializin…" at bounding box center [295, 70] width 232 height 55
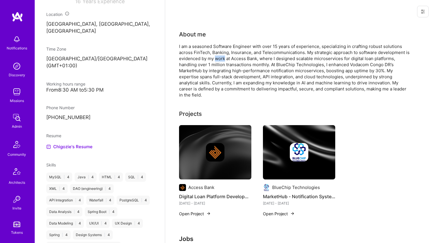
click at [222, 60] on div "I am a seasoned Software Engineer with over 15 years of experience, specializin…" at bounding box center [295, 70] width 232 height 55
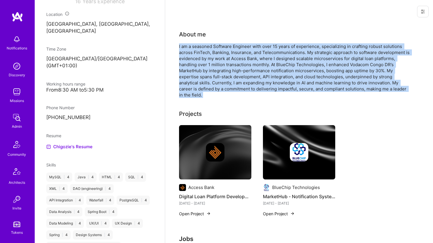
click at [222, 60] on div "I am a seasoned Software Engineer with over 15 years of experience, specializin…" at bounding box center [295, 70] width 232 height 55
click at [222, 55] on div "I am a seasoned Software Engineer with over 15 years of experience, specializin…" at bounding box center [295, 70] width 232 height 55
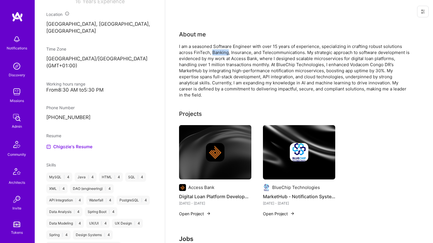
click at [222, 55] on div "I am a seasoned Software Engineer with over 15 years of experience, specializin…" at bounding box center [295, 70] width 232 height 55
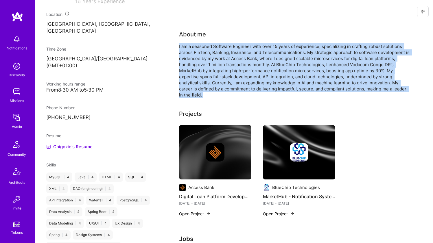
click at [222, 55] on div "I am a seasoned Software Engineer with over 15 years of experience, specializin…" at bounding box center [295, 70] width 232 height 55
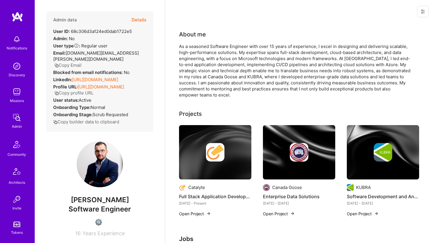
click at [85, 77] on link "https://linkedin.com/in/esinani" at bounding box center [95, 79] width 46 height 5
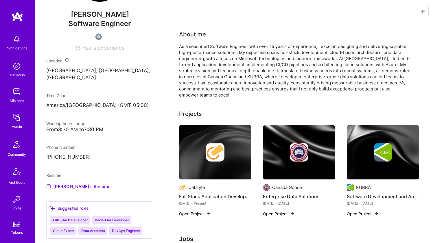
scroll to position [298, 0]
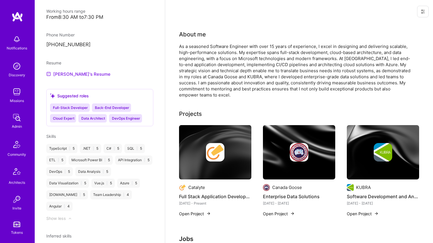
click at [77, 71] on link "Edison's Resume" at bounding box center [78, 74] width 64 height 7
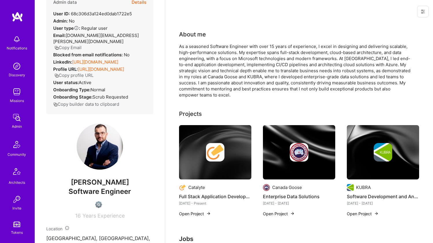
scroll to position [0, 0]
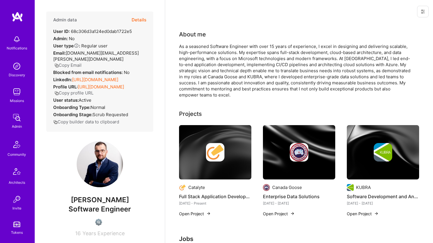
click at [206, 66] on div "As a seasoned Software Engineer with over 15 years of experience, I excel in de…" at bounding box center [295, 70] width 232 height 55
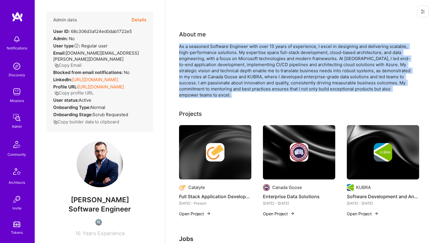
click at [206, 66] on div "As a seasoned Software Engineer with over 15 years of experience, I excel in de…" at bounding box center [295, 70] width 232 height 55
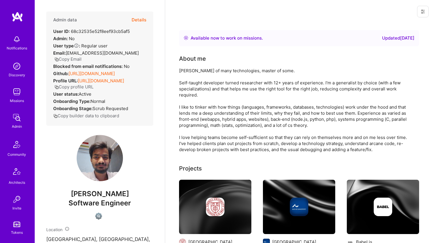
click at [96, 71] on link "[URL][DOMAIN_NAME]" at bounding box center [92, 73] width 46 height 5
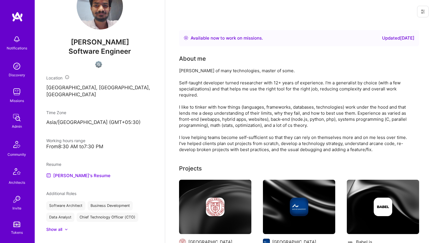
scroll to position [216, 0]
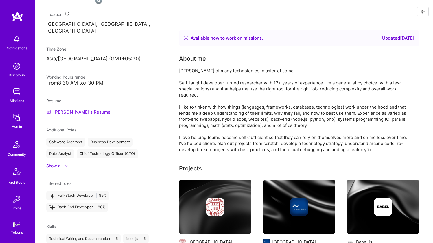
click at [80, 112] on link "[PERSON_NAME]'s Resume" at bounding box center [78, 112] width 64 height 7
click at [210, 85] on div "[PERSON_NAME] of many technologies, master of some. Self-taught developer turne…" at bounding box center [295, 110] width 232 height 85
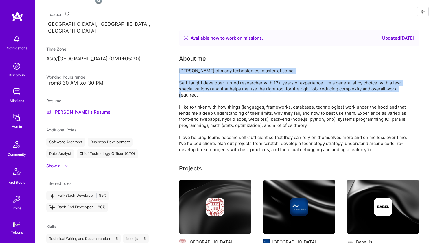
drag, startPoint x: 210, startPoint y: 85, endPoint x: 212, endPoint y: 67, distance: 18.6
click at [212, 67] on div "About me [PERSON_NAME] of many technologies, master of some. Self-taught develo…" at bounding box center [295, 103] width 232 height 98
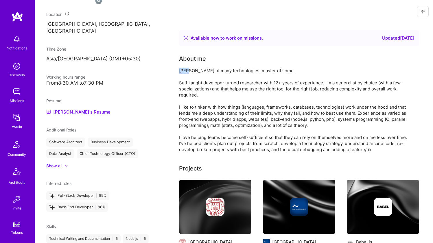
click at [212, 67] on div "About me [PERSON_NAME] of many technologies, master of some. Self-taught develo…" at bounding box center [295, 103] width 232 height 98
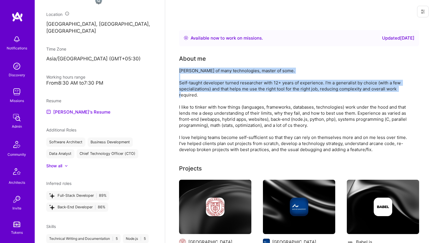
drag, startPoint x: 212, startPoint y: 67, endPoint x: 197, endPoint y: 93, distance: 30.4
click at [197, 93] on div "About me Jack of many technologies, master of some. Self-taught developer turne…" at bounding box center [295, 103] width 232 height 98
click at [197, 93] on div "Jack of many technologies, master of some. Self-taught developer turned researc…" at bounding box center [295, 110] width 232 height 85
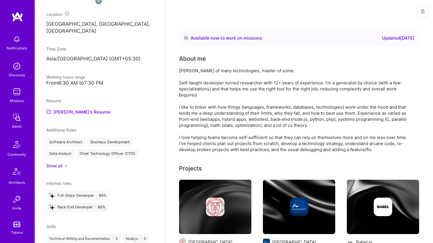
click at [197, 93] on div "Jack of many technologies, master of some. Self-taught developer turned researc…" at bounding box center [295, 110] width 232 height 85
drag, startPoint x: 197, startPoint y: 93, endPoint x: 199, endPoint y: 76, distance: 17.8
click at [199, 76] on div "Jack of many technologies, master of some. Self-taught developer turned researc…" at bounding box center [295, 110] width 232 height 85
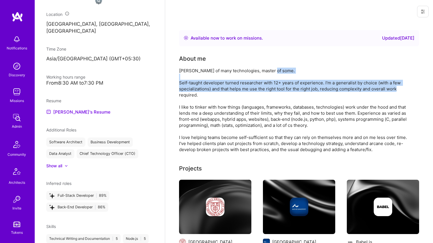
drag, startPoint x: 199, startPoint y: 76, endPoint x: 192, endPoint y: 95, distance: 20.9
click at [192, 95] on div "Jack of many technologies, master of some. Self-taught developer turned researc…" at bounding box center [295, 110] width 232 height 85
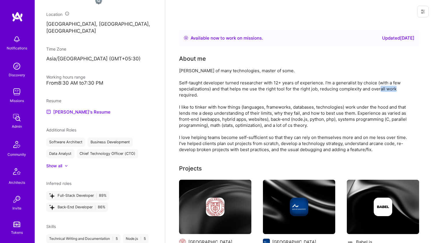
click at [192, 95] on div "Jack of many technologies, master of some. Self-taught developer turned researc…" at bounding box center [295, 110] width 232 height 85
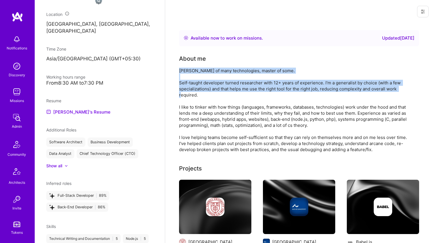
drag, startPoint x: 192, startPoint y: 95, endPoint x: 195, endPoint y: 72, distance: 23.2
click at [195, 72] on div "Jack of many technologies, master of some. Self-taught developer turned researc…" at bounding box center [295, 110] width 232 height 85
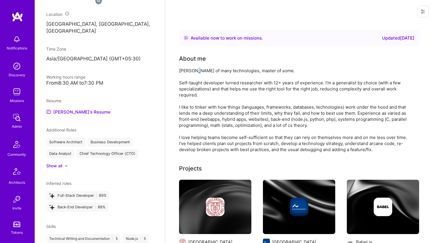
click at [195, 72] on div "Jack of many technologies, master of some. Self-taught developer turned researc…" at bounding box center [295, 110] width 232 height 85
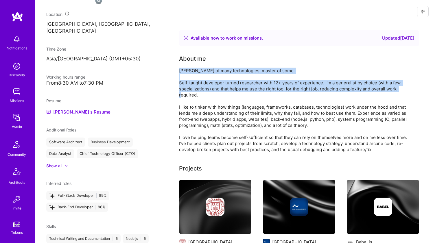
drag, startPoint x: 195, startPoint y: 72, endPoint x: 188, endPoint y: 91, distance: 19.9
click at [188, 91] on div "Jack of many technologies, master of some. Self-taught developer turned researc…" at bounding box center [295, 110] width 232 height 85
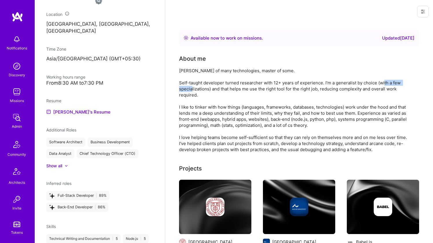
click at [188, 91] on div "Jack of many technologies, master of some. Self-taught developer turned researc…" at bounding box center [295, 110] width 232 height 85
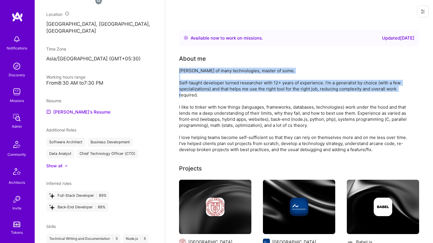
drag, startPoint x: 188, startPoint y: 91, endPoint x: 192, endPoint y: 72, distance: 19.4
click at [192, 72] on div "Jack of many technologies, master of some. Self-taught developer turned researc…" at bounding box center [295, 110] width 232 height 85
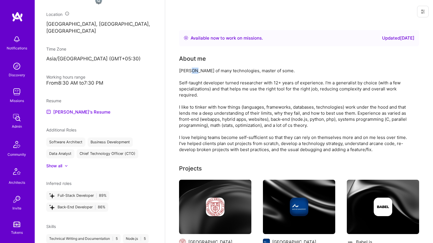
click at [192, 72] on div "Jack of many technologies, master of some. Self-taught developer turned researc…" at bounding box center [295, 110] width 232 height 85
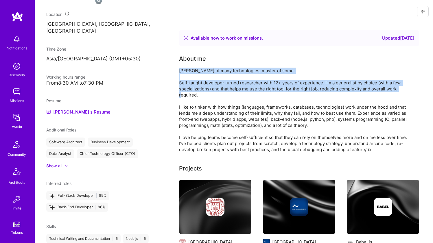
drag, startPoint x: 192, startPoint y: 72, endPoint x: 183, endPoint y: 94, distance: 23.9
click at [183, 94] on div "Jack of many technologies, master of some. Self-taught developer turned researc…" at bounding box center [295, 110] width 232 height 85
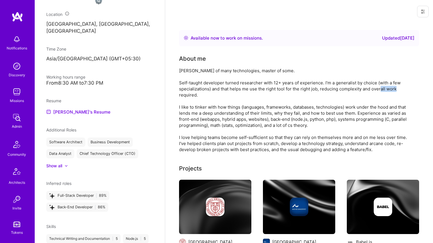
click at [183, 94] on div "Jack of many technologies, master of some. Self-taught developer turned researc…" at bounding box center [295, 110] width 232 height 85
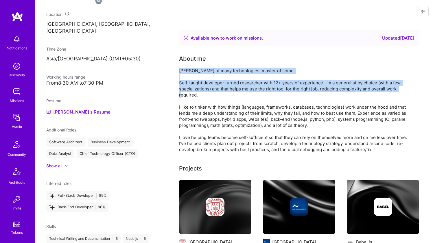
drag, startPoint x: 183, startPoint y: 94, endPoint x: 188, endPoint y: 72, distance: 22.8
click at [188, 72] on div "Jack of many technologies, master of some. Self-taught developer turned researc…" at bounding box center [295, 110] width 232 height 85
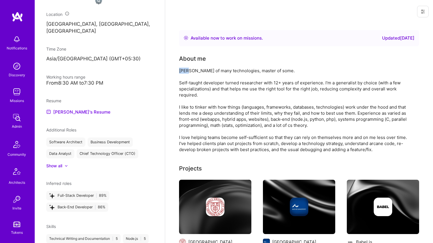
click at [188, 72] on div "Jack of many technologies, master of some. Self-taught developer turned researc…" at bounding box center [295, 110] width 232 height 85
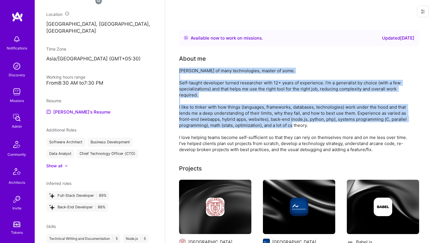
drag, startPoint x: 188, startPoint y: 72, endPoint x: 179, endPoint y: 111, distance: 40.5
click at [179, 111] on div "Jack of many technologies, master of some. Self-taught developer turned researc…" at bounding box center [295, 110] width 232 height 85
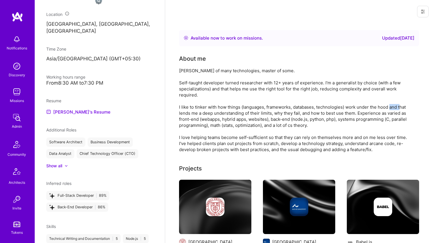
click at [179, 111] on div "Jack of many technologies, master of some. Self-taught developer turned researc…" at bounding box center [295, 110] width 232 height 85
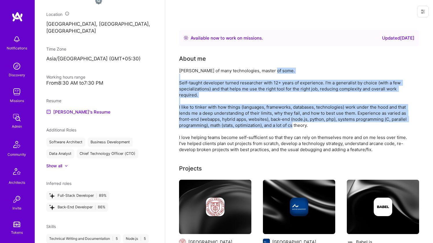
drag, startPoint x: 179, startPoint y: 111, endPoint x: 181, endPoint y: 78, distance: 33.0
click at [181, 78] on div "Jack of many technologies, master of some. Self-taught developer turned researc…" at bounding box center [295, 110] width 232 height 85
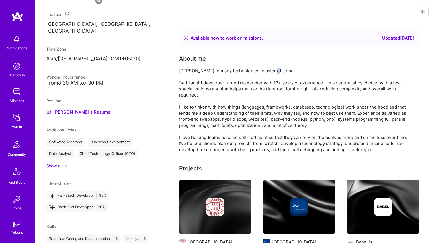
click at [181, 78] on div "Jack of many technologies, master of some. Self-taught developer turned researc…" at bounding box center [295, 110] width 232 height 85
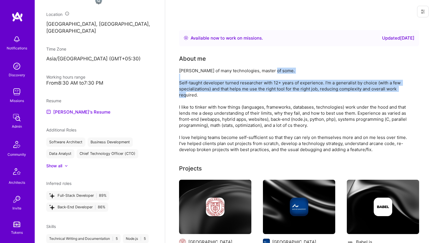
drag, startPoint x: 181, startPoint y: 78, endPoint x: 177, endPoint y: 105, distance: 27.2
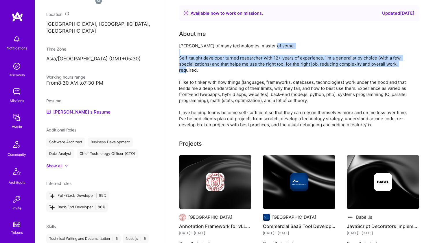
scroll to position [26, 0]
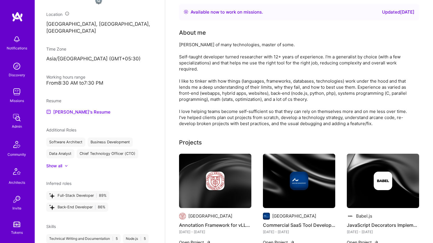
click at [187, 85] on div "Jack of many technologies, master of some. Self-taught developer turned researc…" at bounding box center [295, 84] width 232 height 85
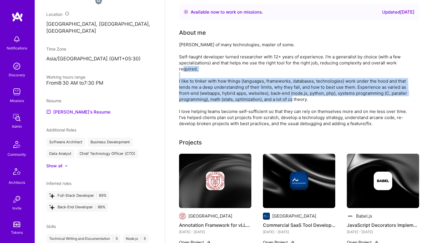
drag, startPoint x: 187, startPoint y: 85, endPoint x: 183, endPoint y: 93, distance: 8.9
click at [183, 93] on div "Jack of many technologies, master of some. Self-taught developer turned researc…" at bounding box center [295, 84] width 232 height 85
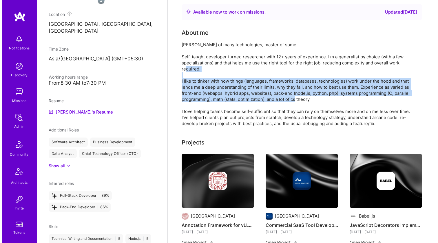
scroll to position [99, 0]
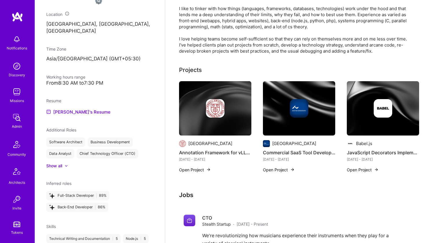
click at [186, 107] on div at bounding box center [215, 108] width 72 height 19
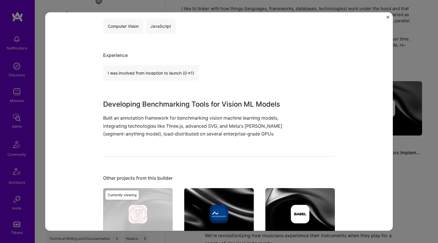
scroll to position [173, 0]
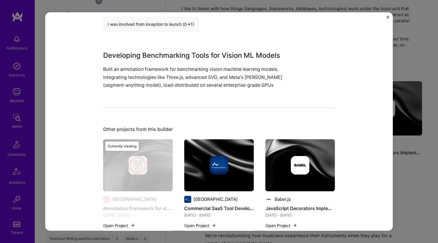
click at [201, 146] on img at bounding box center [218, 165] width 69 height 52
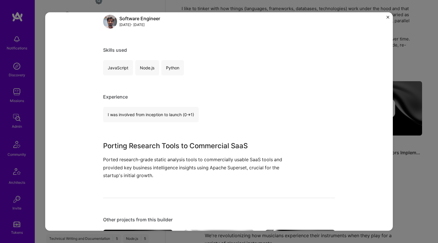
scroll to position [189, 0]
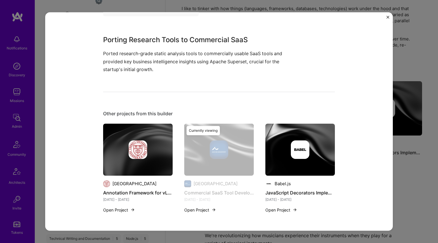
click at [280, 141] on div at bounding box center [299, 149] width 69 height 19
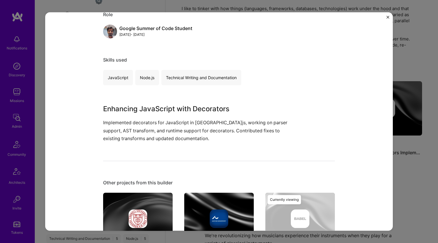
scroll to position [141, 0]
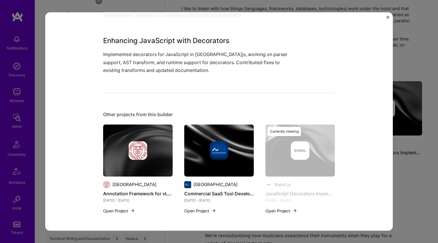
click at [137, 146] on img at bounding box center [138, 150] width 19 height 19
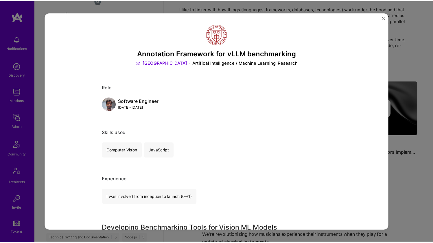
scroll to position [189, 0]
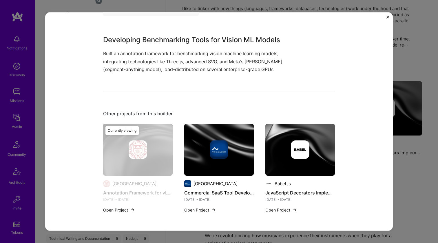
click at [419, 68] on div "Annotation Framework for vLLM benchmarking Cornell University Artifical Intelli…" at bounding box center [219, 121] width 438 height 243
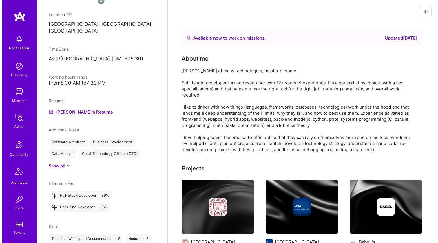
scroll to position [196, 0]
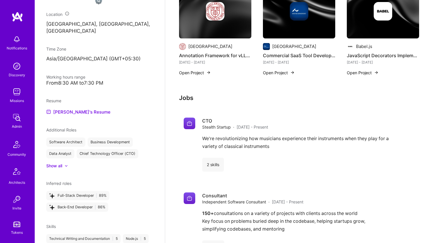
click at [195, 27] on img at bounding box center [215, 11] width 72 height 54
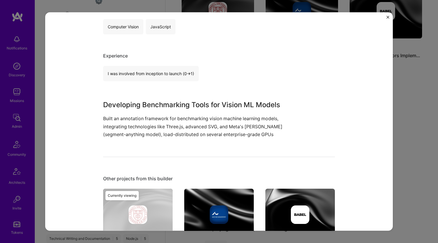
scroll to position [181, 0]
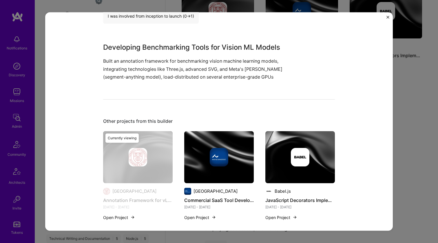
click at [212, 139] on img at bounding box center [218, 157] width 69 height 52
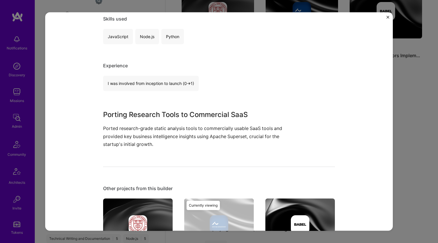
scroll to position [180, 0]
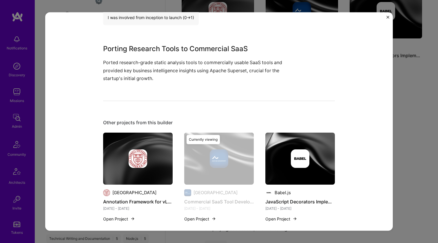
click at [304, 155] on img at bounding box center [300, 158] width 19 height 19
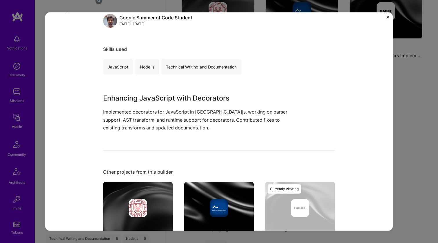
scroll to position [142, 0]
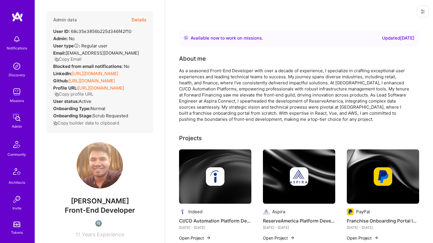
click at [86, 76] on link "[URL][DOMAIN_NAME]" at bounding box center [95, 73] width 46 height 5
click at [86, 84] on link "[URL][DOMAIN_NAME]" at bounding box center [92, 80] width 46 height 5
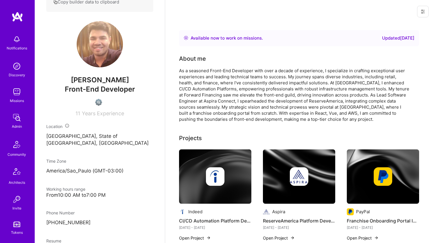
scroll to position [255, 0]
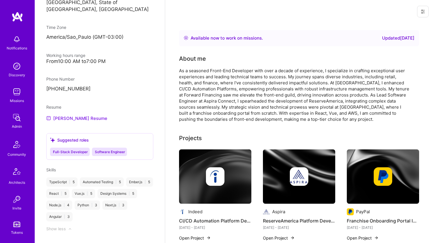
click at [72, 122] on link "[PERSON_NAME] Resume" at bounding box center [76, 118] width 61 height 7
click at [245, 73] on div "As a seasoned Front-End Developer with over a decade of experience, I specializ…" at bounding box center [295, 95] width 232 height 55
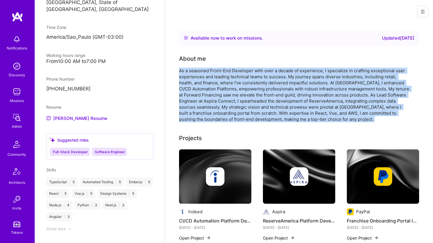
click at [245, 73] on div "As a seasoned Front-End Developer with over a decade of experience, I specializ…" at bounding box center [295, 95] width 232 height 55
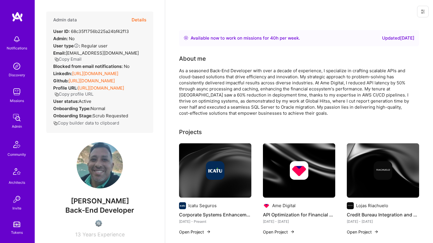
click at [109, 84] on link "[URL][DOMAIN_NAME]" at bounding box center [92, 80] width 46 height 5
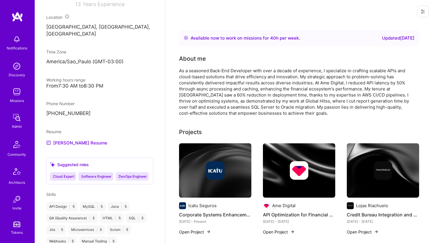
scroll to position [242, 0]
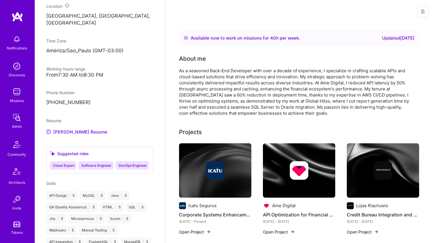
click at [68, 133] on div "Resume [PERSON_NAME] Resume" at bounding box center [99, 127] width 107 height 18
click at [67, 135] on link "[PERSON_NAME] Resume" at bounding box center [76, 132] width 61 height 7
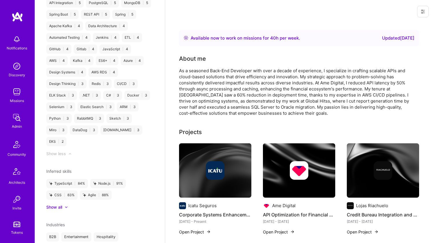
scroll to position [0, 0]
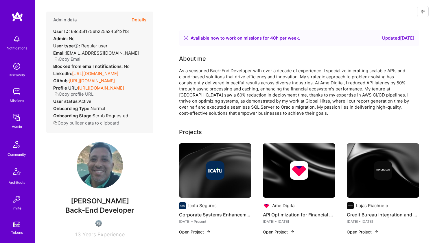
click at [200, 89] on div "As a seasoned Back-End Developer with over a decade of experience, I specialize…" at bounding box center [295, 92] width 232 height 49
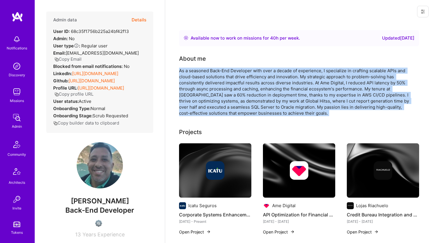
click at [200, 89] on div "As a seasoned Back-End Developer with over a decade of experience, I specialize…" at bounding box center [295, 92] width 232 height 49
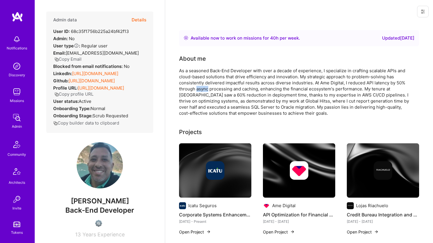
click at [200, 89] on div "As a seasoned Back-End Developer with over a decade of experience, I specialize…" at bounding box center [295, 92] width 232 height 49
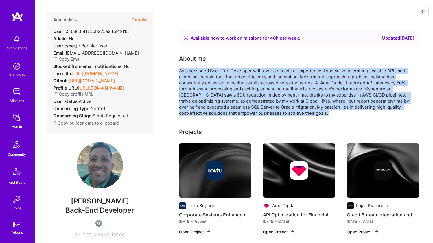
click at [200, 89] on div "As a seasoned Back-End Developer with over a decade of experience, I specialize…" at bounding box center [295, 92] width 232 height 49
click at [201, 74] on div "As a seasoned Back-End Developer with over a decade of experience, I specialize…" at bounding box center [295, 92] width 232 height 49
click at [202, 69] on div "As a seasoned Back-End Developer with over a decade of experience, I specialize…" at bounding box center [295, 92] width 232 height 49
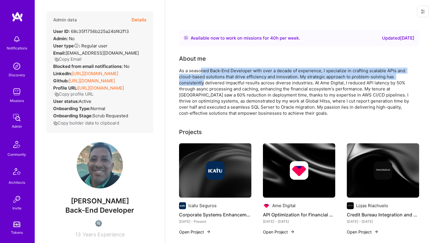
drag, startPoint x: 202, startPoint y: 69, endPoint x: 203, endPoint y: 84, distance: 15.1
click at [203, 84] on div "As a seasoned Back-End Developer with over a decade of experience, I specialize…" at bounding box center [295, 92] width 232 height 49
drag, startPoint x: 206, startPoint y: 84, endPoint x: 212, endPoint y: 71, distance: 14.1
click at [212, 71] on div "As a seasoned Back-End Developer with over a decade of experience, I specialize…" at bounding box center [295, 92] width 232 height 49
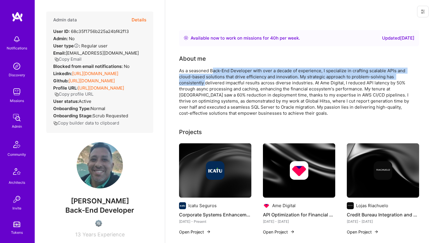
click at [212, 71] on div "As a seasoned Back-End Developer with over a decade of experience, I specialize…" at bounding box center [295, 92] width 232 height 49
drag, startPoint x: 212, startPoint y: 71, endPoint x: 212, endPoint y: 83, distance: 11.9
click at [212, 83] on div "As a seasoned Back-End Developer with over a decade of experience, I specialize…" at bounding box center [295, 92] width 232 height 49
drag, startPoint x: 212, startPoint y: 83, endPoint x: 214, endPoint y: 73, distance: 10.6
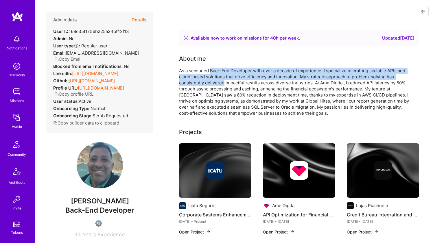
click at [214, 73] on div "As a seasoned Back-End Developer with over a decade of experience, I specialize…" at bounding box center [295, 92] width 232 height 49
drag, startPoint x: 214, startPoint y: 73, endPoint x: 214, endPoint y: 82, distance: 9.6
click at [214, 82] on div "As a seasoned Back-End Developer with over a decade of experience, I specialize…" at bounding box center [295, 92] width 232 height 49
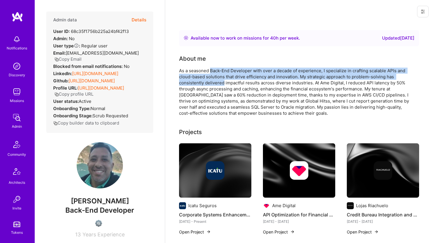
drag, startPoint x: 214, startPoint y: 82, endPoint x: 216, endPoint y: 71, distance: 11.2
click at [216, 71] on div "As a seasoned Back-End Developer with over a decade of experience, I specialize…" at bounding box center [295, 92] width 232 height 49
drag, startPoint x: 216, startPoint y: 71, endPoint x: 212, endPoint y: 83, distance: 12.5
click at [212, 83] on div "As a seasoned Back-End Developer with over a decade of experience, I specialize…" at bounding box center [295, 92] width 232 height 49
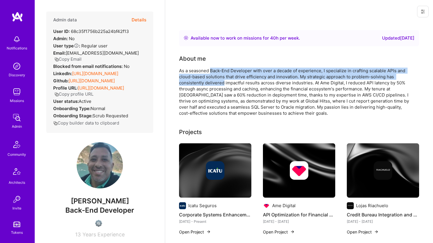
click at [212, 83] on div "As a seasoned Back-End Developer with over a decade of experience, I specialize…" at bounding box center [295, 92] width 232 height 49
drag, startPoint x: 212, startPoint y: 84, endPoint x: 214, endPoint y: 73, distance: 10.9
click at [214, 73] on div "As a seasoned Back-End Developer with over a decade of experience, I specialize…" at bounding box center [295, 92] width 232 height 49
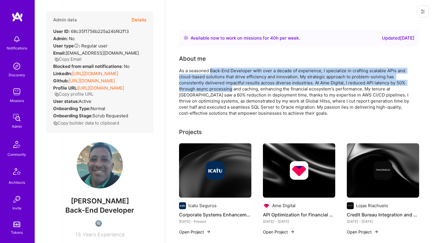
drag, startPoint x: 214, startPoint y: 73, endPoint x: 211, endPoint y: 87, distance: 14.5
click at [211, 87] on div "As a seasoned Back-End Developer with over a decade of experience, I specialize…" at bounding box center [295, 92] width 232 height 49
drag, startPoint x: 211, startPoint y: 87, endPoint x: 213, endPoint y: 70, distance: 17.2
click at [213, 70] on div "As a seasoned Back-End Developer with over a decade of experience, I specialize…" at bounding box center [295, 92] width 232 height 49
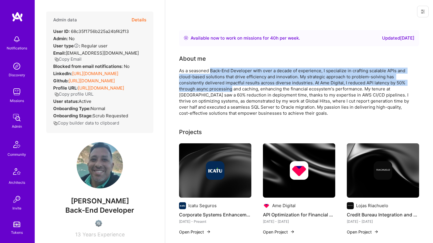
click at [213, 70] on div "As a seasoned Back-End Developer with over a decade of experience, I specialize…" at bounding box center [295, 92] width 232 height 49
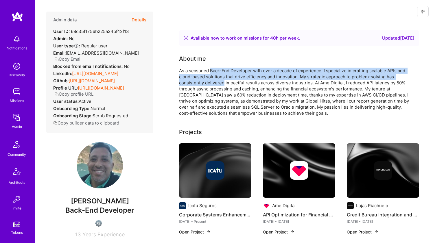
drag, startPoint x: 213, startPoint y: 70, endPoint x: 209, endPoint y: 84, distance: 14.0
click at [209, 84] on div "As a seasoned Back-End Developer with over a decade of experience, I specialize…" at bounding box center [295, 92] width 232 height 49
drag, startPoint x: 209, startPoint y: 84, endPoint x: 211, endPoint y: 72, distance: 11.4
click at [211, 72] on div "As a seasoned Back-End Developer with over a decade of experience, I specialize…" at bounding box center [295, 92] width 232 height 49
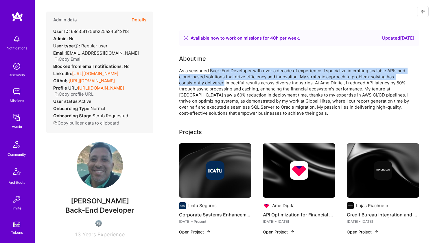
click at [211, 72] on div "As a seasoned Back-End Developer with over a decade of experience, I specialize…" at bounding box center [295, 92] width 232 height 49
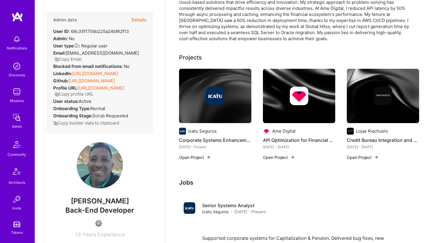
scroll to position [114, 0]
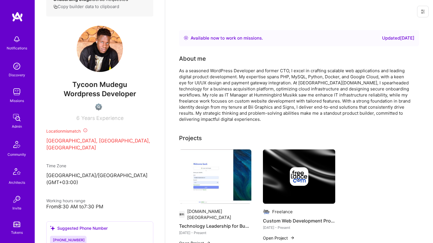
scroll to position [173, 0]
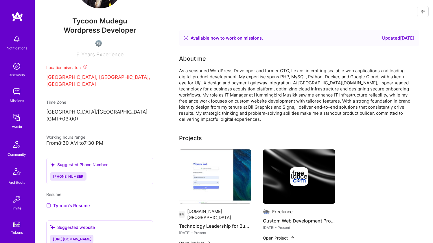
click at [251, 72] on div "As a seasoned WordPress Developer and former CTO, I excel in crafting scalable …" at bounding box center [295, 95] width 232 height 55
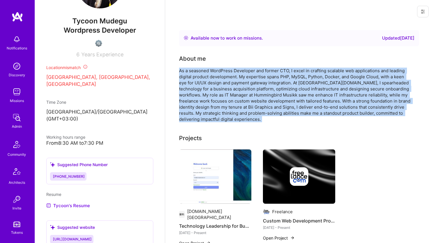
click at [251, 72] on div "As a seasoned WordPress Developer and former CTO, I excel in crafting scalable …" at bounding box center [295, 95] width 232 height 55
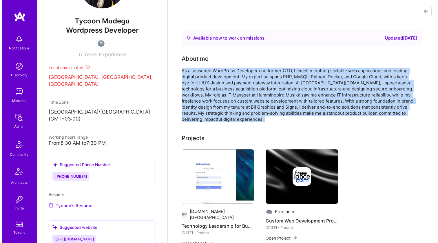
scroll to position [118, 0]
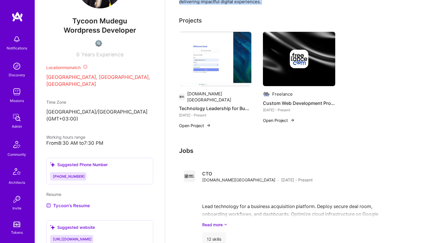
click at [211, 45] on img at bounding box center [215, 59] width 72 height 54
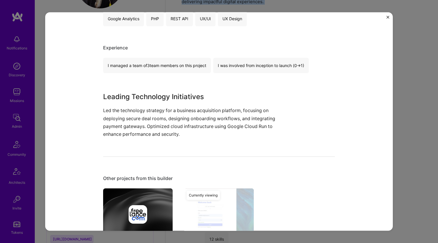
scroll to position [133, 0]
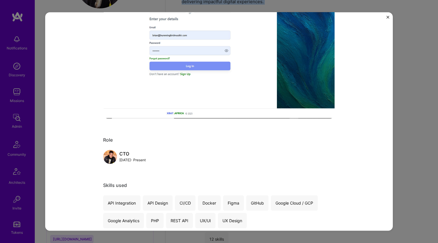
click at [200, 99] on img at bounding box center [219, 32] width 232 height 174
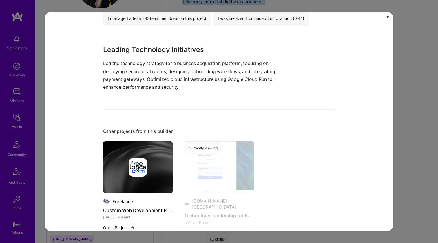
scroll to position [400, 0]
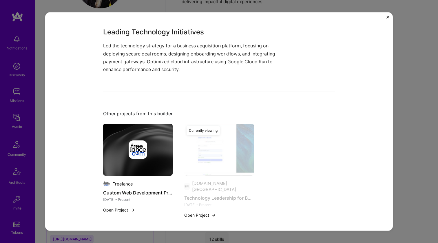
click at [150, 152] on div at bounding box center [137, 150] width 69 height 19
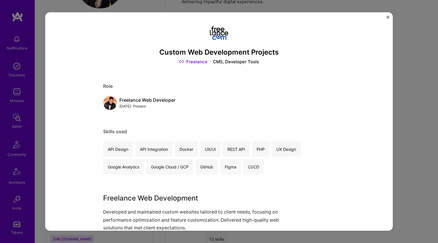
scroll to position [46, 0]
